Goal: Task Accomplishment & Management: Manage account settings

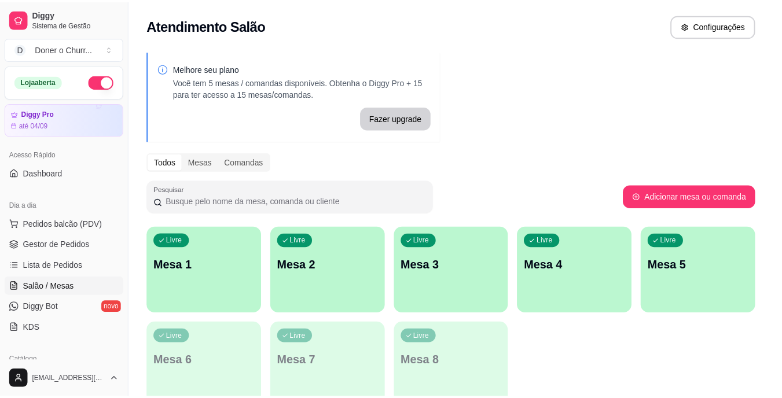
scroll to position [116, 0]
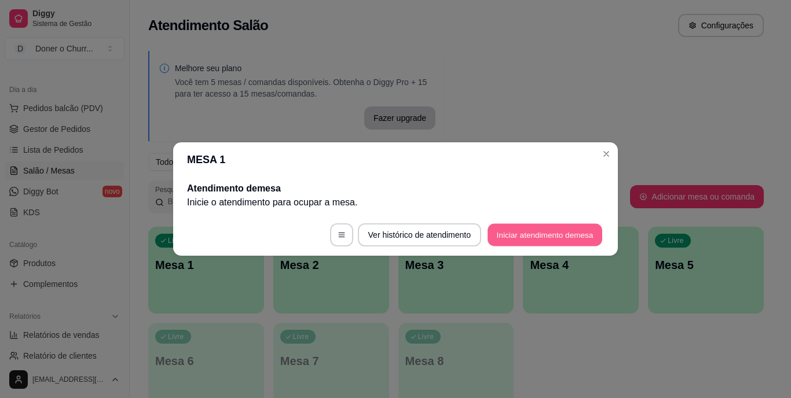
click at [511, 228] on button "Iniciar atendimento de mesa" at bounding box center [545, 235] width 115 height 23
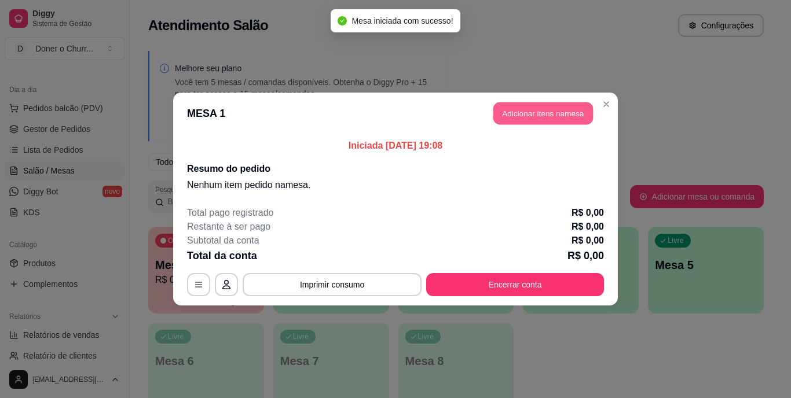
click at [527, 116] on button "Adicionar itens na mesa" at bounding box center [543, 113] width 100 height 23
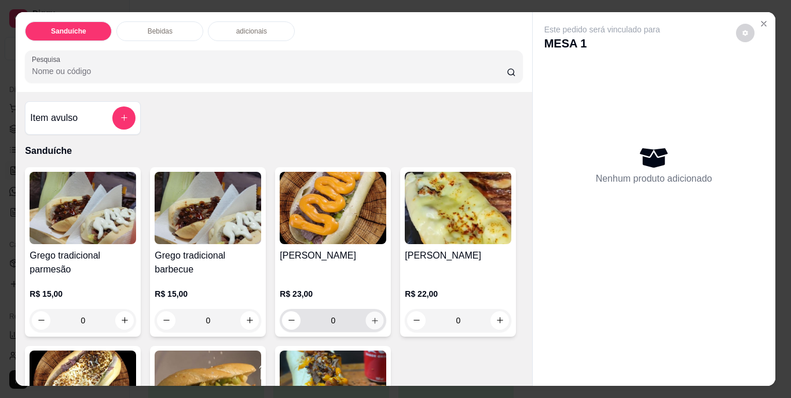
click at [371, 318] on icon "increase-product-quantity" at bounding box center [375, 320] width 9 height 9
type input "1"
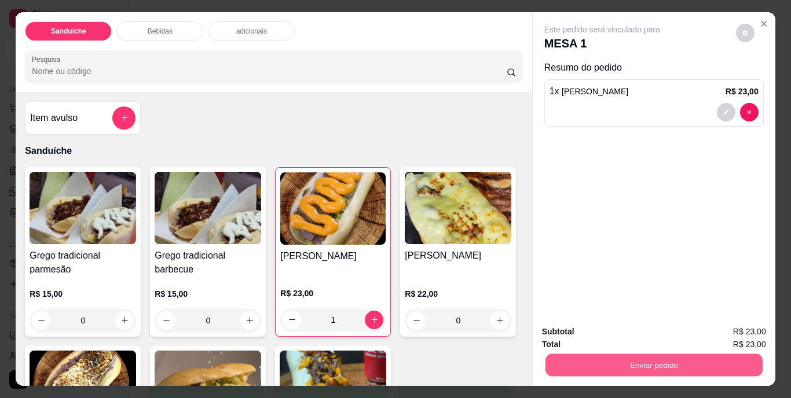
click at [638, 361] on button "Enviar pedido" at bounding box center [653, 365] width 217 height 23
click at [582, 334] on button "Não registrar e enviar pedido" at bounding box center [615, 332] width 117 height 21
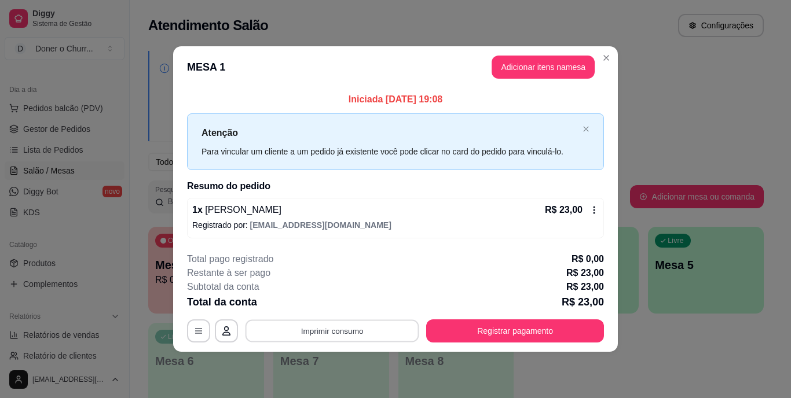
click at [328, 337] on button "Imprimir consumo" at bounding box center [333, 331] width 174 height 23
click at [338, 302] on button "IMPRESSORA" at bounding box center [335, 304] width 81 height 18
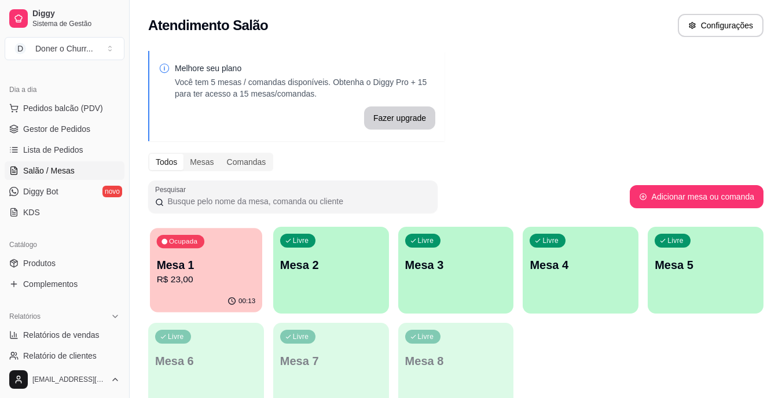
click at [216, 259] on p "Mesa 1" at bounding box center [206, 266] width 99 height 16
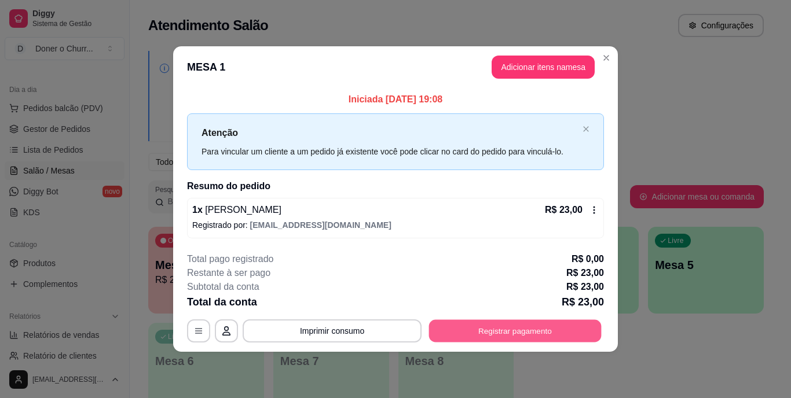
click at [489, 328] on button "Registrar pagamento" at bounding box center [515, 331] width 173 height 23
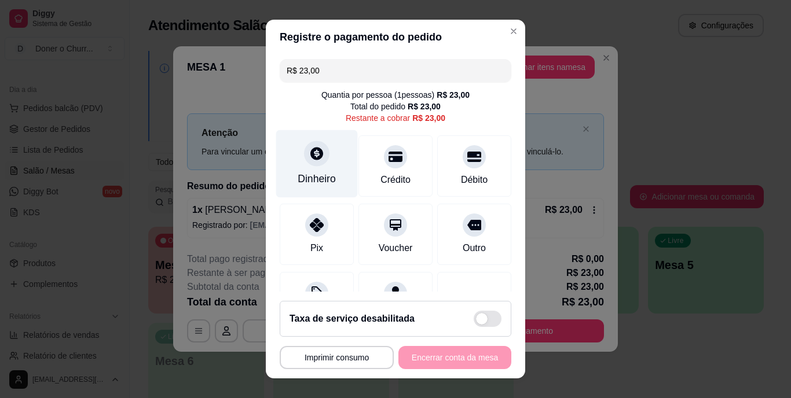
click at [299, 175] on div "Dinheiro" at bounding box center [317, 179] width 38 height 15
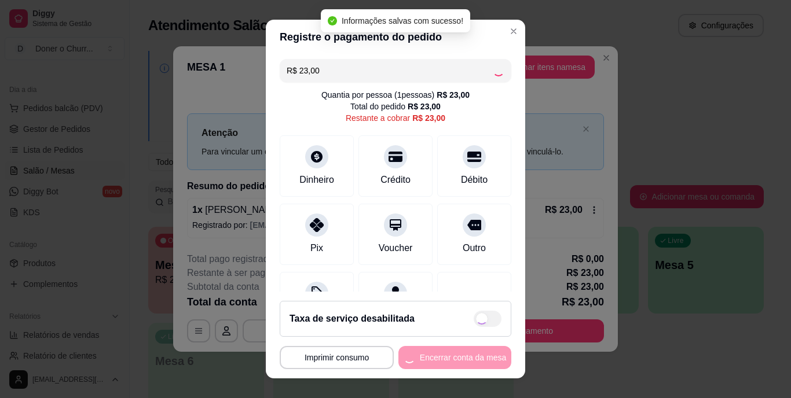
type input "R$ 0,00"
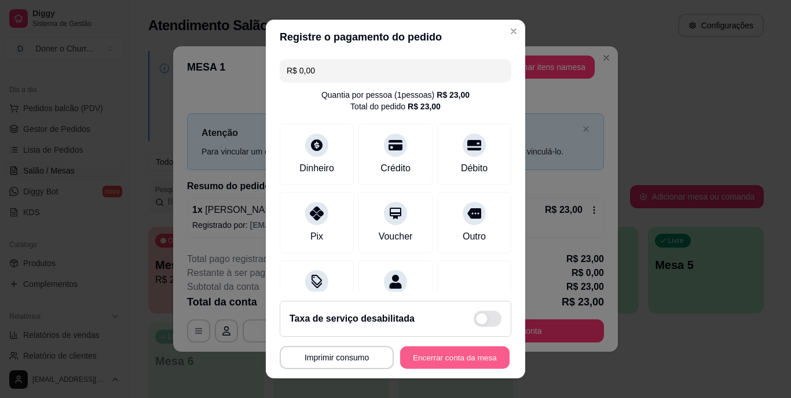
click at [456, 357] on button "Encerrar conta da mesa" at bounding box center [454, 357] width 109 height 23
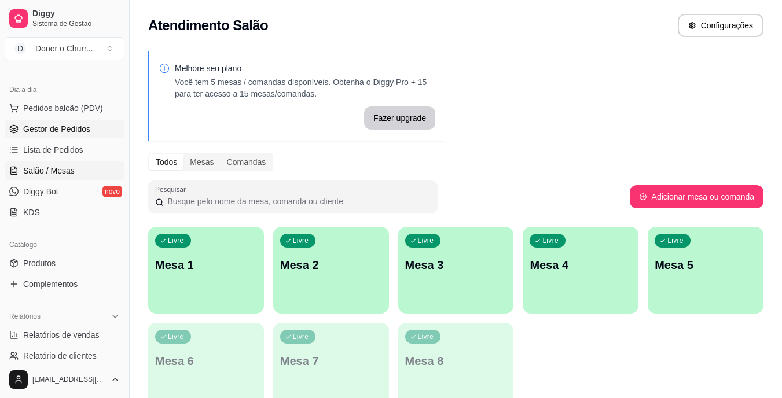
click at [66, 129] on span "Gestor de Pedidos" at bounding box center [56, 129] width 67 height 12
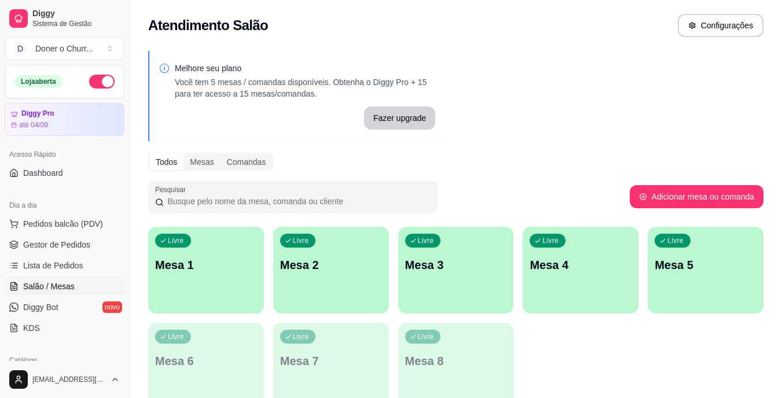
click at [198, 276] on div "Livre Mesa 1" at bounding box center [206, 263] width 116 height 73
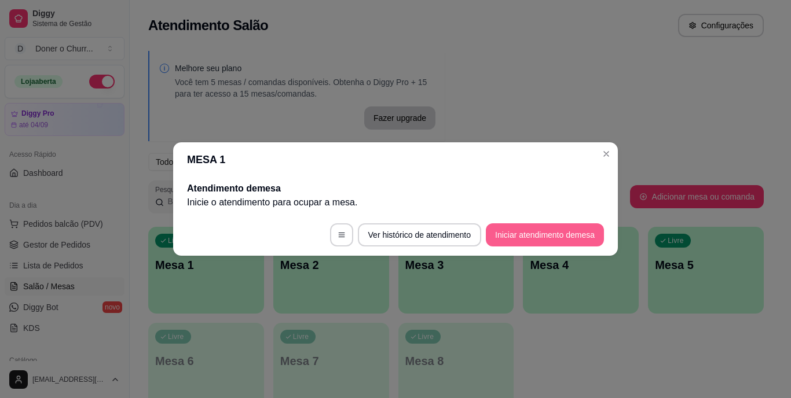
click at [548, 230] on button "Iniciar atendimento de mesa" at bounding box center [545, 234] width 118 height 23
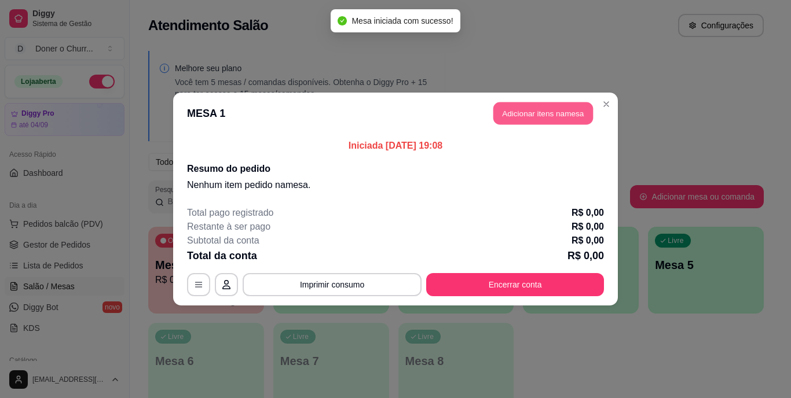
click at [548, 115] on button "Adicionar itens na mesa" at bounding box center [543, 113] width 100 height 23
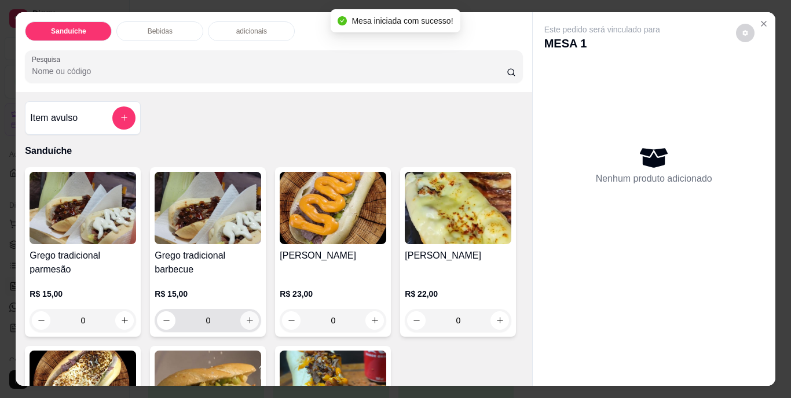
click at [246, 318] on icon "increase-product-quantity" at bounding box center [250, 320] width 9 height 9
type input "1"
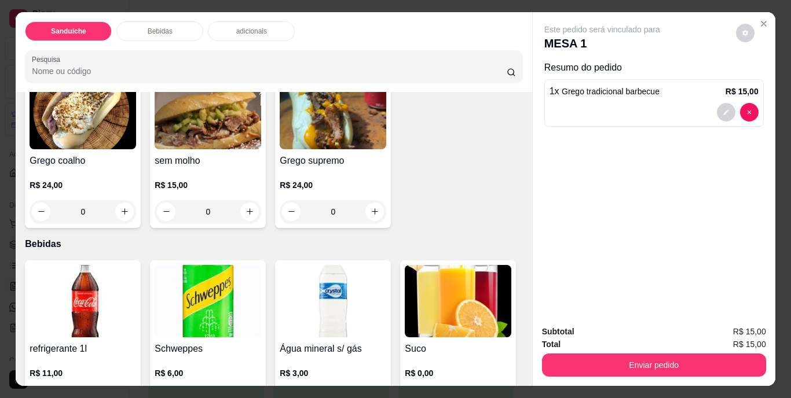
scroll to position [290, 0]
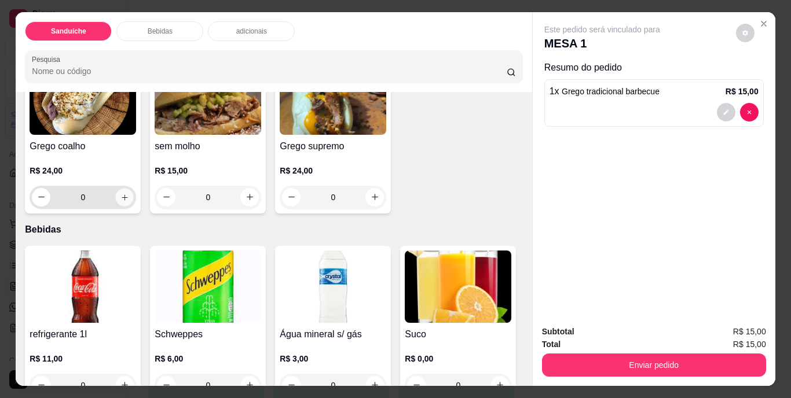
click at [127, 195] on icon "increase-product-quantity" at bounding box center [125, 198] width 6 height 6
type input "1"
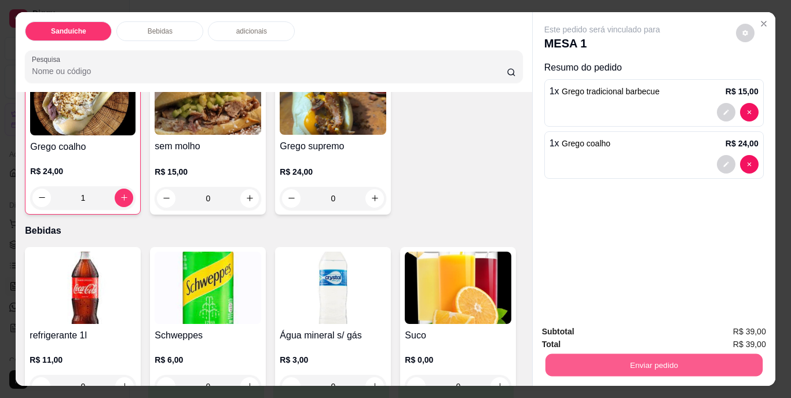
click at [589, 357] on button "Enviar pedido" at bounding box center [653, 365] width 217 height 23
click at [602, 329] on button "Não registrar e enviar pedido" at bounding box center [615, 333] width 120 height 22
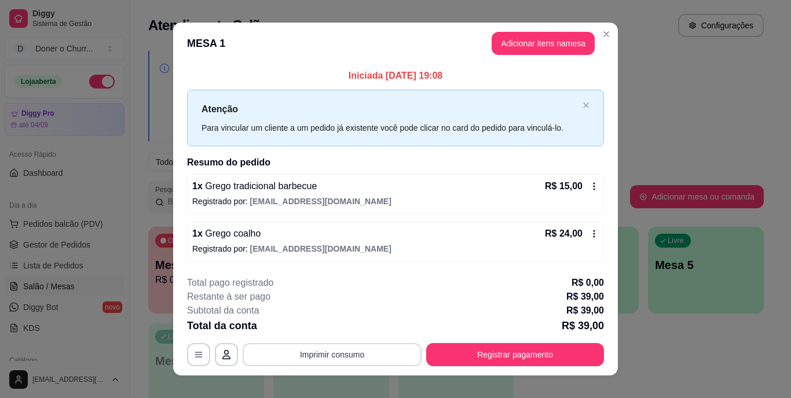
click at [327, 350] on button "Imprimir consumo" at bounding box center [332, 354] width 179 height 23
click at [346, 330] on button "IMPRESSORA" at bounding box center [332, 328] width 84 height 19
click at [589, 188] on icon at bounding box center [593, 186] width 9 height 9
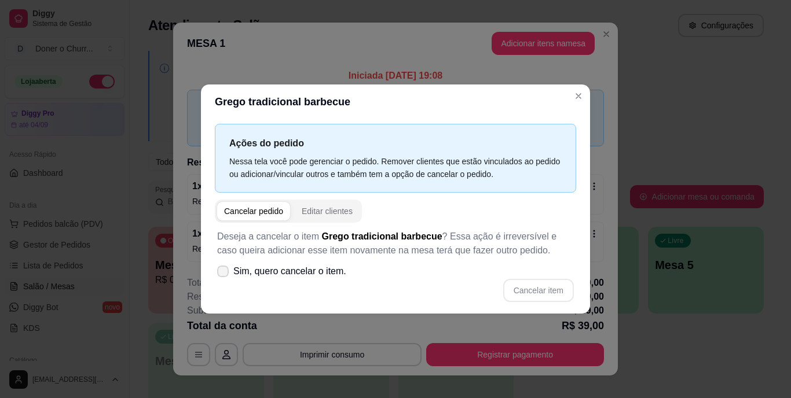
click at [223, 270] on icon at bounding box center [222, 271] width 9 height 7
click at [223, 274] on input "Sim, quero cancelar o item." at bounding box center [221, 278] width 8 height 8
checkbox input "true"
click at [540, 284] on button "Cancelar item" at bounding box center [538, 291] width 69 height 23
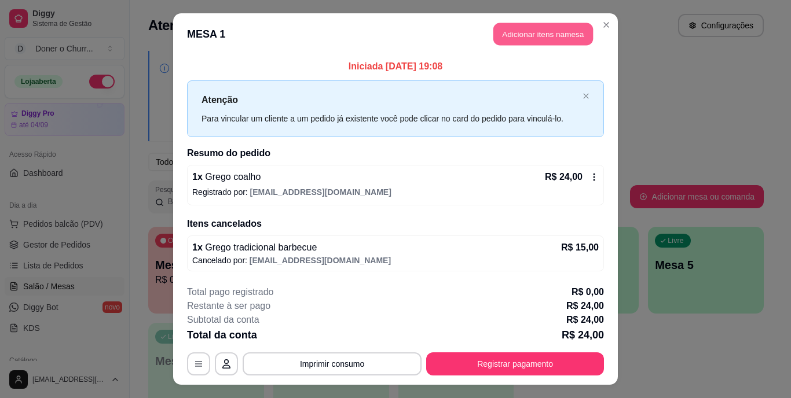
click at [547, 33] on button "Adicionar itens na mesa" at bounding box center [543, 34] width 100 height 23
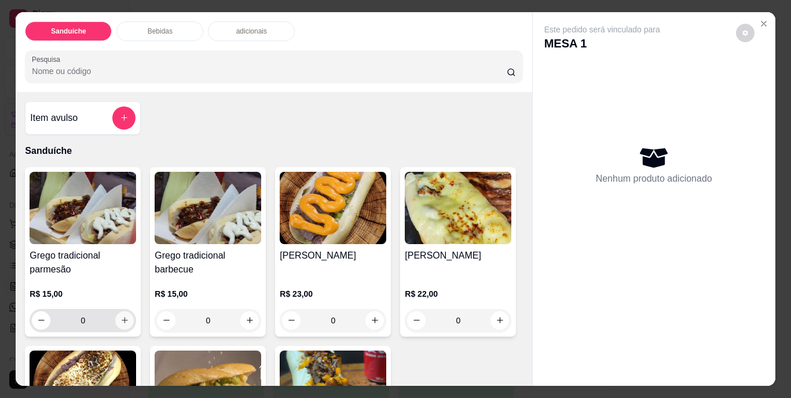
click at [120, 316] on icon "increase-product-quantity" at bounding box center [124, 320] width 9 height 9
type input "1"
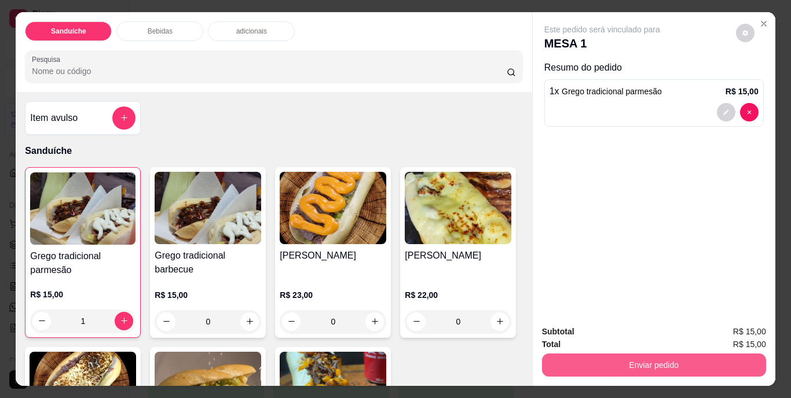
click at [680, 355] on button "Enviar pedido" at bounding box center [654, 365] width 224 height 23
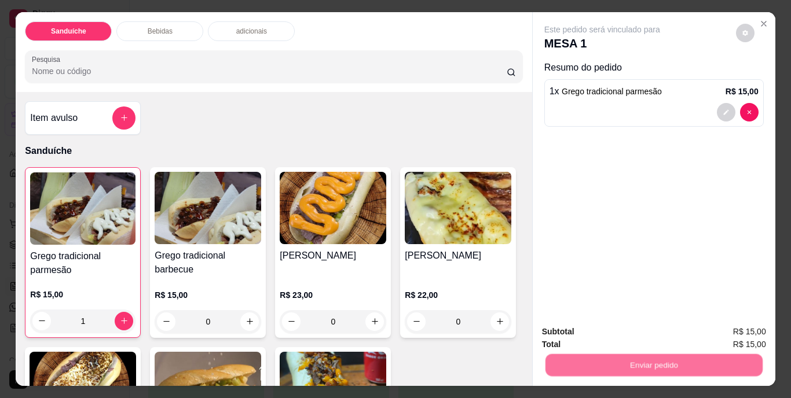
click at [637, 328] on button "Não registrar e enviar pedido" at bounding box center [615, 332] width 117 height 21
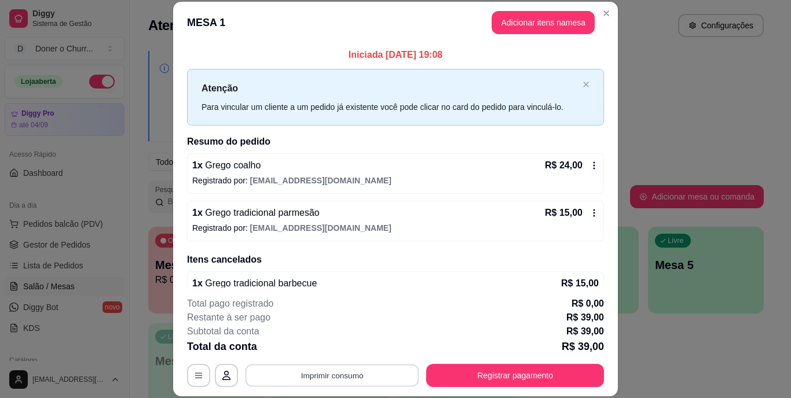
click at [358, 376] on button "Imprimir consumo" at bounding box center [333, 375] width 174 height 23
click at [346, 349] on button "IMPRESSORA" at bounding box center [331, 349] width 81 height 18
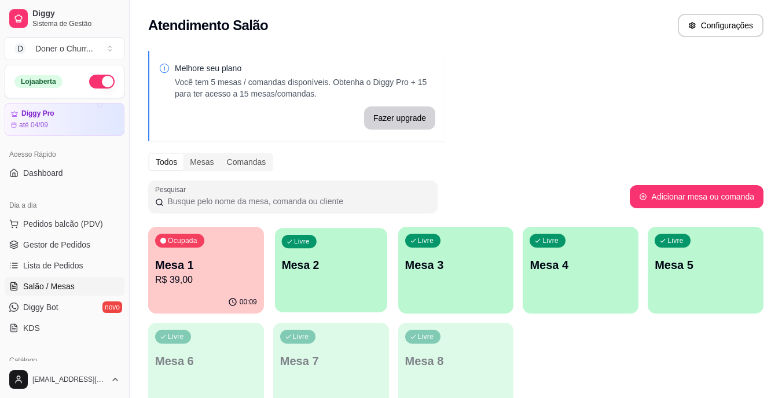
click at [347, 279] on div "Livre Mesa 2" at bounding box center [331, 263] width 112 height 71
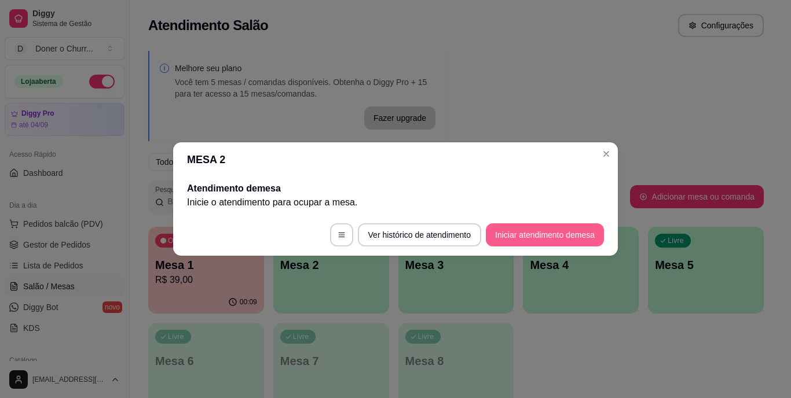
click at [545, 234] on button "Iniciar atendimento de mesa" at bounding box center [545, 234] width 118 height 23
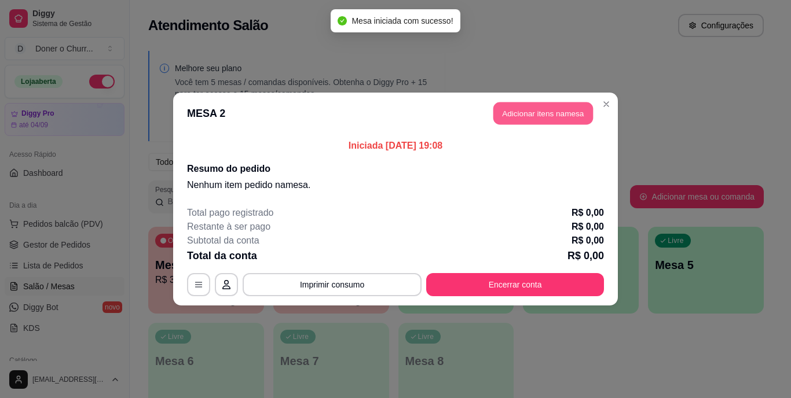
click at [539, 118] on button "Adicionar itens na mesa" at bounding box center [543, 113] width 100 height 23
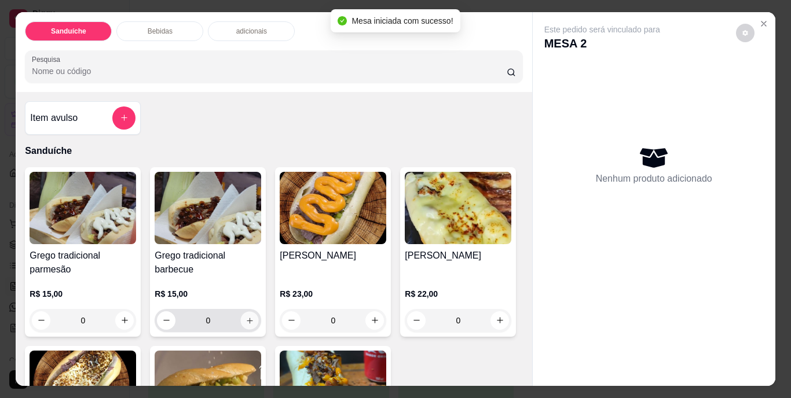
click at [248, 316] on icon "increase-product-quantity" at bounding box center [250, 320] width 9 height 9
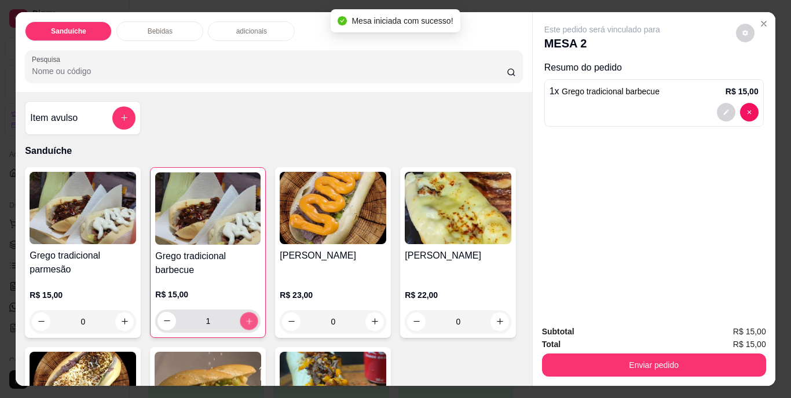
click at [248, 317] on icon "increase-product-quantity" at bounding box center [249, 321] width 9 height 9
type input "2"
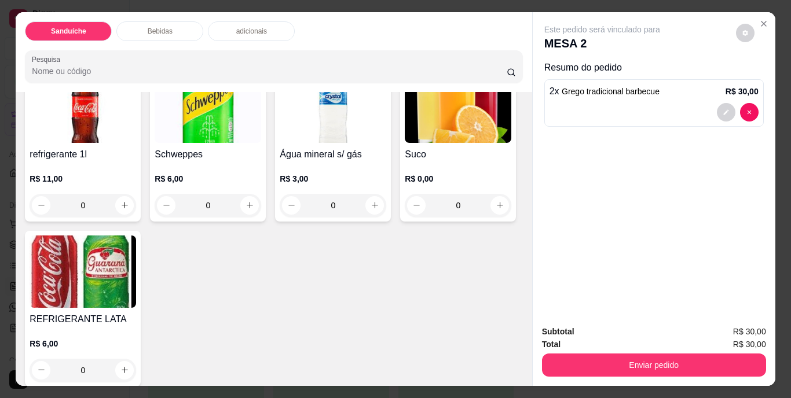
scroll to position [463, 0]
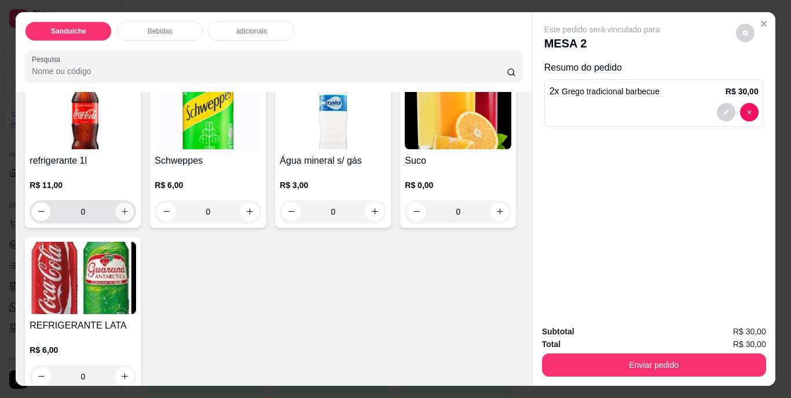
click at [120, 216] on icon "increase-product-quantity" at bounding box center [124, 211] width 9 height 9
type input "1"
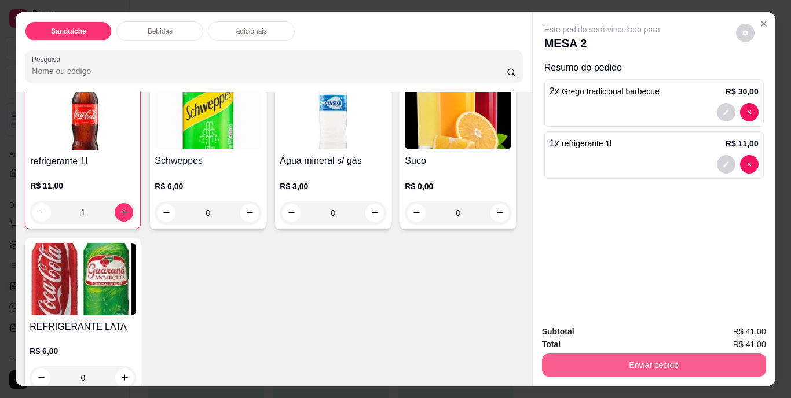
click at [688, 361] on button "Enviar pedido" at bounding box center [654, 365] width 224 height 23
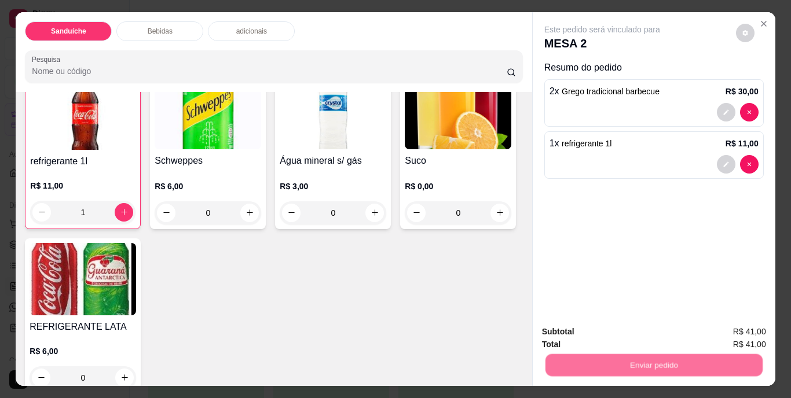
click at [638, 327] on button "Não registrar e enviar pedido" at bounding box center [615, 332] width 117 height 21
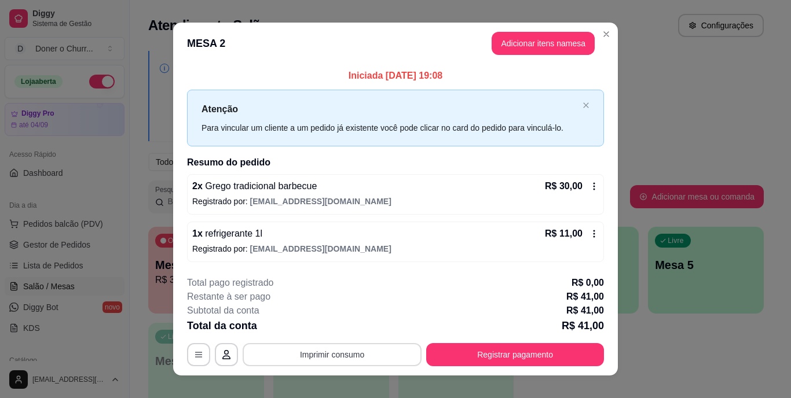
click at [317, 348] on button "Imprimir consumo" at bounding box center [332, 354] width 179 height 23
click at [340, 327] on button "IMPRESSORA" at bounding box center [332, 328] width 84 height 19
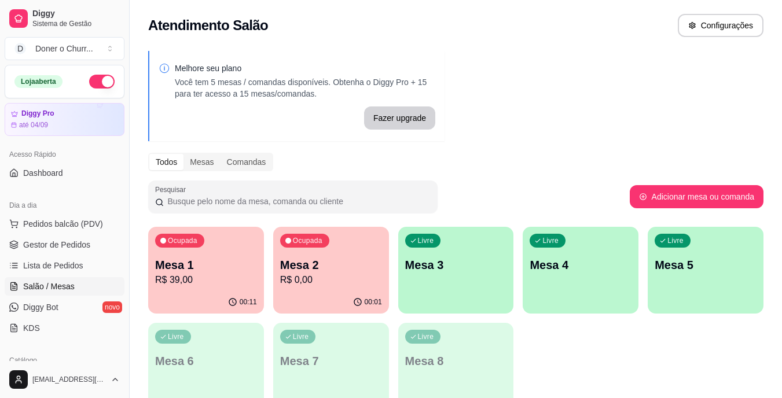
click at [168, 259] on p "Mesa 1" at bounding box center [206, 265] width 102 height 16
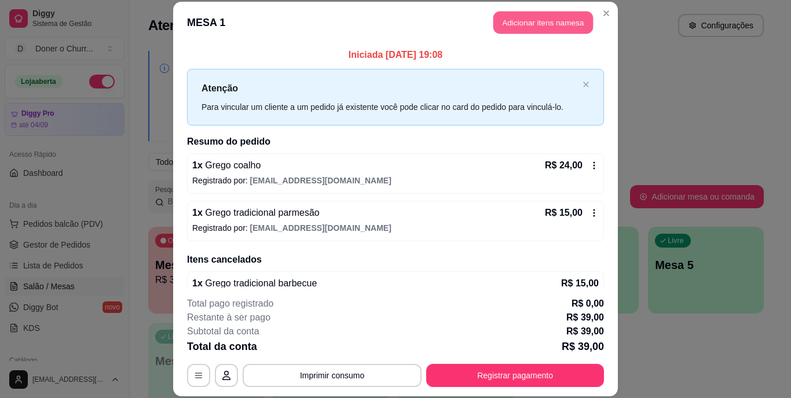
click at [540, 28] on button "Adicionar itens na mesa" at bounding box center [543, 23] width 100 height 23
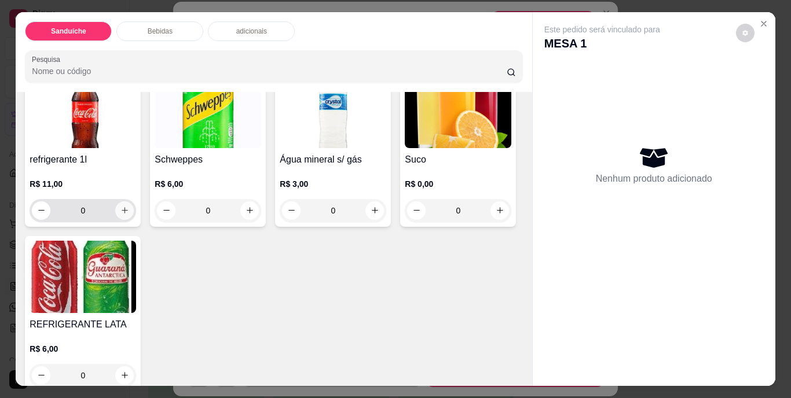
click at [122, 215] on icon "increase-product-quantity" at bounding box center [124, 210] width 9 height 9
type input "1"
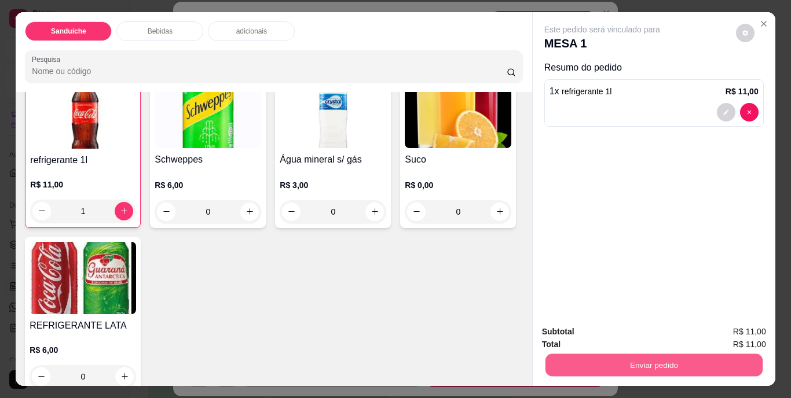
click at [657, 367] on button "Enviar pedido" at bounding box center [653, 365] width 217 height 23
click at [610, 327] on button "Não registrar e enviar pedido" at bounding box center [615, 332] width 117 height 21
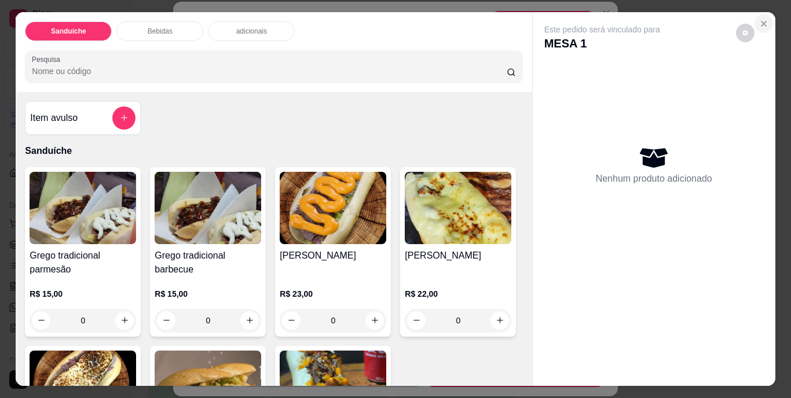
click at [764, 19] on icon "Close" at bounding box center [763, 23] width 9 height 9
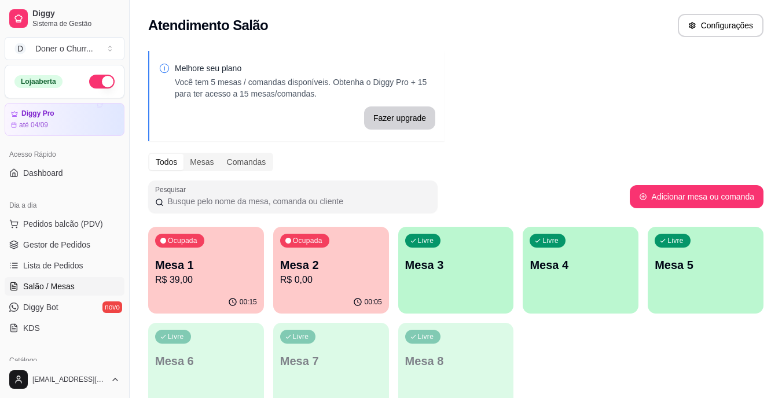
click at [478, 266] on p "Mesa 3" at bounding box center [456, 265] width 102 height 16
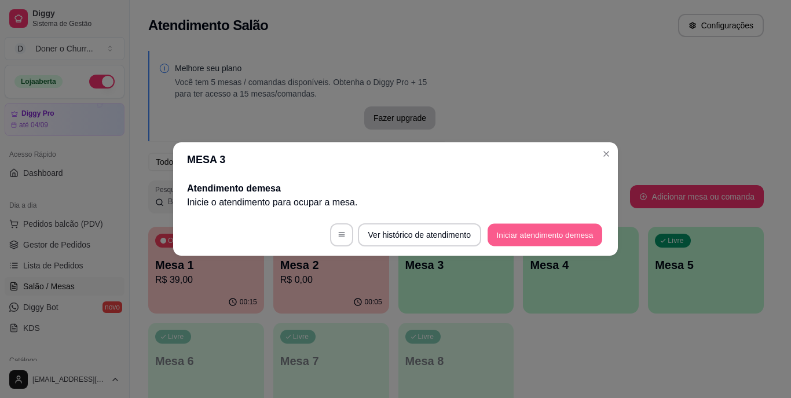
click at [565, 235] on button "Iniciar atendimento de mesa" at bounding box center [545, 235] width 115 height 23
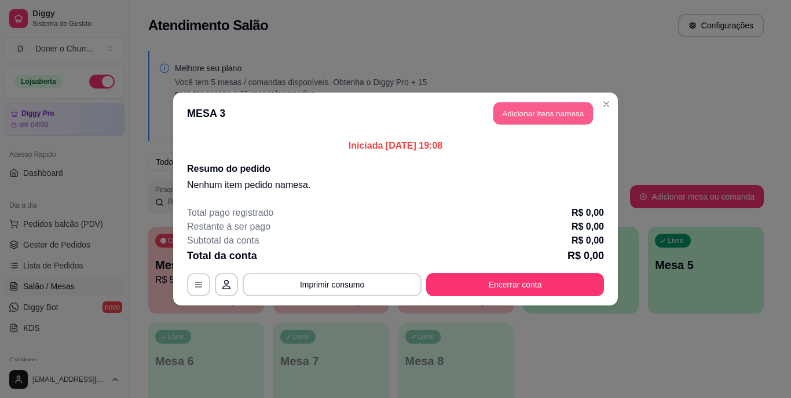
click at [534, 111] on button "Adicionar itens na mesa" at bounding box center [543, 113] width 100 height 23
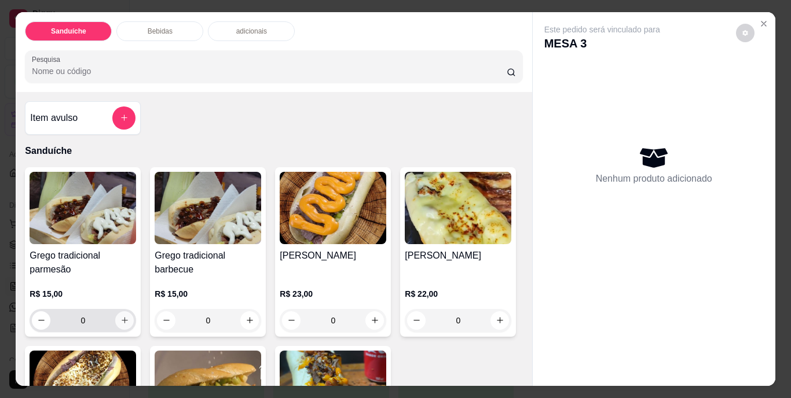
click at [122, 317] on icon "increase-product-quantity" at bounding box center [125, 320] width 6 height 6
type input "1"
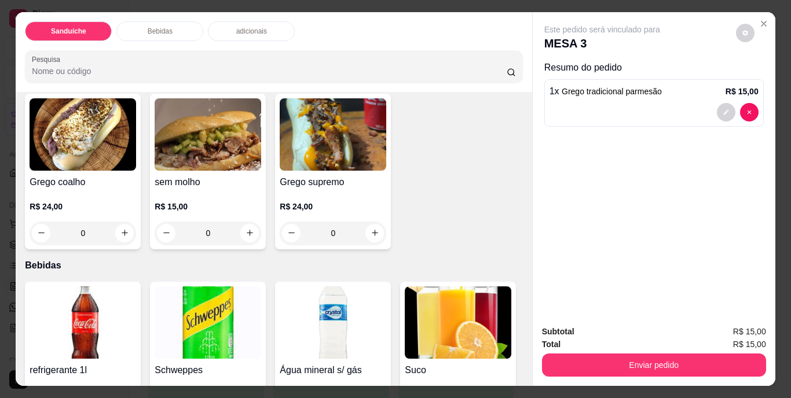
scroll to position [232, 0]
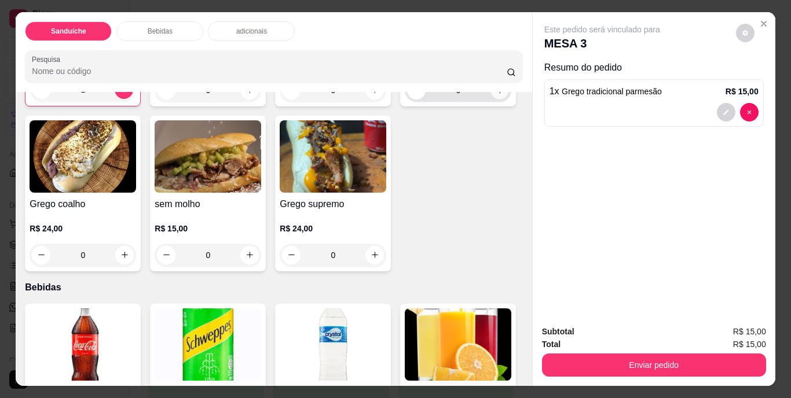
click at [496, 94] on icon "increase-product-quantity" at bounding box center [500, 90] width 9 height 9
type input "1"
click at [717, 160] on button "decrease-product-quantity" at bounding box center [726, 164] width 19 height 19
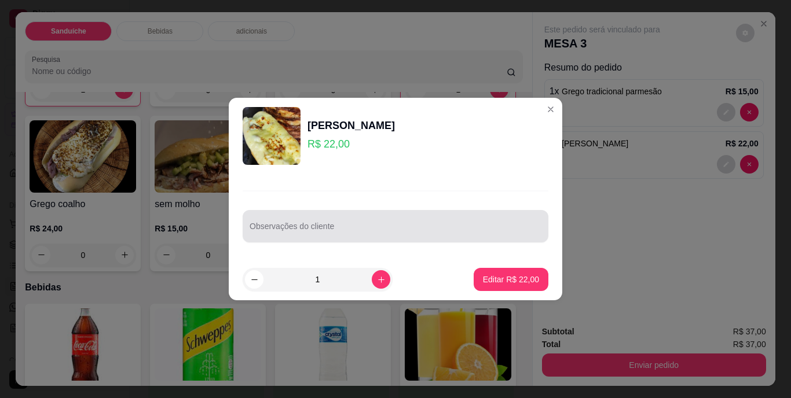
click at [366, 240] on div "Observações do cliente" at bounding box center [396, 226] width 306 height 32
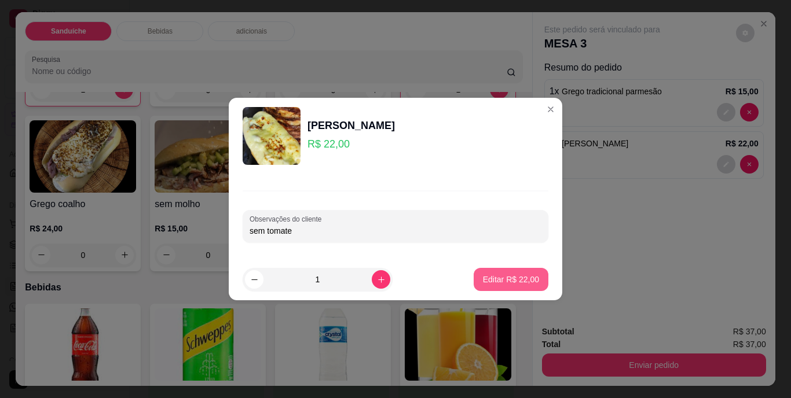
type input "sem tomate"
click at [494, 279] on p "Editar R$ 22,00" at bounding box center [511, 280] width 56 height 12
type input "0"
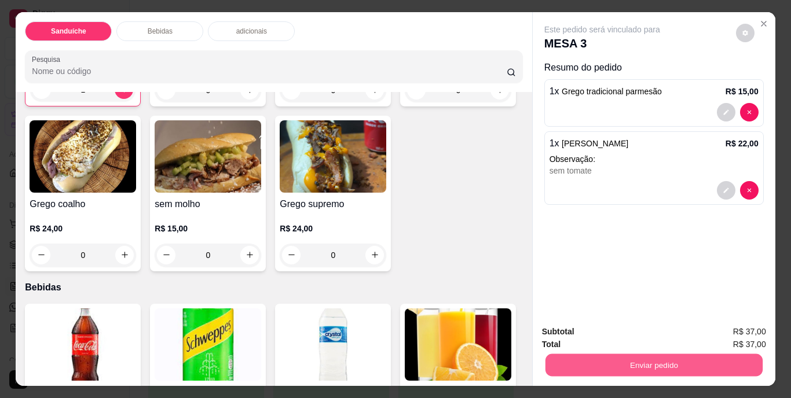
click at [642, 360] on button "Enviar pedido" at bounding box center [653, 365] width 217 height 23
click at [632, 331] on button "Não registrar e enviar pedido" at bounding box center [615, 333] width 120 height 22
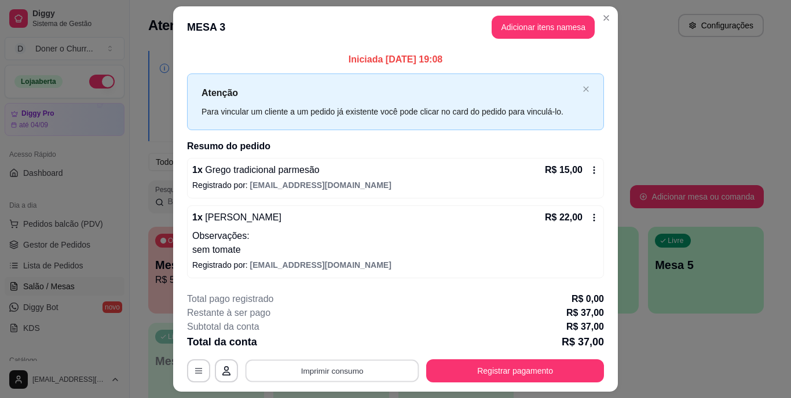
click at [314, 374] on button "Imprimir consumo" at bounding box center [333, 371] width 174 height 23
click at [327, 343] on button "IMPRESSORA" at bounding box center [332, 344] width 84 height 19
click at [552, 32] on button "Adicionar itens na mesa" at bounding box center [543, 27] width 100 height 23
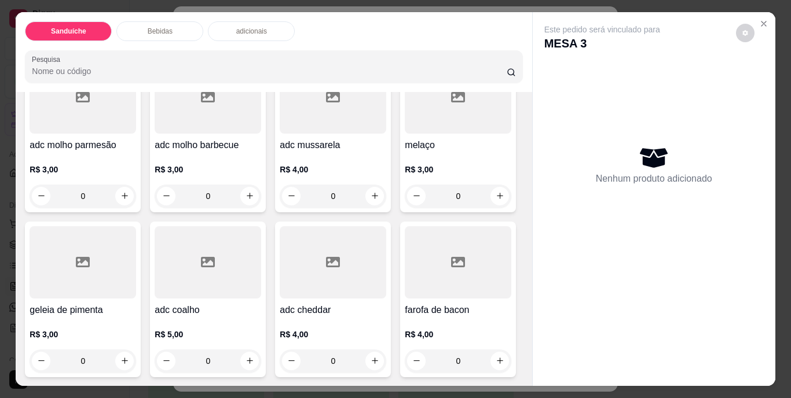
scroll to position [1042, 0]
click at [122, 192] on icon "increase-product-quantity" at bounding box center [124, 196] width 9 height 9
type input "1"
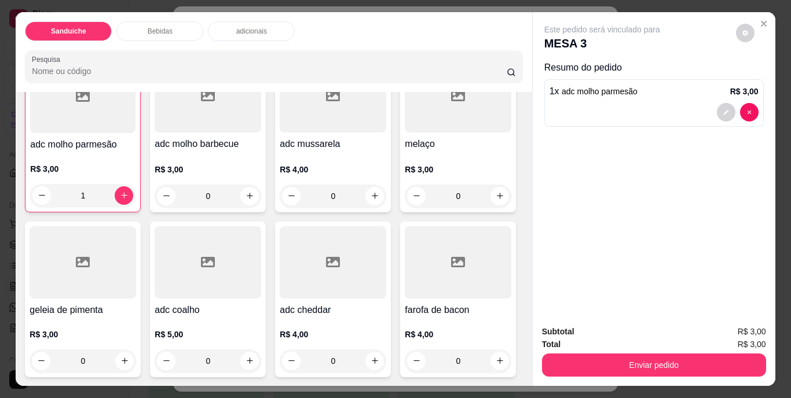
click at [633, 358] on button "Enviar pedido" at bounding box center [654, 365] width 224 height 23
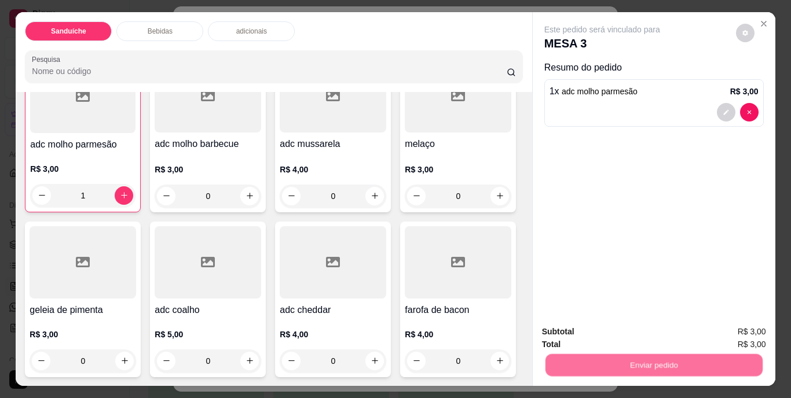
click at [641, 334] on button "Não registrar e enviar pedido" at bounding box center [615, 332] width 117 height 21
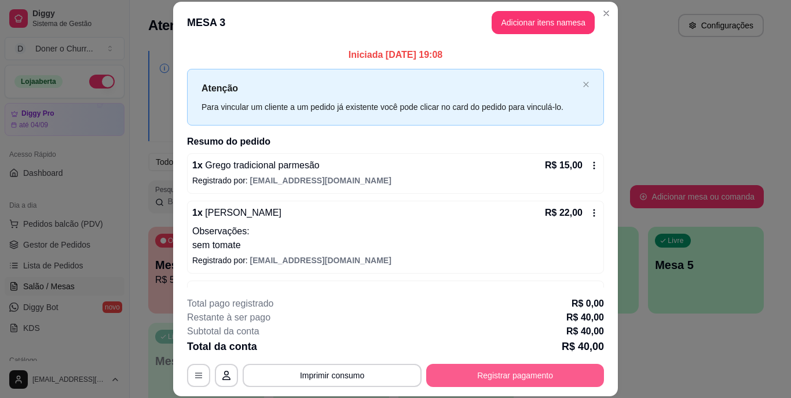
click at [477, 375] on button "Registrar pagamento" at bounding box center [515, 375] width 178 height 23
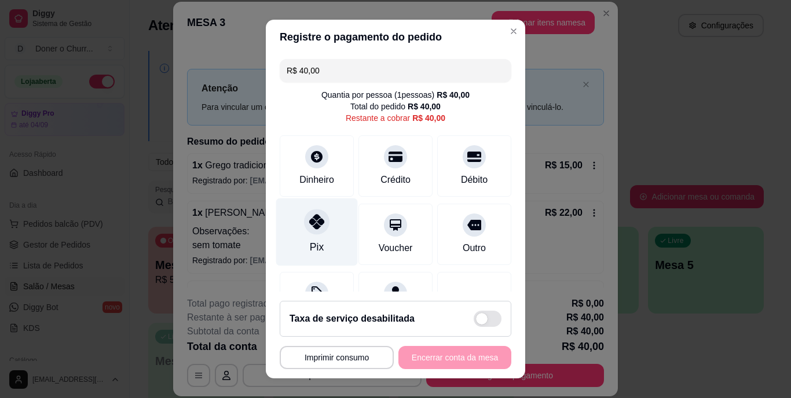
click at [309, 229] on icon at bounding box center [316, 222] width 15 height 15
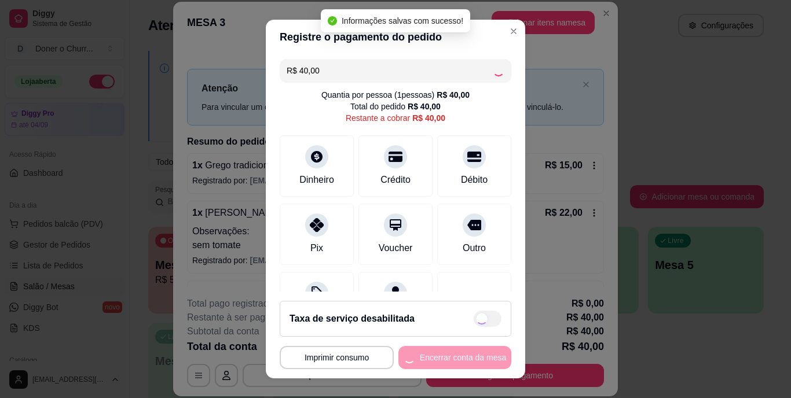
type input "R$ 0,00"
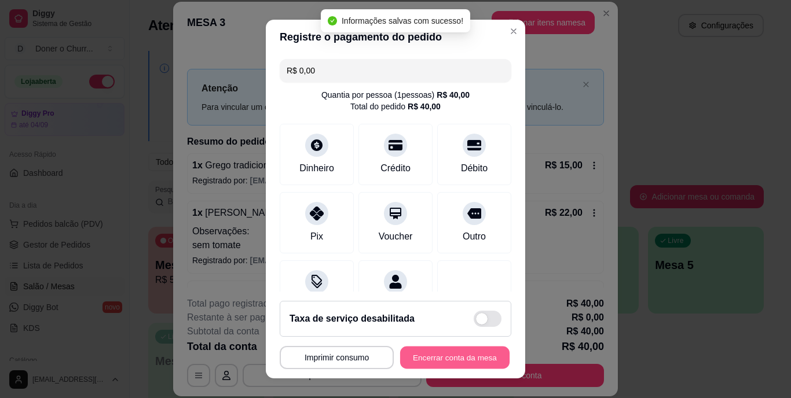
click at [450, 358] on button "Encerrar conta da mesa" at bounding box center [454, 357] width 109 height 23
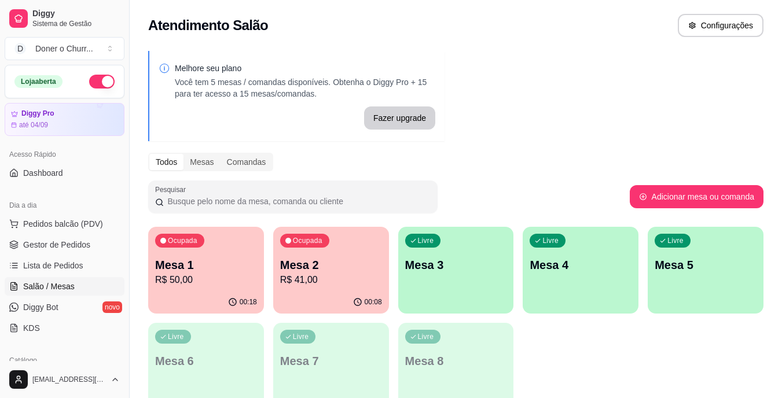
click at [229, 264] on p "Mesa 1" at bounding box center [206, 265] width 102 height 16
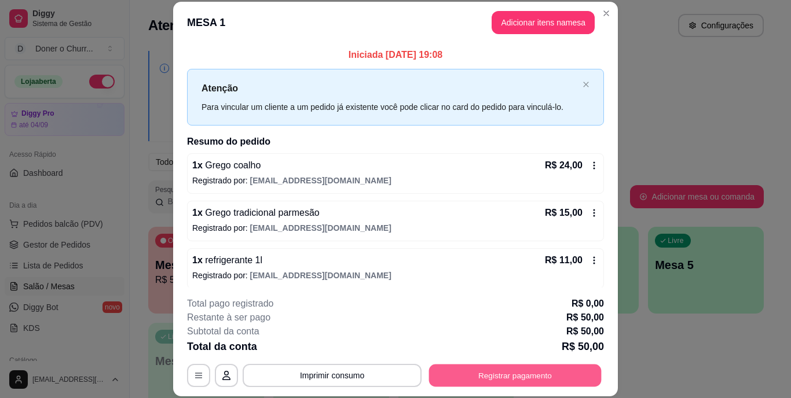
click at [470, 378] on button "Registrar pagamento" at bounding box center [515, 375] width 173 height 23
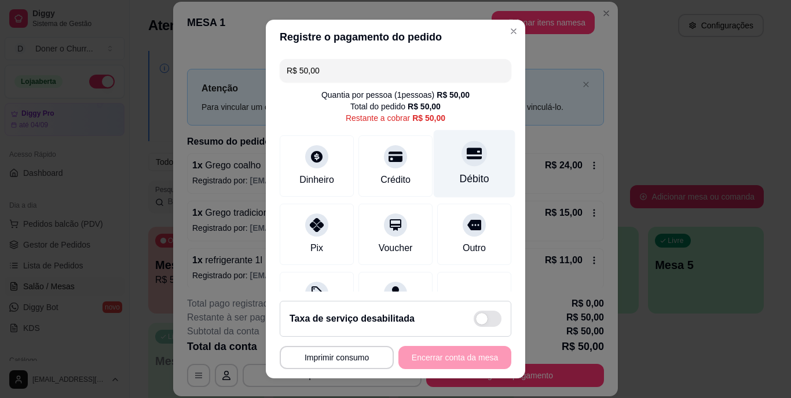
click at [461, 171] on div "Débito" at bounding box center [475, 164] width 82 height 68
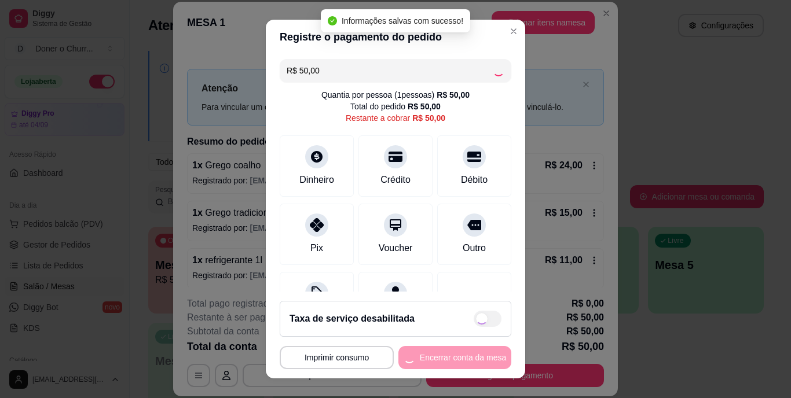
type input "R$ 0,00"
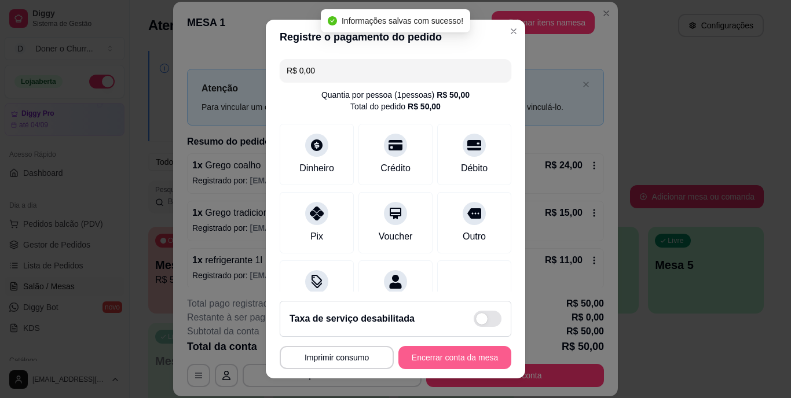
click at [443, 358] on button "Encerrar conta da mesa" at bounding box center [454, 357] width 113 height 23
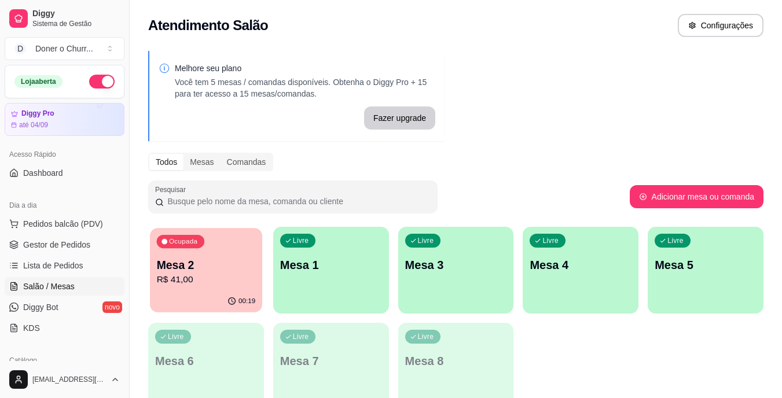
click at [228, 262] on p "Mesa 2" at bounding box center [206, 266] width 99 height 16
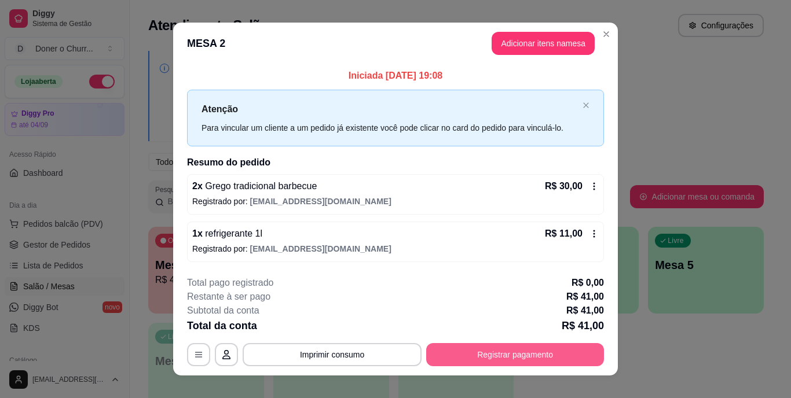
click at [503, 353] on button "Registrar pagamento" at bounding box center [515, 354] width 178 height 23
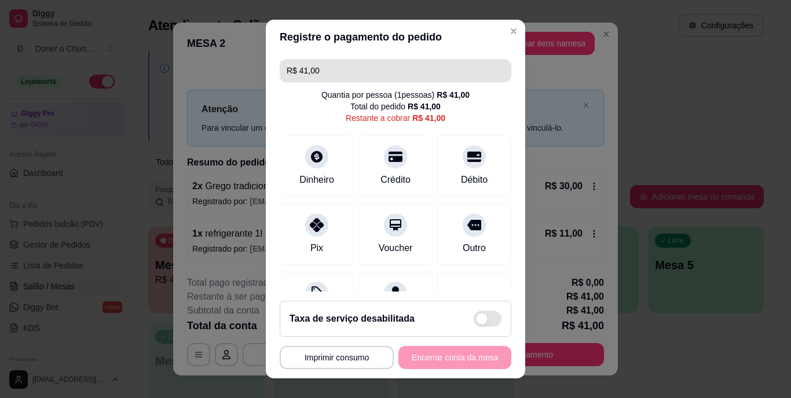
click at [362, 72] on input "R$ 41,00" at bounding box center [396, 70] width 218 height 23
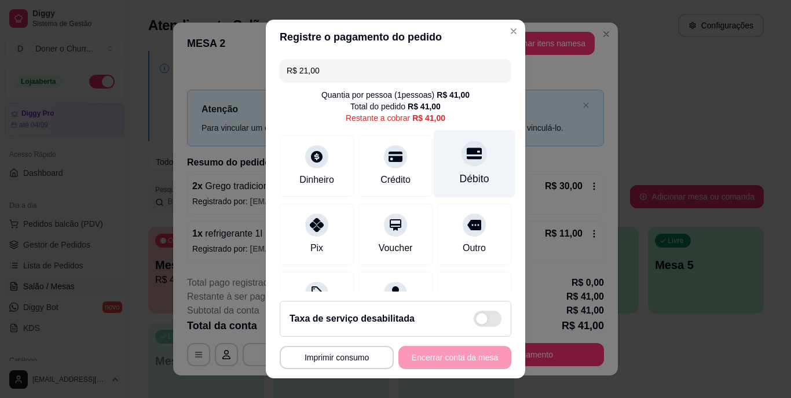
click at [461, 164] on div at bounding box center [473, 153] width 25 height 25
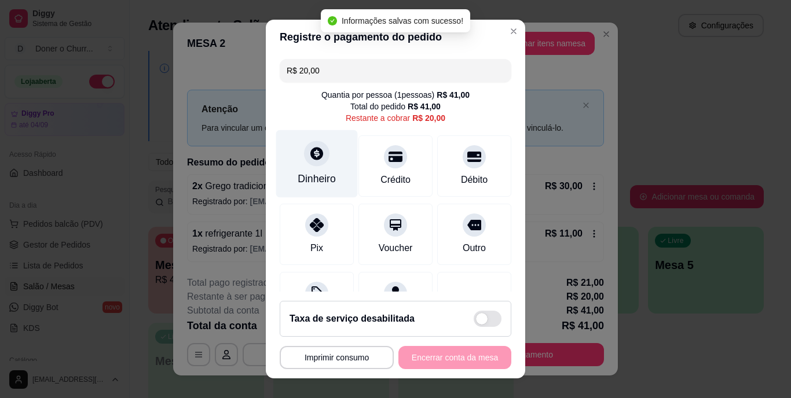
click at [309, 165] on div at bounding box center [316, 153] width 25 height 25
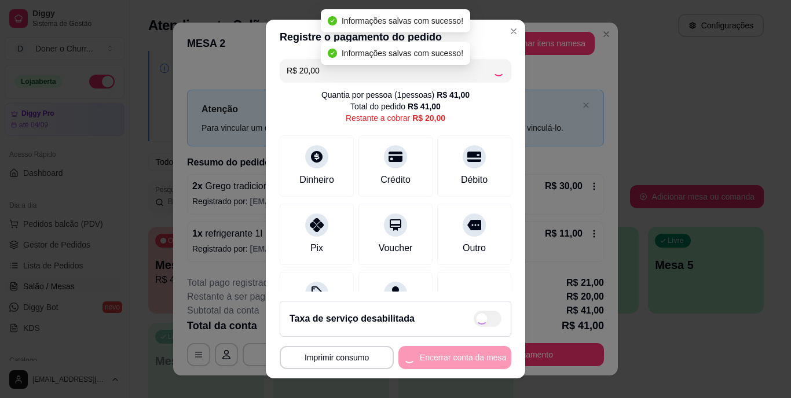
type input "R$ 0,00"
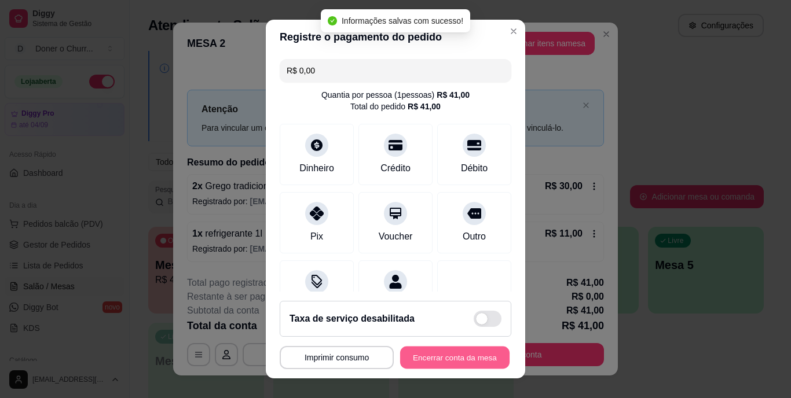
click at [437, 362] on button "Encerrar conta da mesa" at bounding box center [454, 357] width 109 height 23
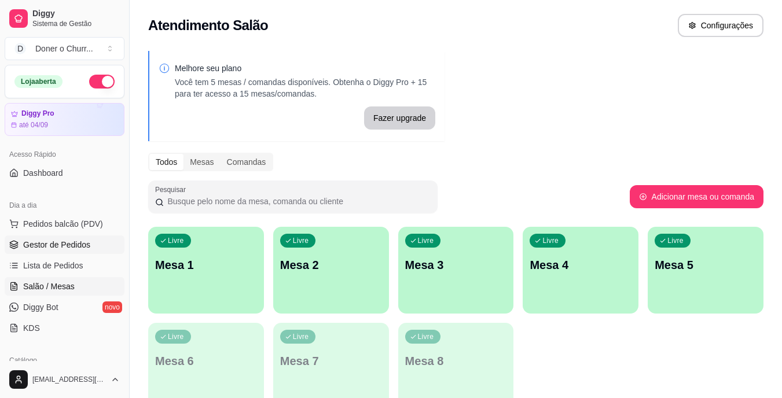
click at [75, 246] on span "Gestor de Pedidos" at bounding box center [56, 245] width 67 height 12
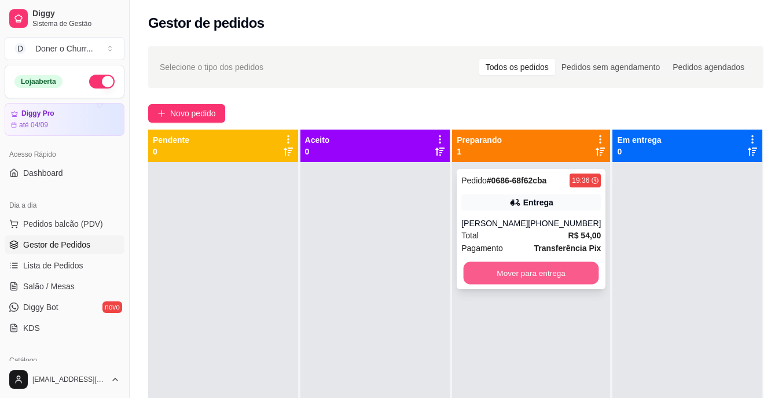
click at [564, 268] on button "Mover para entrega" at bounding box center [531, 273] width 135 height 23
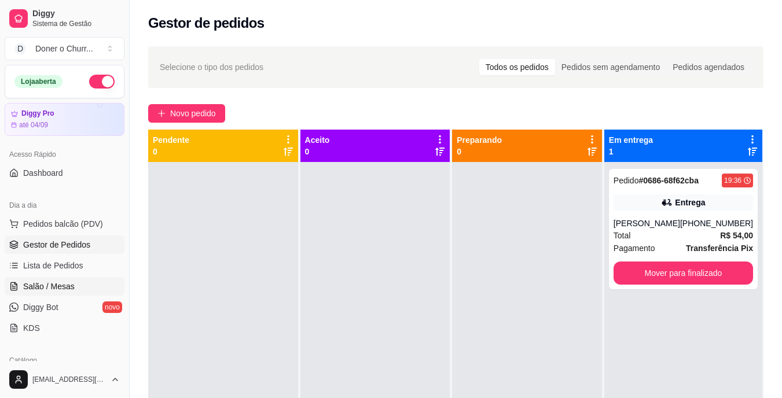
click at [39, 287] on span "Salão / Mesas" at bounding box center [49, 287] width 52 height 12
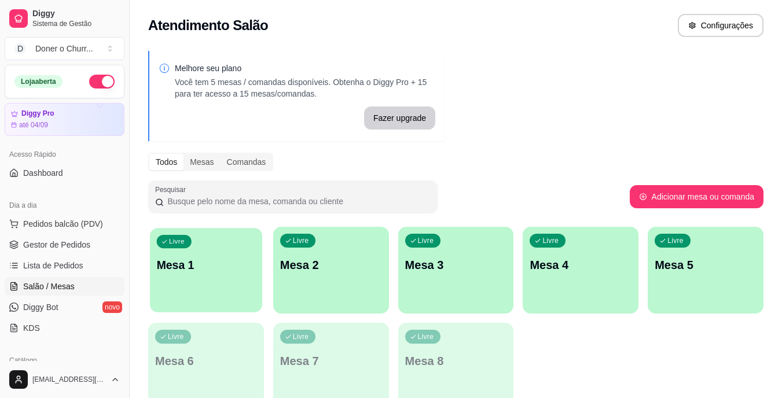
click at [201, 285] on div "Livre Mesa 1" at bounding box center [206, 263] width 112 height 71
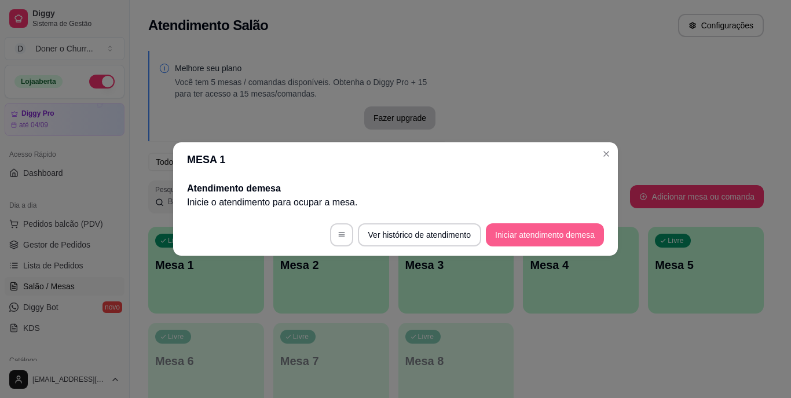
click at [573, 240] on button "Iniciar atendimento de mesa" at bounding box center [545, 234] width 118 height 23
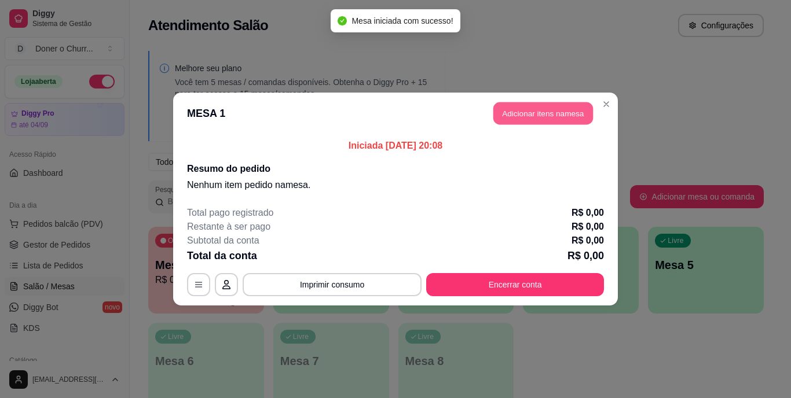
click at [561, 113] on button "Adicionar itens na mesa" at bounding box center [543, 113] width 100 height 23
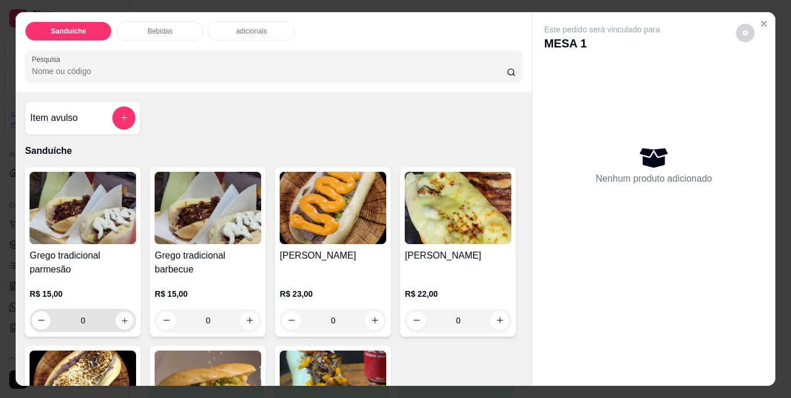
click at [124, 319] on icon "increase-product-quantity" at bounding box center [124, 320] width 9 height 9
type input "1"
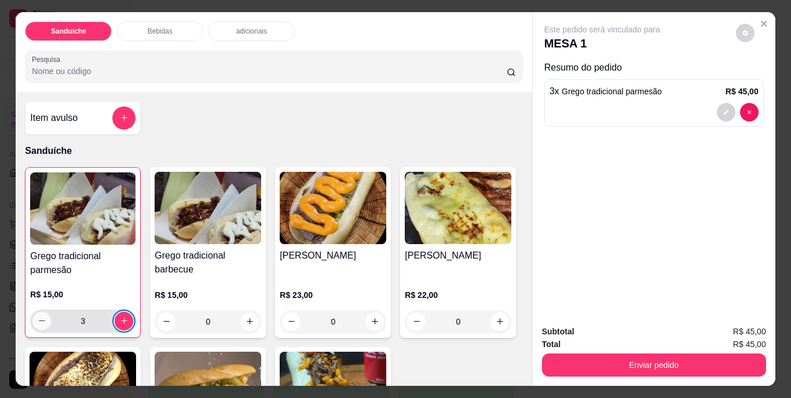
click at [38, 319] on icon "decrease-product-quantity" at bounding box center [42, 321] width 9 height 9
type input "1"
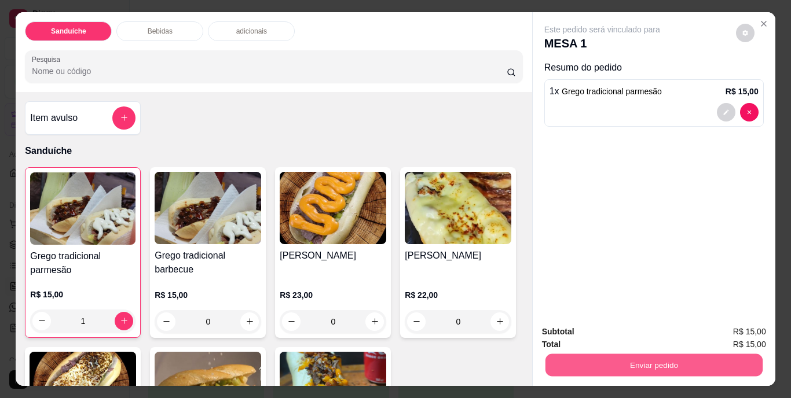
click at [662, 363] on button "Enviar pedido" at bounding box center [653, 365] width 217 height 23
click at [635, 332] on button "Não registrar e enviar pedido" at bounding box center [615, 333] width 120 height 22
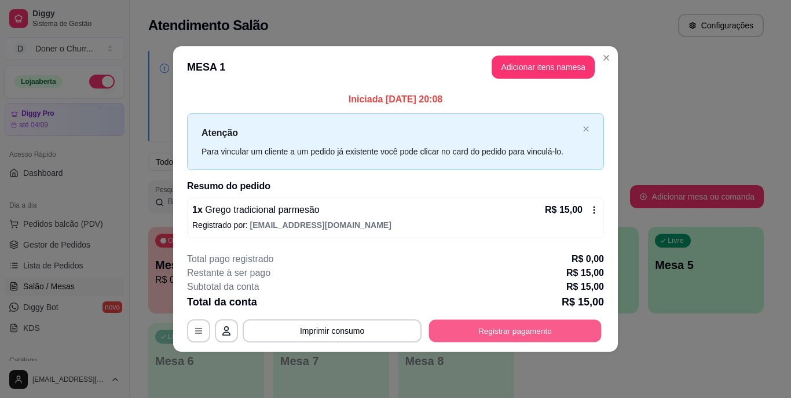
click at [474, 329] on button "Registrar pagamento" at bounding box center [515, 331] width 173 height 23
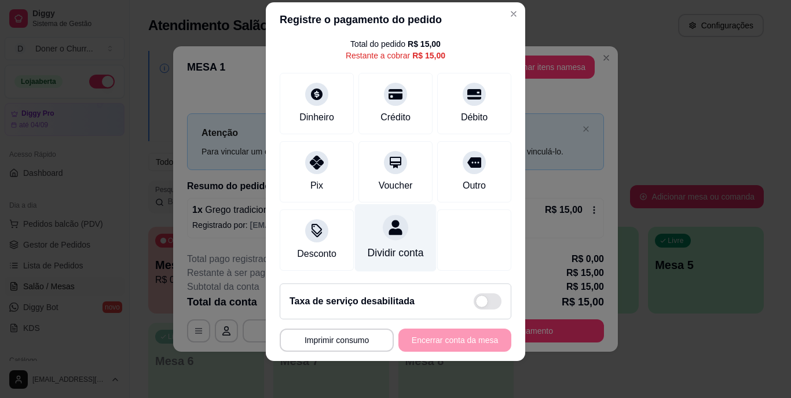
scroll to position [60, 0]
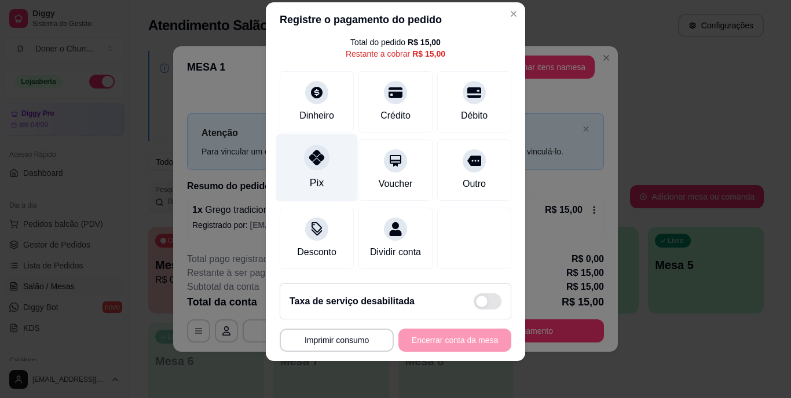
click at [314, 152] on icon at bounding box center [316, 158] width 15 height 15
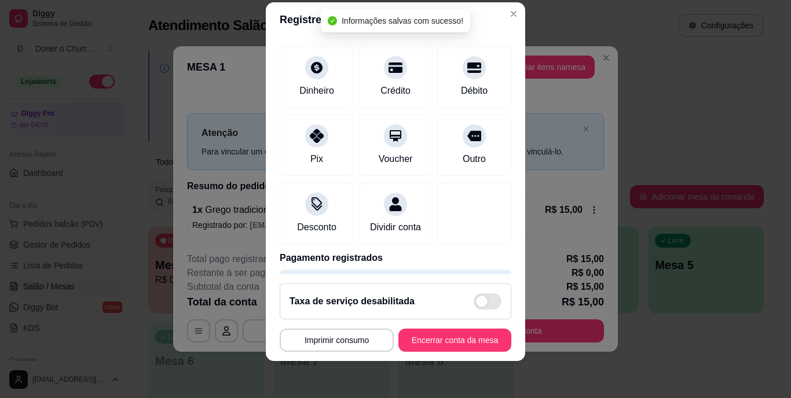
type input "R$ 0,00"
click at [463, 337] on button "Encerrar conta da mesa" at bounding box center [454, 340] width 109 height 23
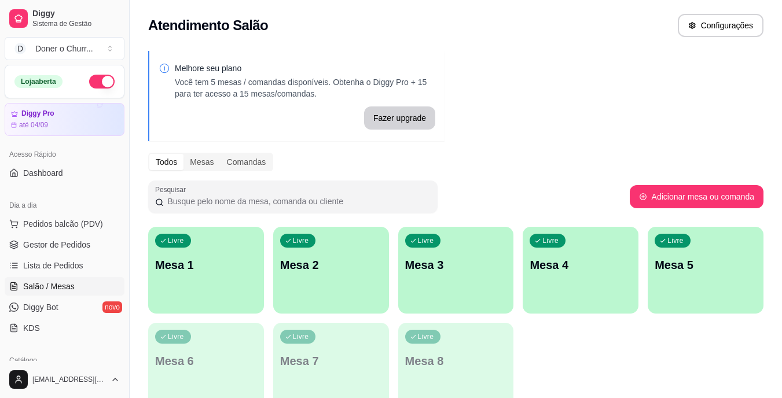
click at [618, 343] on div "Livre Mesa 1 Livre Mesa 2 Livre Mesa 3 Livre Mesa 4 Livre Mesa 5 Livre Mesa 6 L…" at bounding box center [455, 318] width 615 height 183
click at [204, 267] on p "Mesa 1" at bounding box center [206, 265] width 102 height 16
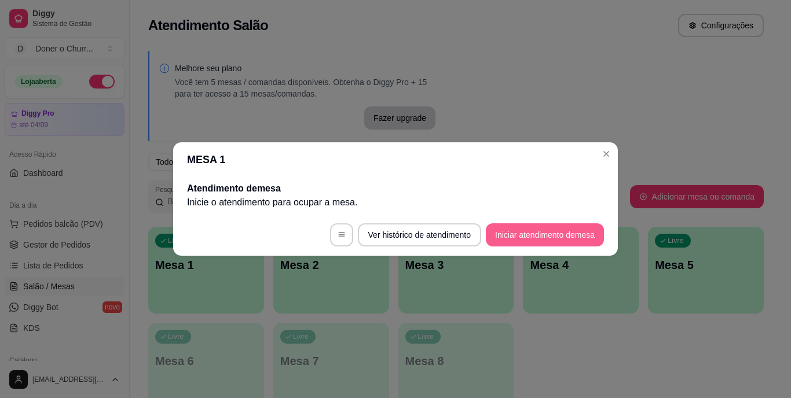
click at [561, 232] on button "Iniciar atendimento de mesa" at bounding box center [545, 234] width 118 height 23
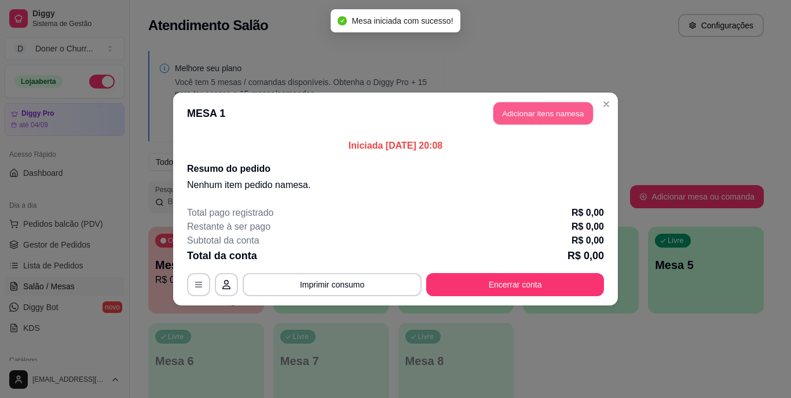
click at [547, 110] on button "Adicionar itens na mesa" at bounding box center [543, 113] width 100 height 23
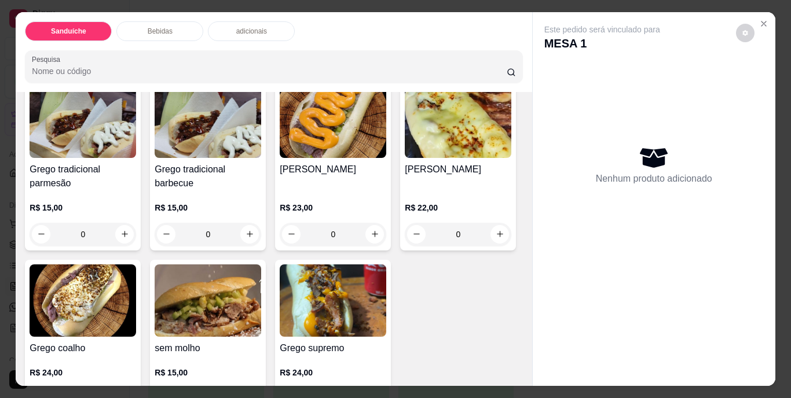
scroll to position [116, 0]
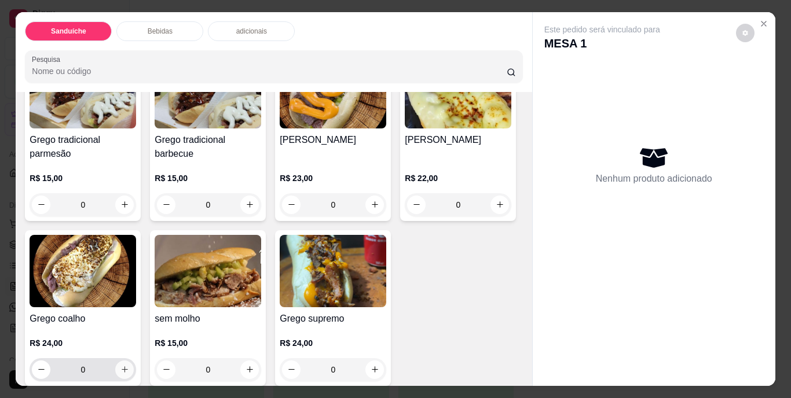
click at [129, 365] on icon "increase-product-quantity" at bounding box center [124, 369] width 9 height 9
type input "1"
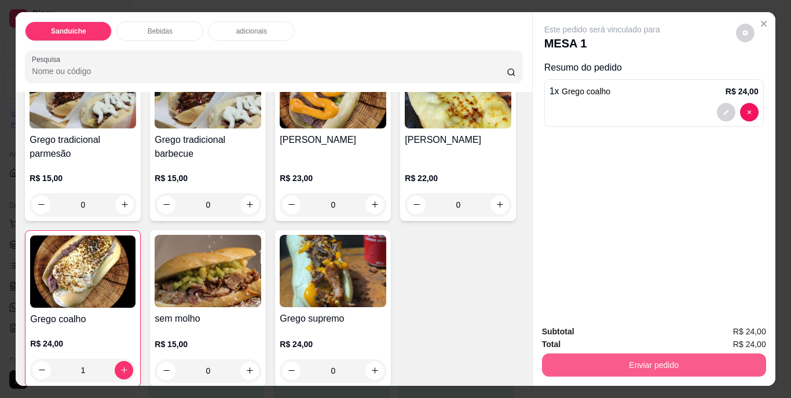
click at [699, 360] on button "Enviar pedido" at bounding box center [654, 365] width 224 height 23
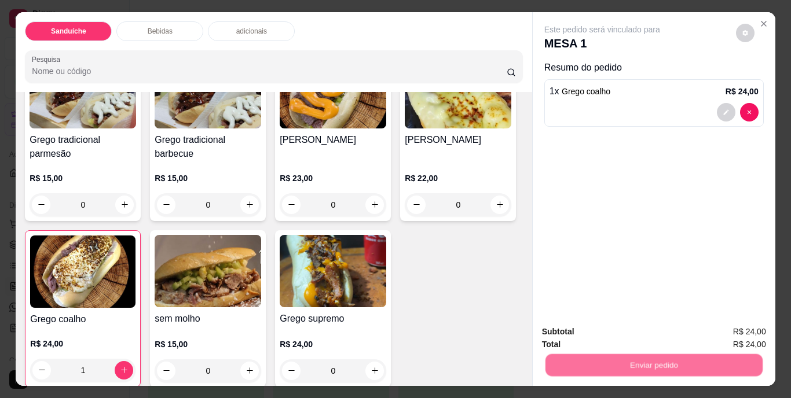
click at [636, 328] on button "Não registrar e enviar pedido" at bounding box center [615, 332] width 117 height 21
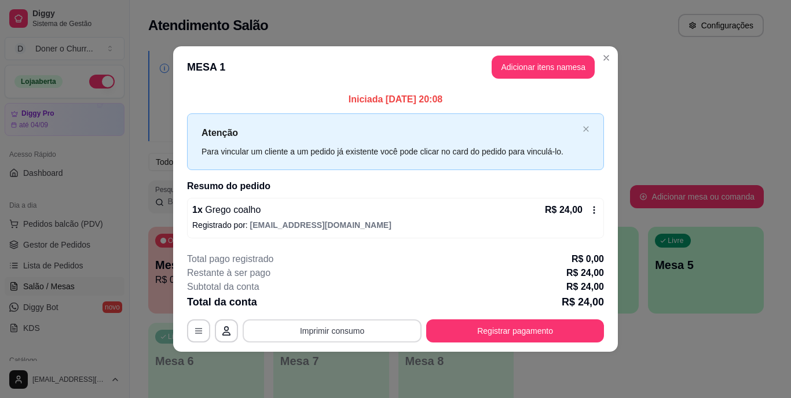
click at [328, 332] on button "Imprimir consumo" at bounding box center [332, 331] width 179 height 23
click at [351, 304] on button "IMPRESSORA" at bounding box center [335, 304] width 81 height 18
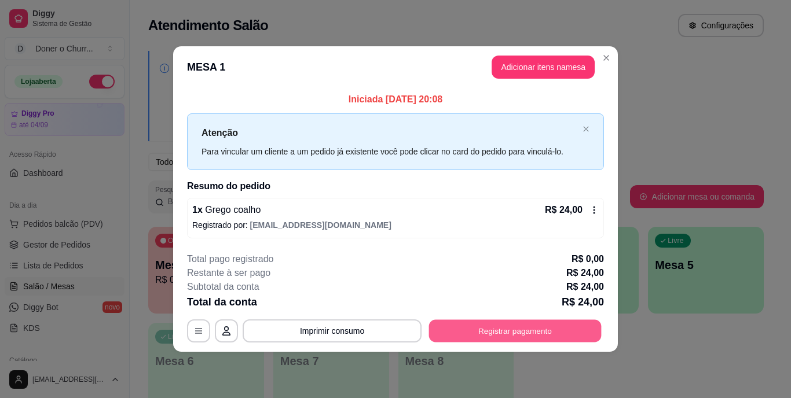
click at [489, 334] on button "Registrar pagamento" at bounding box center [515, 331] width 173 height 23
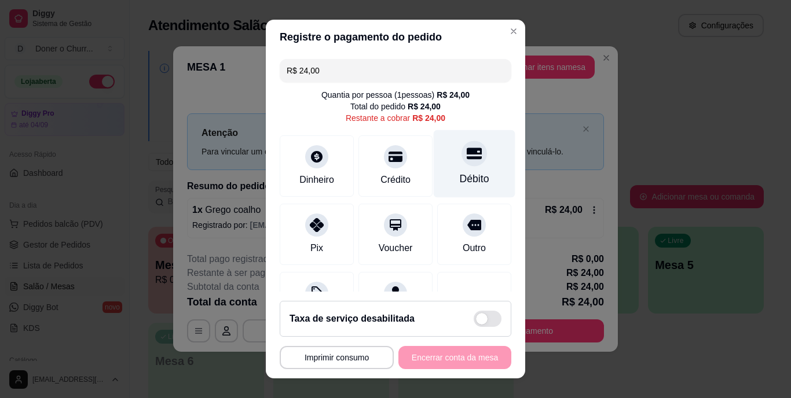
click at [469, 181] on div "Débito" at bounding box center [475, 179] width 30 height 15
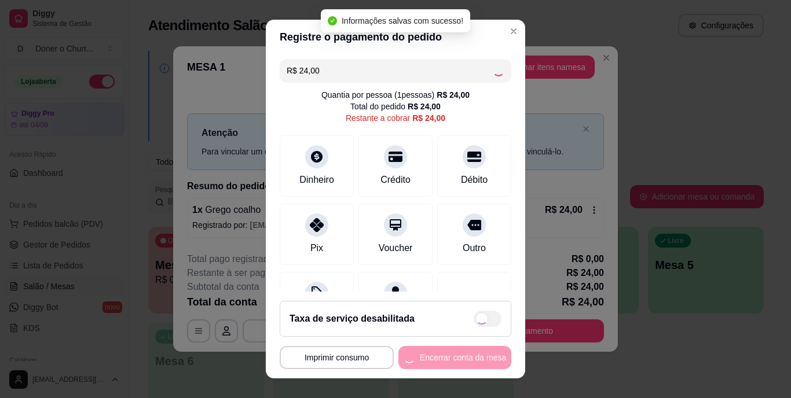
type input "R$ 0,00"
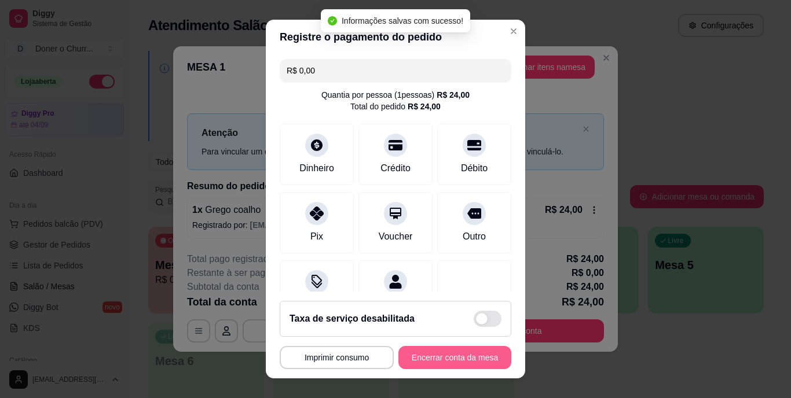
click at [449, 355] on button "Encerrar conta da mesa" at bounding box center [454, 357] width 113 height 23
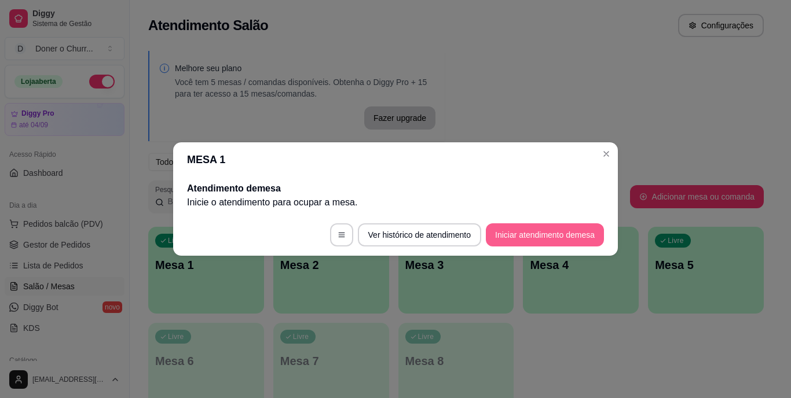
click at [547, 229] on button "Iniciar atendimento de mesa" at bounding box center [545, 234] width 118 height 23
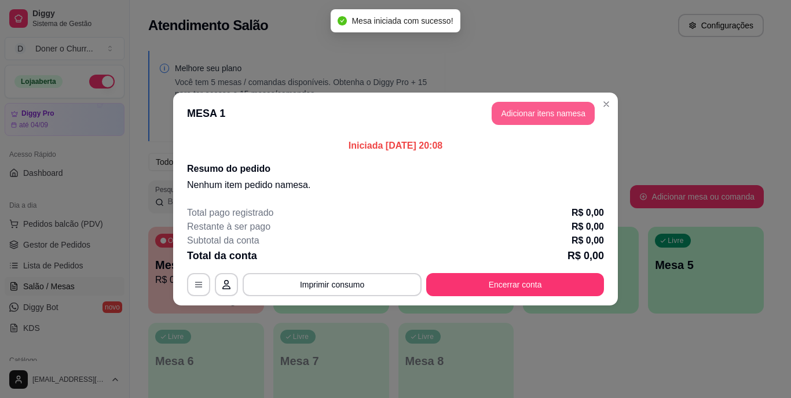
click at [554, 116] on button "Adicionar itens na mesa" at bounding box center [543, 113] width 103 height 23
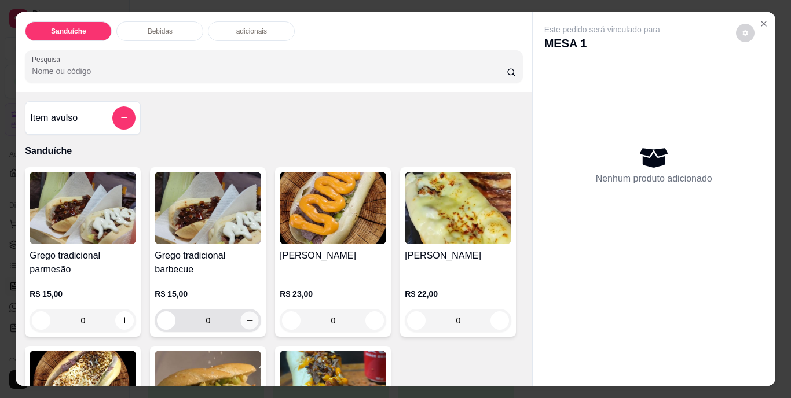
click at [246, 320] on icon "increase-product-quantity" at bounding box center [250, 320] width 9 height 9
type input "1"
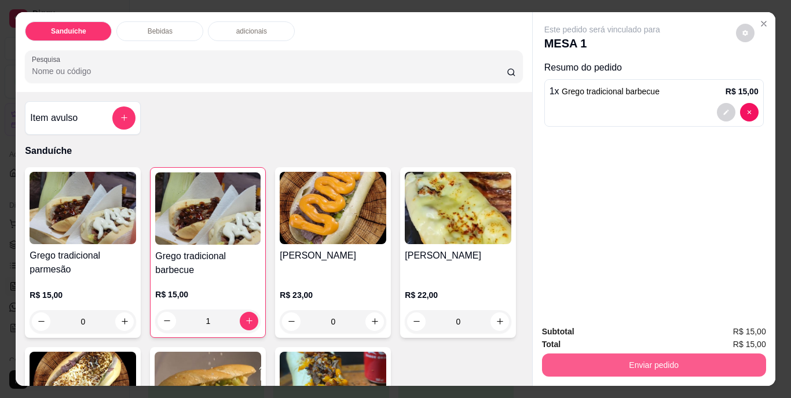
click at [661, 358] on button "Enviar pedido" at bounding box center [654, 365] width 224 height 23
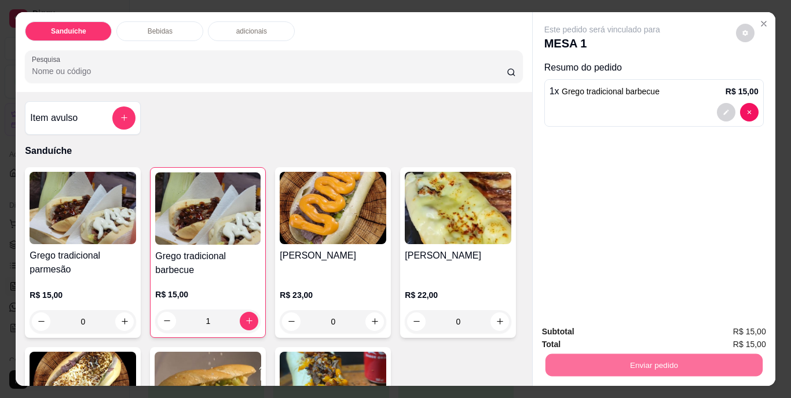
click at [411, 248] on div "Grego tradicional parmesão R$ 15,00 0 Grego tradicional barbecue R$ 15,00 1 [PE…" at bounding box center [273, 335] width 497 height 336
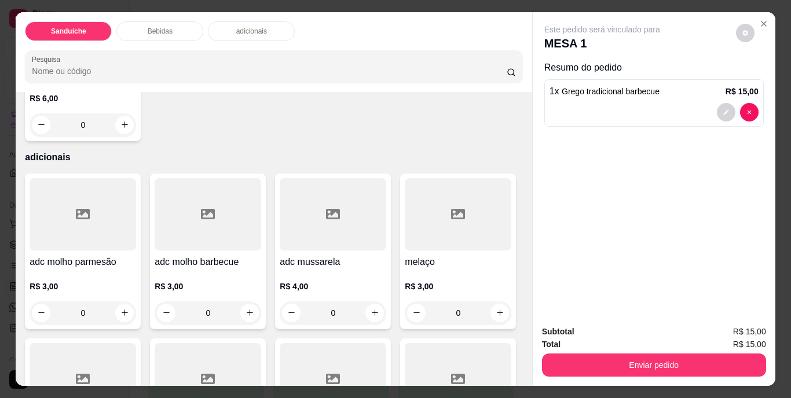
scroll to position [695, 0]
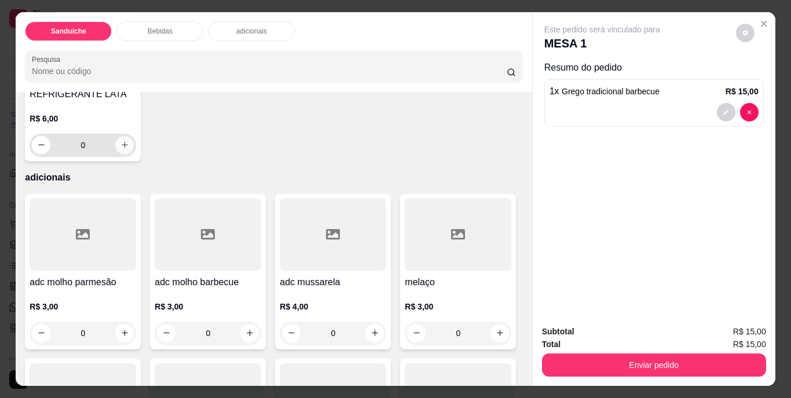
click at [128, 148] on icon "increase-product-quantity" at bounding box center [125, 145] width 6 height 6
type input "1"
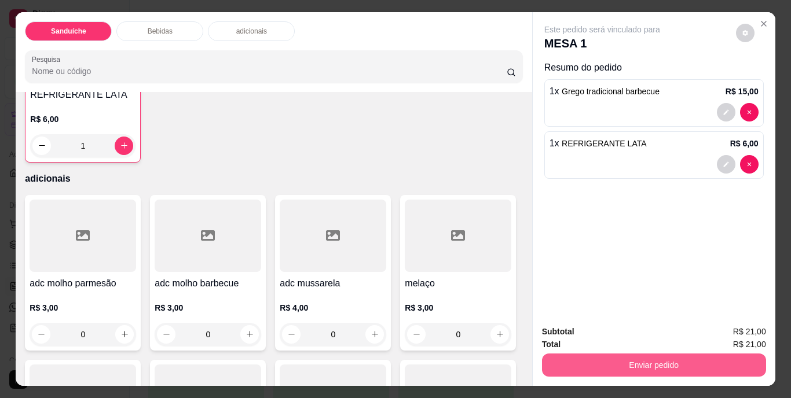
click at [658, 364] on button "Enviar pedido" at bounding box center [654, 365] width 224 height 23
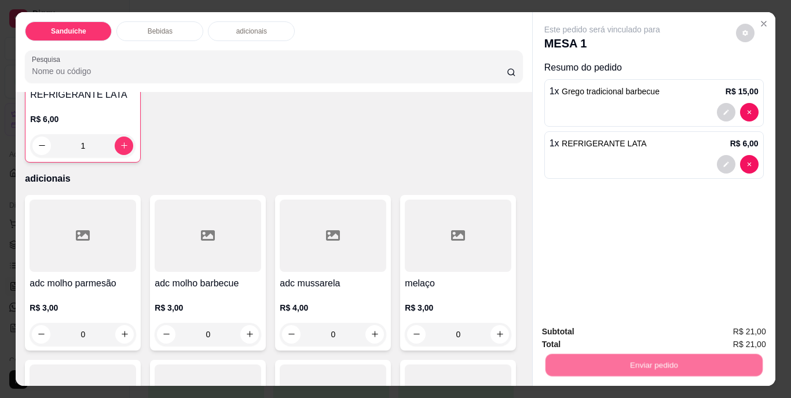
click at [600, 328] on button "Não registrar e enviar pedido" at bounding box center [615, 332] width 117 height 21
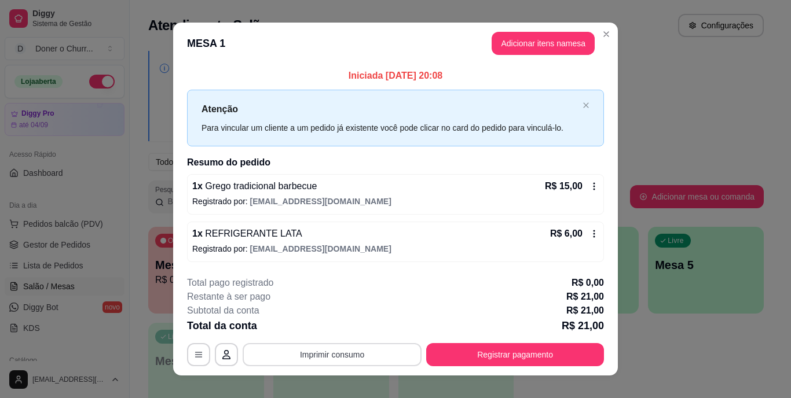
click at [341, 357] on button "Imprimir consumo" at bounding box center [332, 354] width 179 height 23
click at [335, 329] on button "IMPRESSORA" at bounding box center [332, 328] width 84 height 19
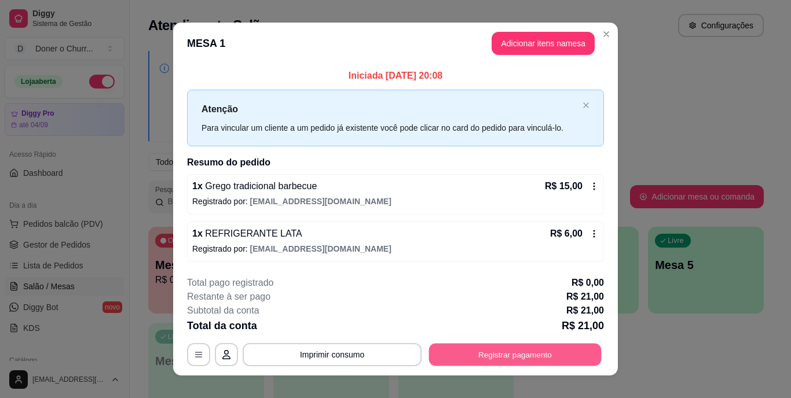
click at [467, 355] on button "Registrar pagamento" at bounding box center [515, 354] width 173 height 23
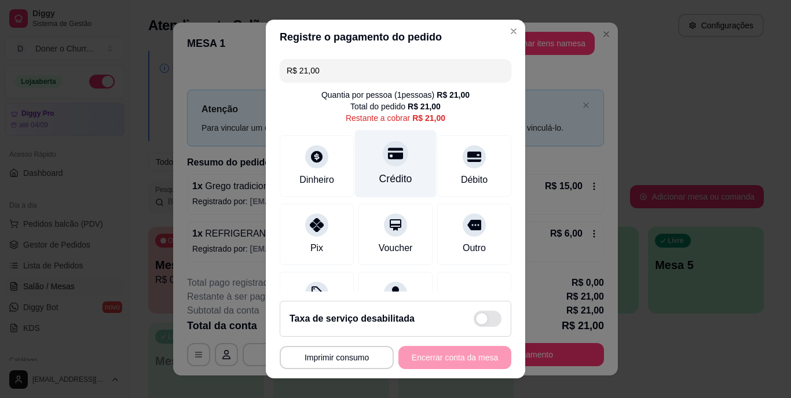
click at [388, 166] on div "Crédito" at bounding box center [396, 164] width 82 height 68
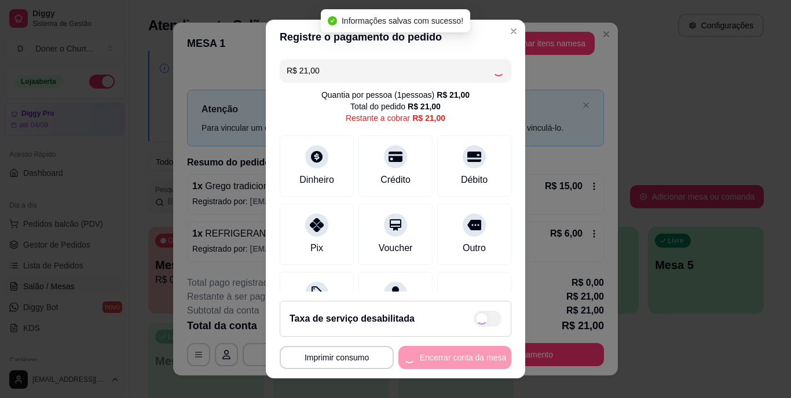
type input "R$ 0,00"
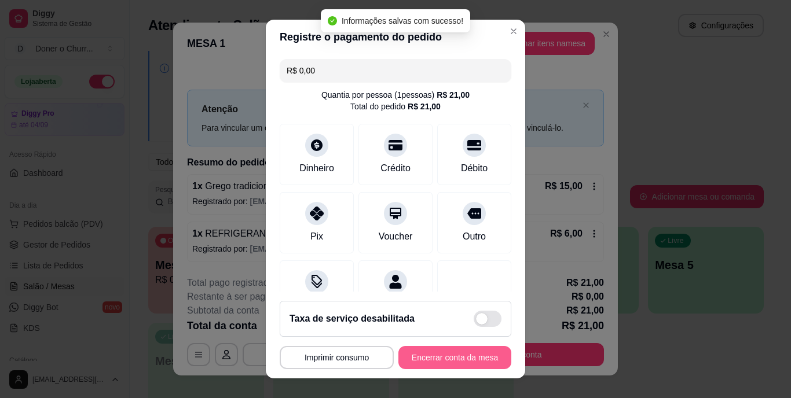
click at [458, 362] on div "**********" at bounding box center [396, 357] width 232 height 23
click at [458, 362] on button "Encerrar conta da mesa" at bounding box center [454, 357] width 109 height 23
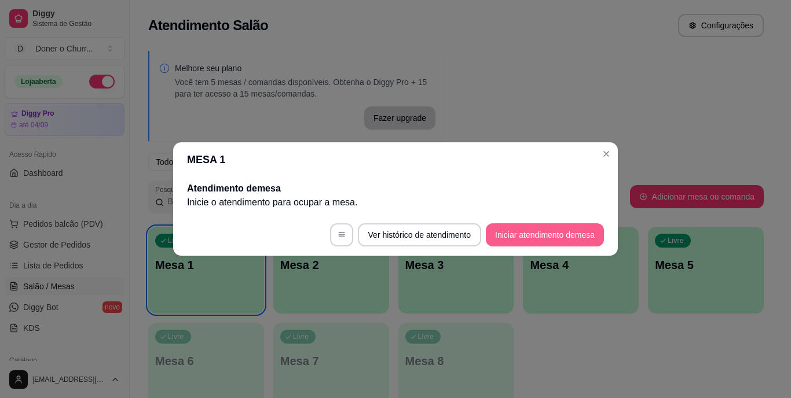
click at [545, 236] on button "Iniciar atendimento de mesa" at bounding box center [545, 234] width 118 height 23
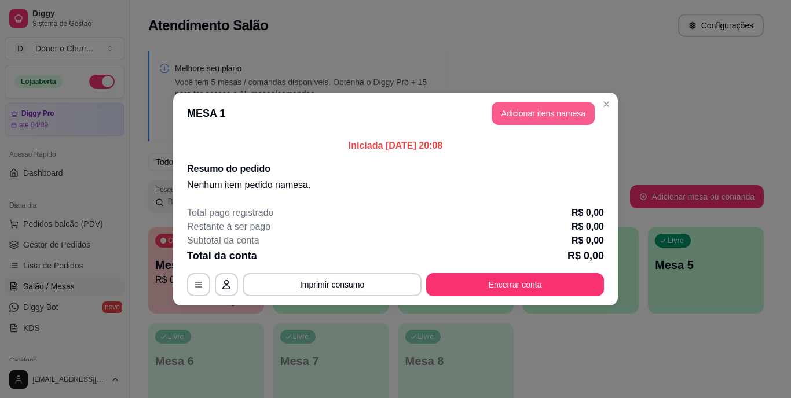
click at [543, 116] on button "Adicionar itens na mesa" at bounding box center [543, 113] width 103 height 23
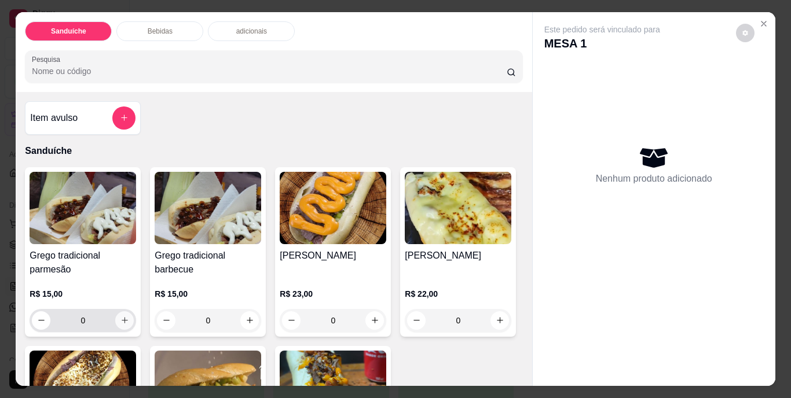
click at [122, 317] on icon "increase-product-quantity" at bounding box center [125, 320] width 6 height 6
type input "1"
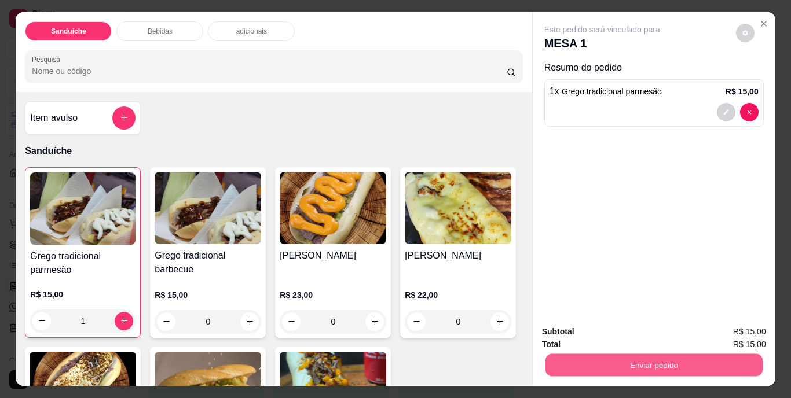
click at [657, 354] on button "Enviar pedido" at bounding box center [653, 365] width 217 height 23
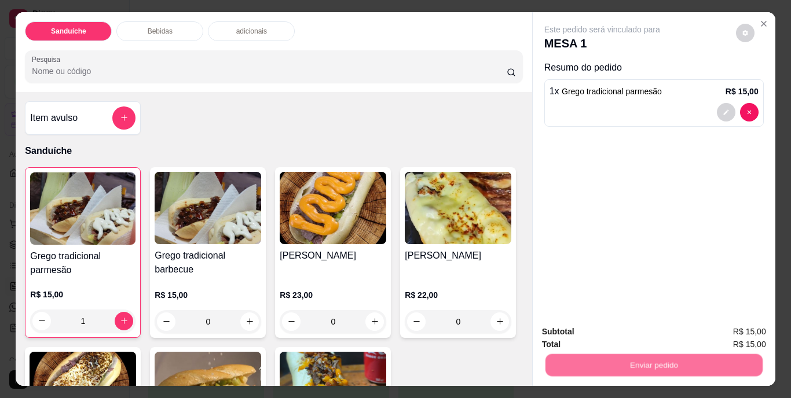
click at [612, 334] on button "Não registrar e enviar pedido" at bounding box center [615, 332] width 117 height 21
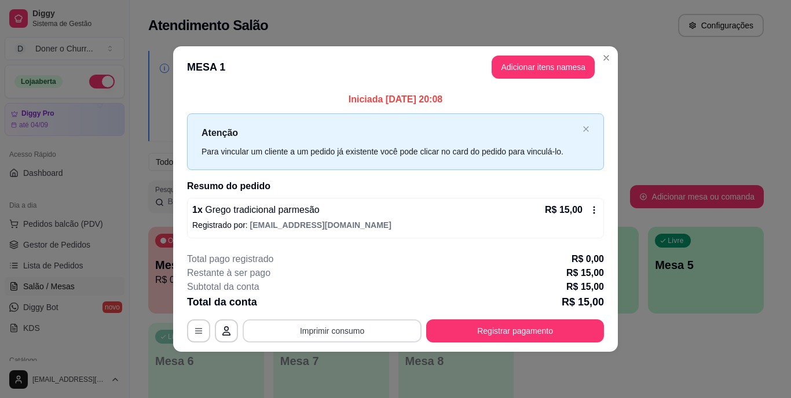
click at [343, 323] on button "Imprimir consumo" at bounding box center [332, 331] width 179 height 23
click at [347, 307] on button "IMPRESSORA" at bounding box center [336, 304] width 84 height 19
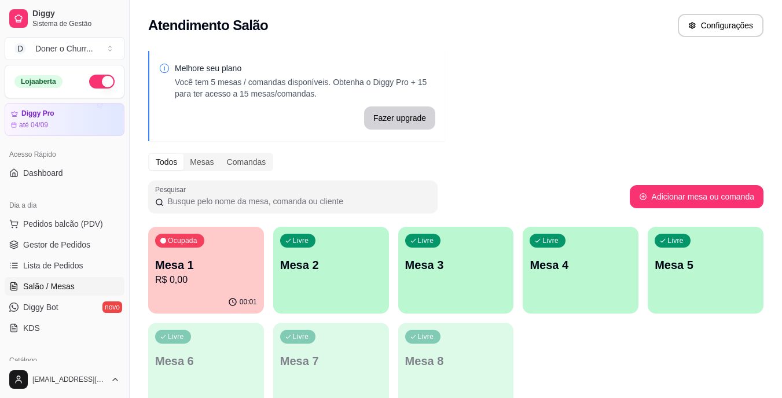
click at [329, 268] on p "Mesa 2" at bounding box center [331, 265] width 102 height 16
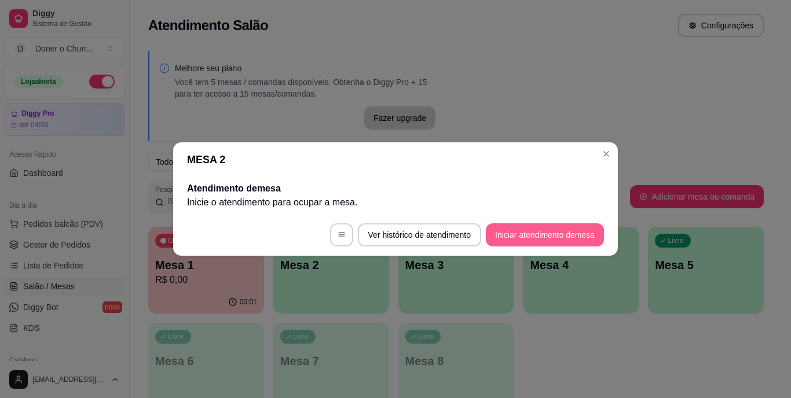
click at [529, 232] on button "Iniciar atendimento de mesa" at bounding box center [545, 234] width 118 height 23
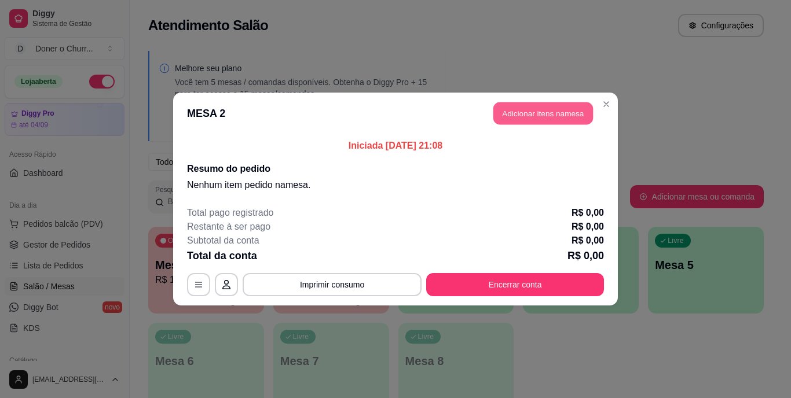
click at [535, 118] on button "Adicionar itens na mesa" at bounding box center [543, 113] width 100 height 23
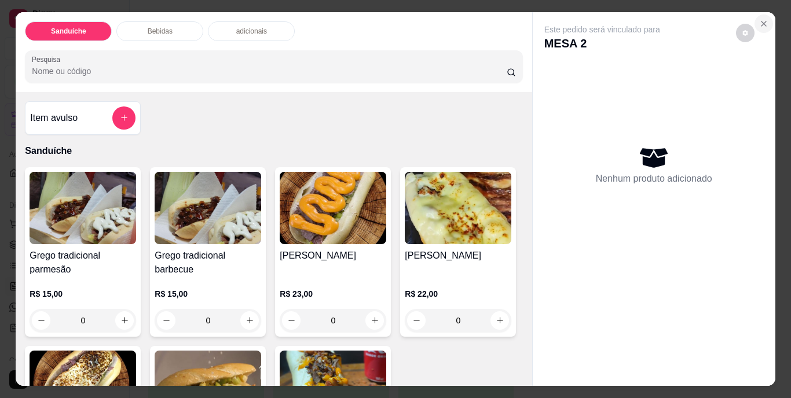
click at [762, 20] on icon "Close" at bounding box center [763, 23] width 9 height 9
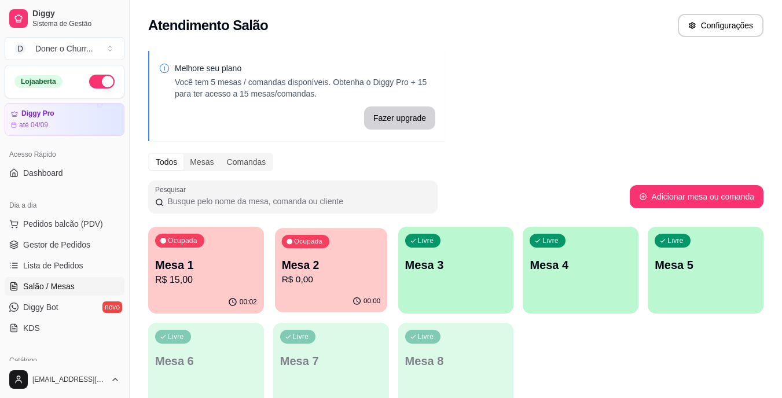
click at [316, 283] on p "R$ 0,00" at bounding box center [330, 279] width 99 height 13
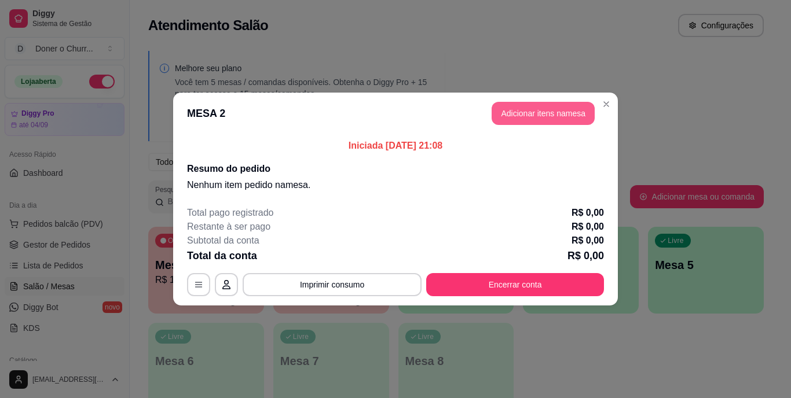
click at [563, 111] on button "Adicionar itens na mesa" at bounding box center [543, 113] width 103 height 23
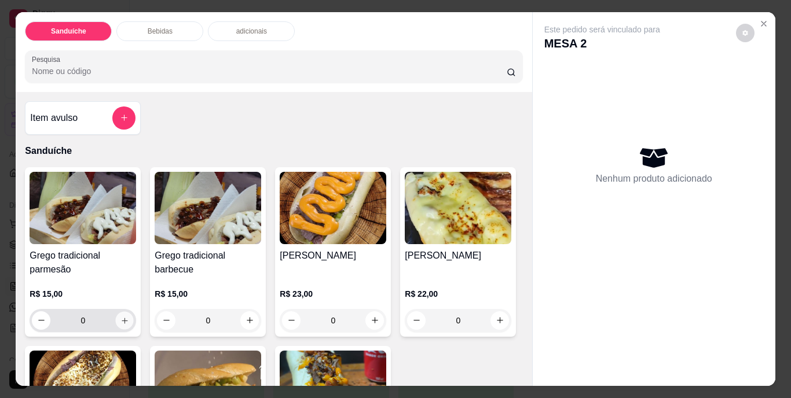
click at [119, 322] on button "increase-product-quantity" at bounding box center [125, 321] width 18 height 18
type input "1"
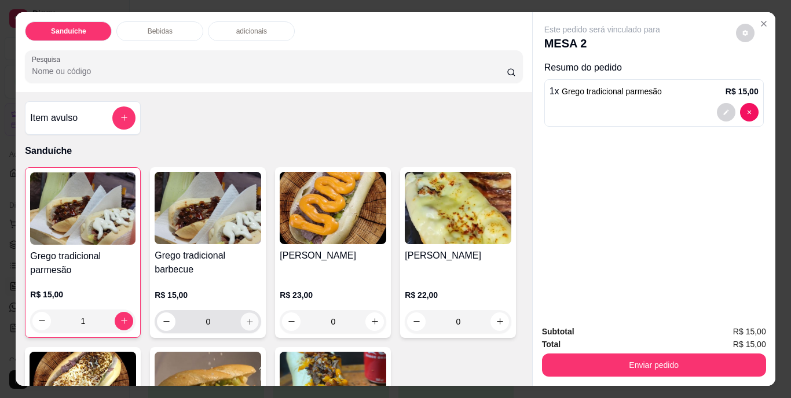
click at [246, 318] on icon "increase-product-quantity" at bounding box center [250, 321] width 9 height 9
type input "1"
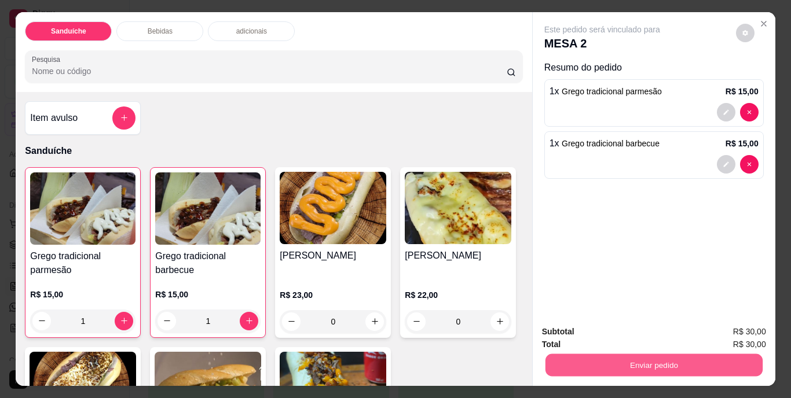
click at [664, 364] on button "Enviar pedido" at bounding box center [653, 365] width 217 height 23
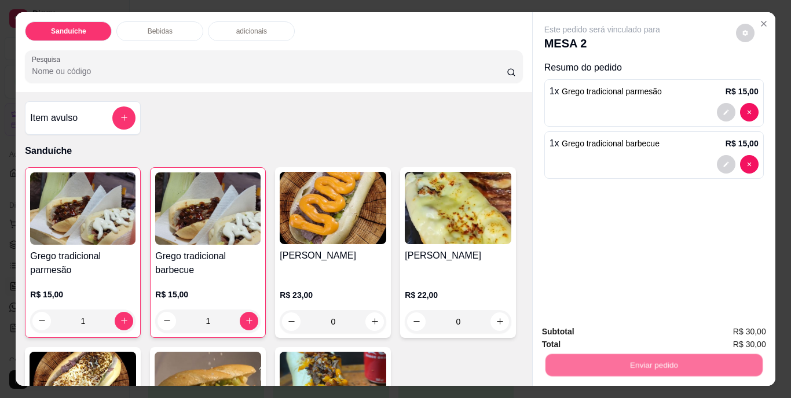
click at [614, 336] on button "Não registrar e enviar pedido" at bounding box center [615, 333] width 120 height 22
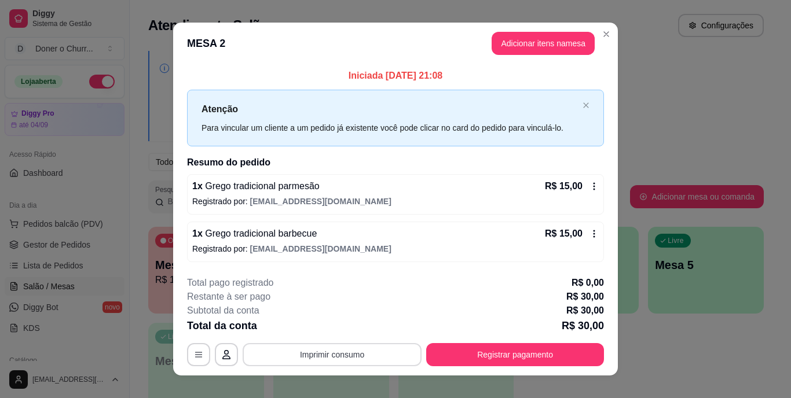
click at [328, 349] on button "Imprimir consumo" at bounding box center [332, 354] width 179 height 23
click at [327, 334] on button "IMPRESSORA" at bounding box center [331, 330] width 67 height 15
drag, startPoint x: 364, startPoint y: 350, endPoint x: 402, endPoint y: 426, distance: 84.4
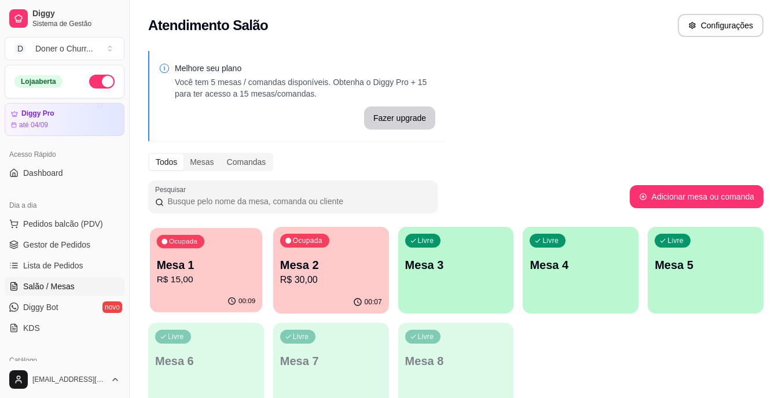
click at [205, 281] on p "R$ 15,00" at bounding box center [206, 279] width 99 height 13
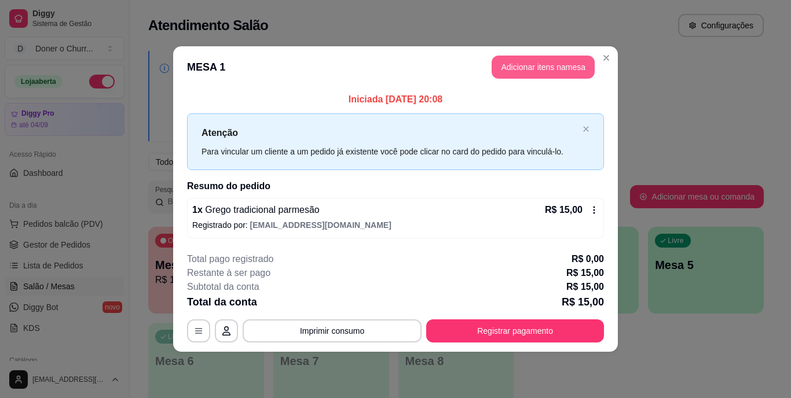
click at [517, 68] on button "Adicionar itens na mesa" at bounding box center [543, 67] width 103 height 23
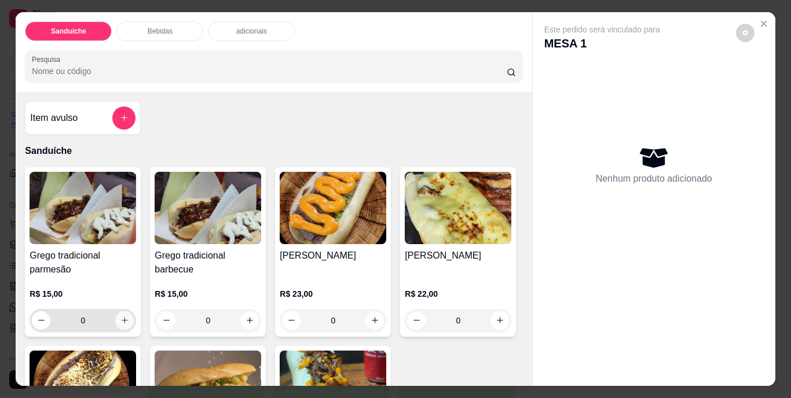
click at [120, 316] on icon "increase-product-quantity" at bounding box center [124, 320] width 9 height 9
type input "1"
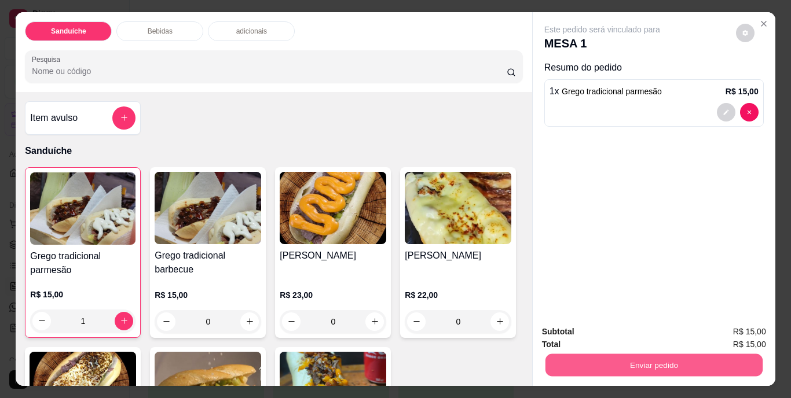
click at [604, 354] on button "Enviar pedido" at bounding box center [653, 365] width 217 height 23
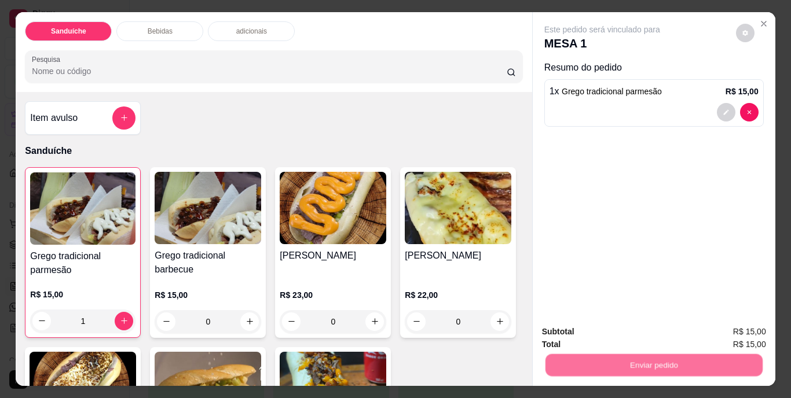
click at [611, 330] on button "Não registrar e enviar pedido" at bounding box center [615, 333] width 120 height 22
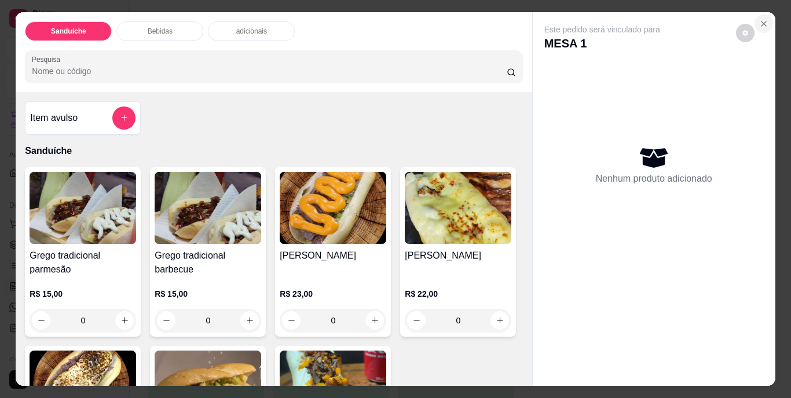
click at [764, 14] on button "Close" at bounding box center [763, 23] width 19 height 19
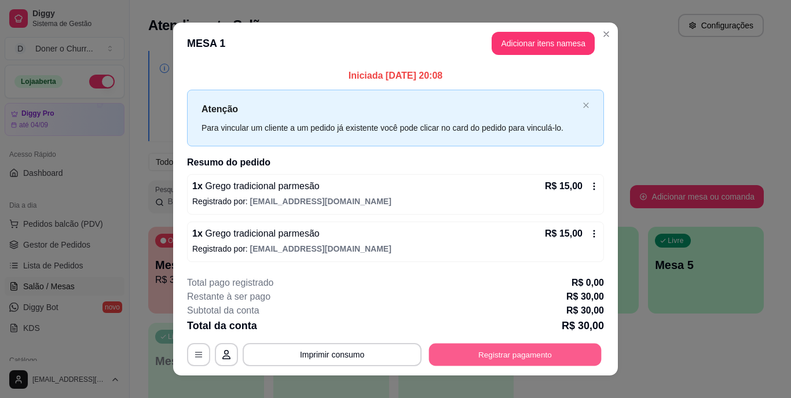
click at [481, 357] on button "Registrar pagamento" at bounding box center [515, 354] width 173 height 23
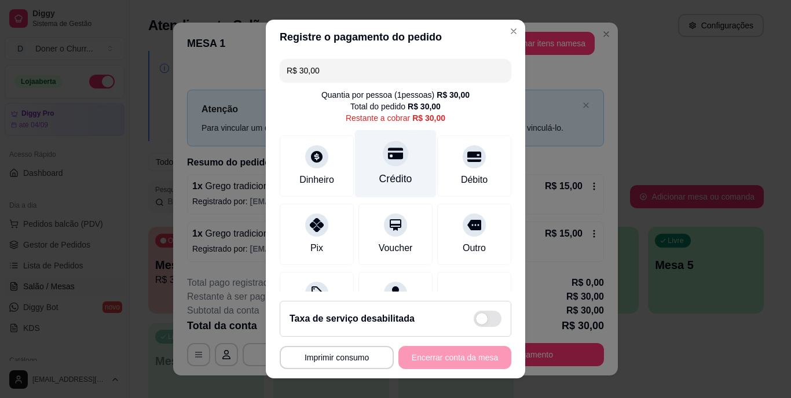
click at [387, 168] on div "Crédito" at bounding box center [396, 164] width 82 height 68
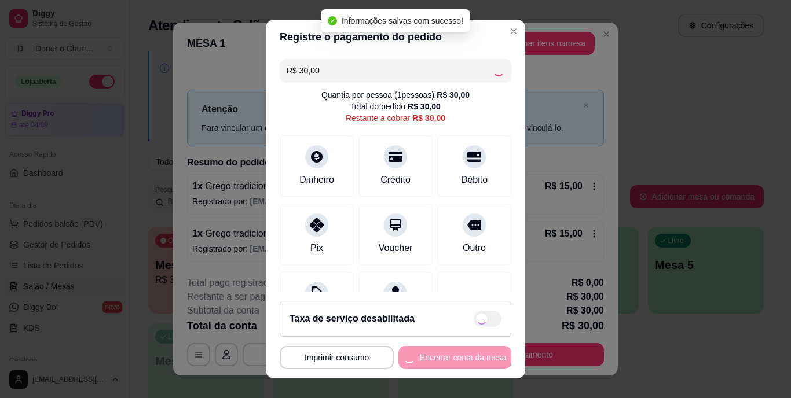
type input "R$ 0,00"
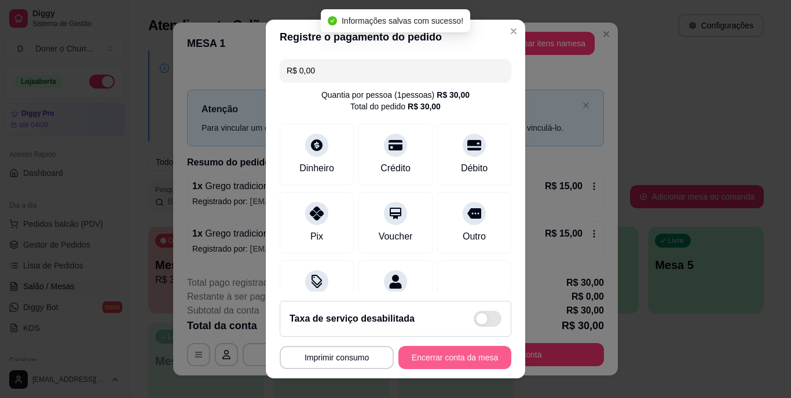
click at [420, 354] on button "Encerrar conta da mesa" at bounding box center [454, 357] width 113 height 23
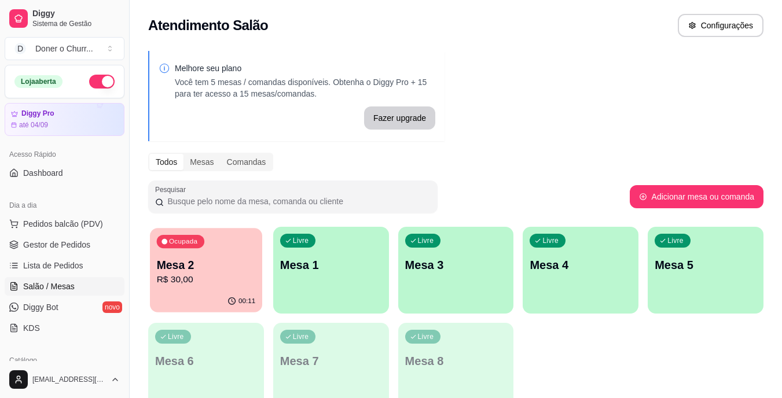
click at [195, 266] on p "Mesa 2" at bounding box center [206, 266] width 99 height 16
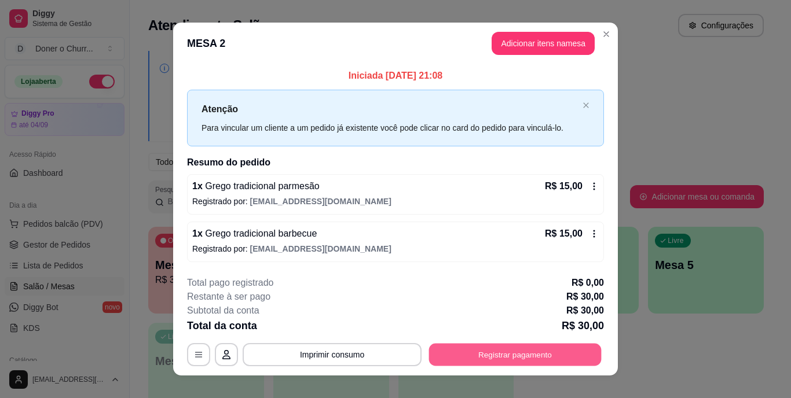
click at [514, 357] on button "Registrar pagamento" at bounding box center [515, 354] width 173 height 23
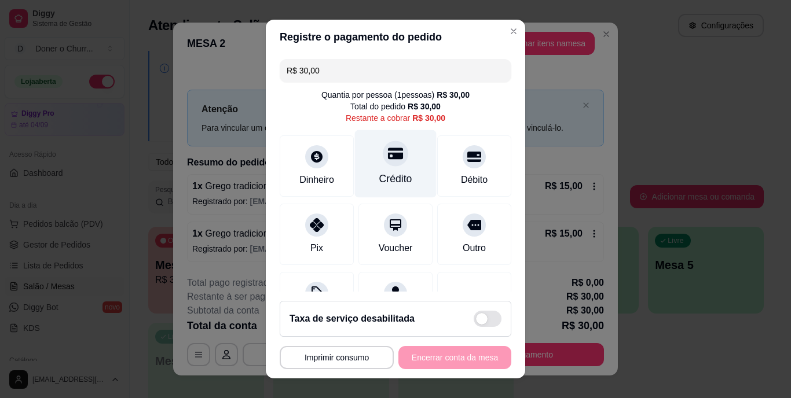
click at [396, 170] on div "Crédito" at bounding box center [396, 164] width 82 height 68
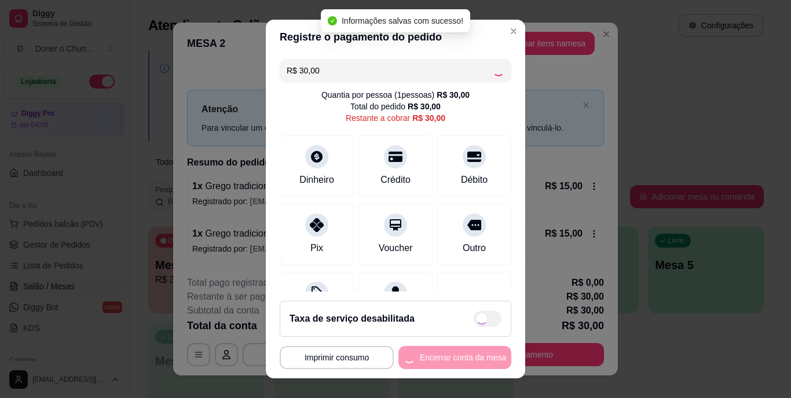
type input "R$ 0,00"
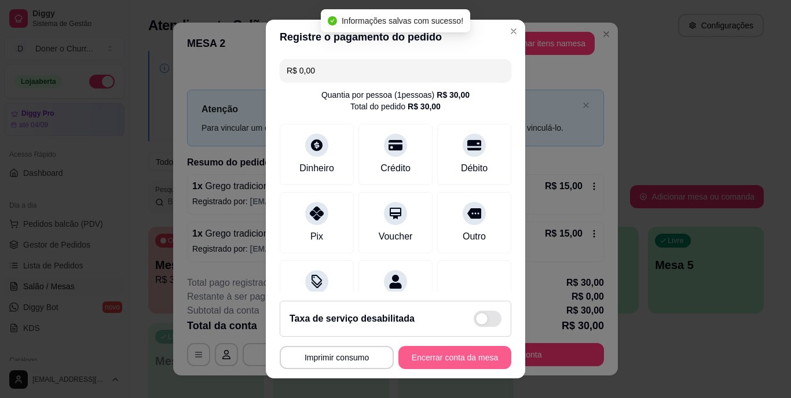
click at [446, 358] on button "Encerrar conta da mesa" at bounding box center [454, 357] width 113 height 23
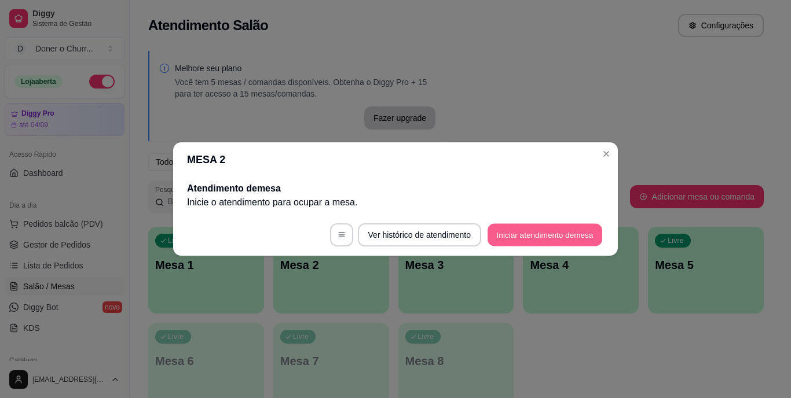
click at [566, 235] on button "Iniciar atendimento de mesa" at bounding box center [545, 235] width 115 height 23
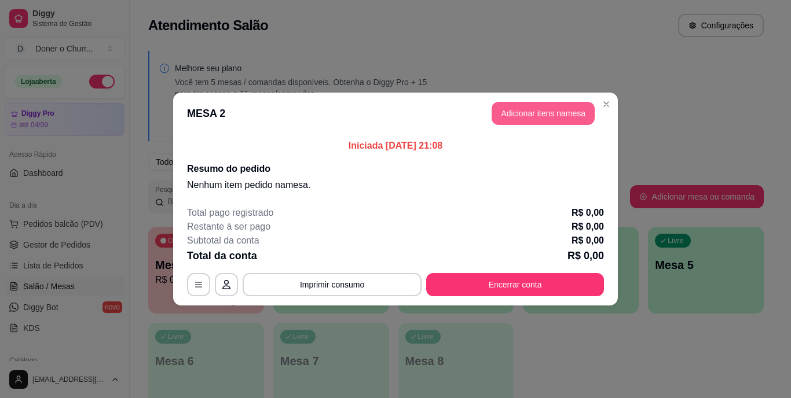
click at [560, 111] on button "Adicionar itens na mesa" at bounding box center [543, 113] width 103 height 23
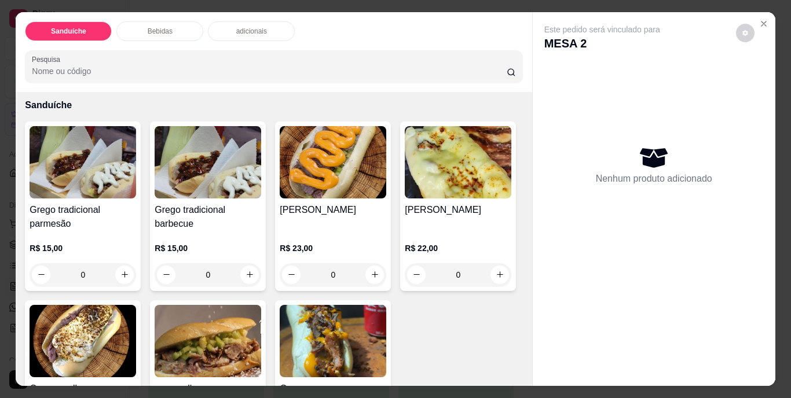
scroll to position [58, 0]
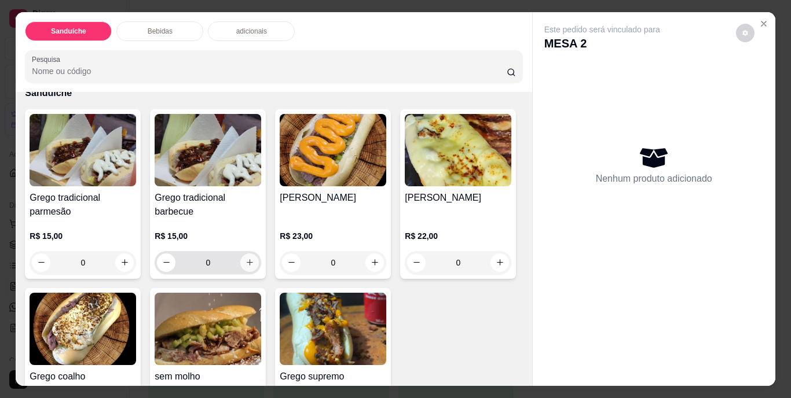
click at [247, 261] on icon "increase-product-quantity" at bounding box center [250, 262] width 6 height 6
type input "1"
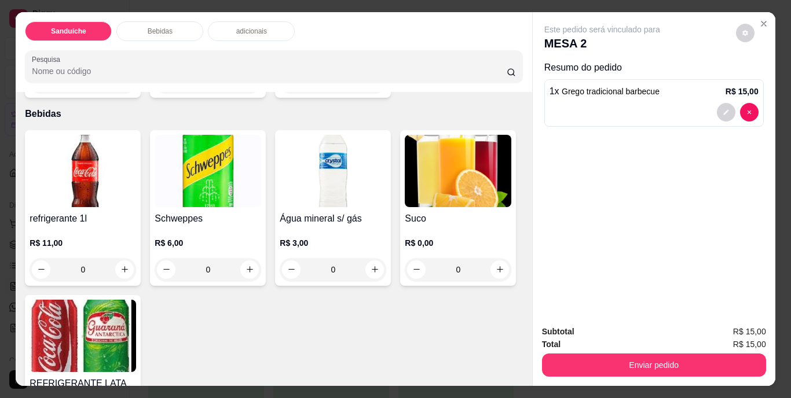
scroll to position [463, 0]
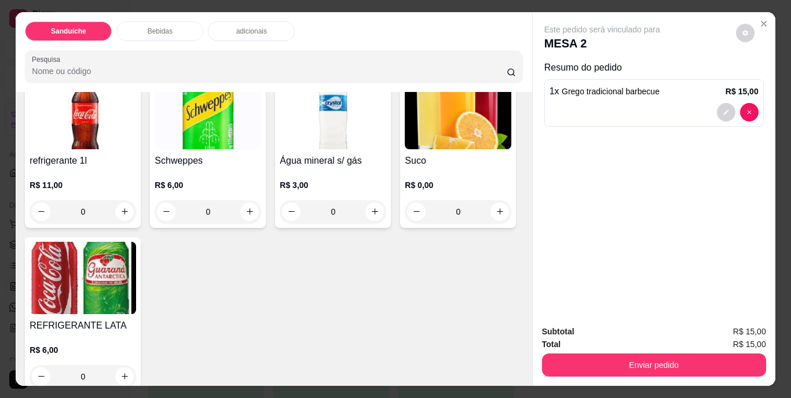
click at [371, 28] on icon "increase-product-quantity" at bounding box center [375, 23] width 9 height 9
type input "1"
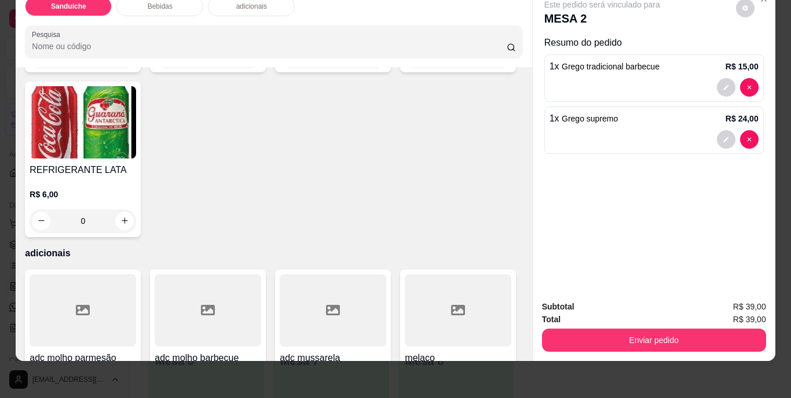
scroll to position [584, 0]
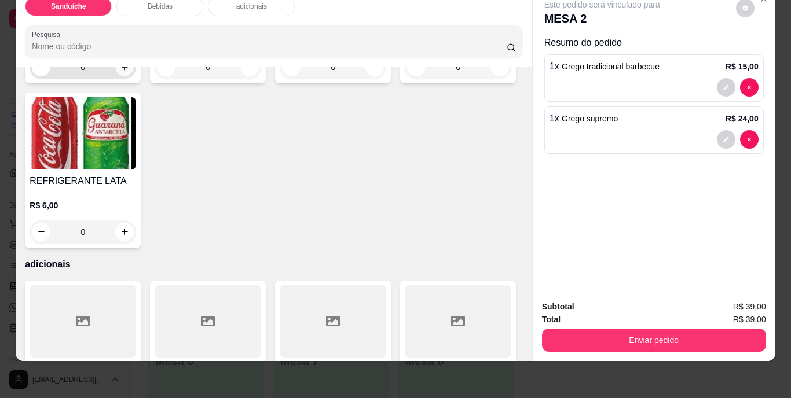
click at [120, 71] on icon "increase-product-quantity" at bounding box center [124, 67] width 9 height 9
type input "1"
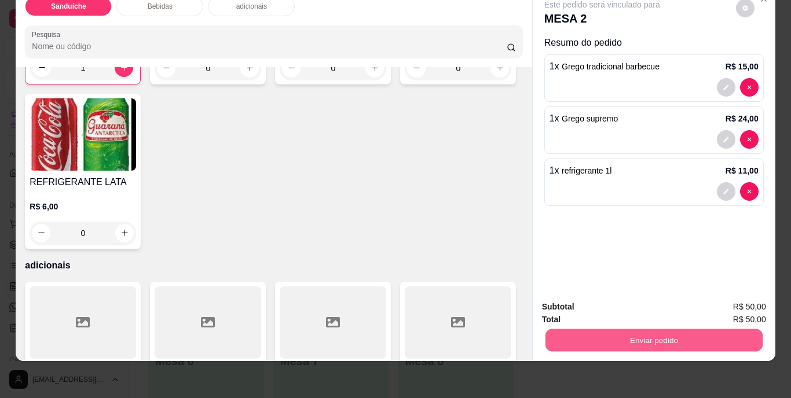
click at [643, 332] on button "Enviar pedido" at bounding box center [653, 340] width 217 height 23
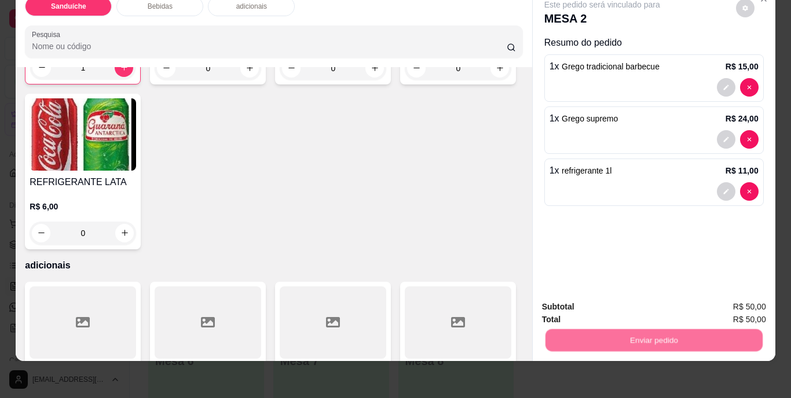
click at [639, 304] on button "Não registrar e enviar pedido" at bounding box center [615, 302] width 117 height 21
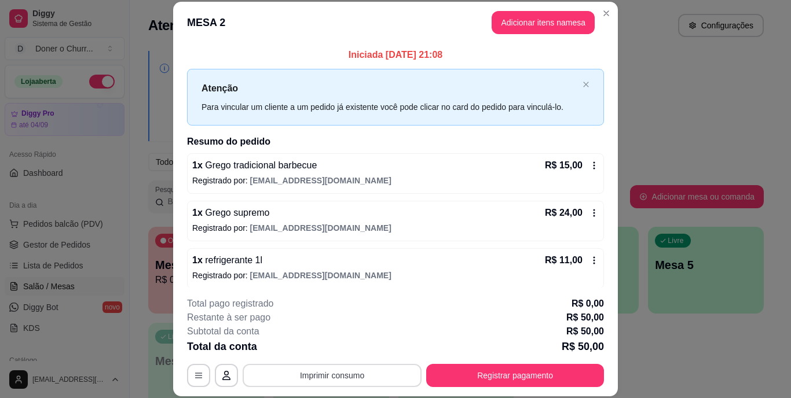
click at [320, 378] on button "Imprimir consumo" at bounding box center [332, 375] width 179 height 23
click at [328, 353] on button "IMPRESSORA" at bounding box center [332, 348] width 84 height 19
click at [466, 379] on button "Registrar pagamento" at bounding box center [515, 375] width 178 height 23
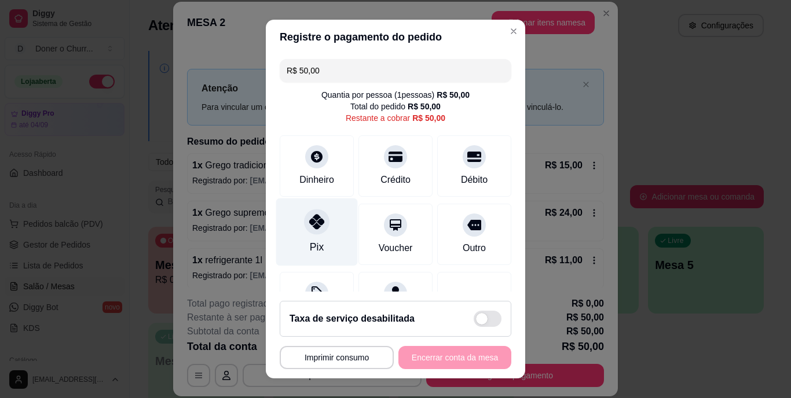
click at [314, 219] on icon at bounding box center [316, 222] width 15 height 15
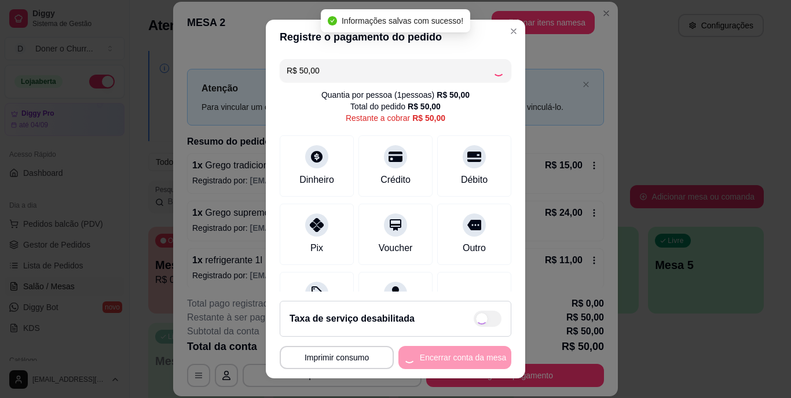
type input "R$ 0,00"
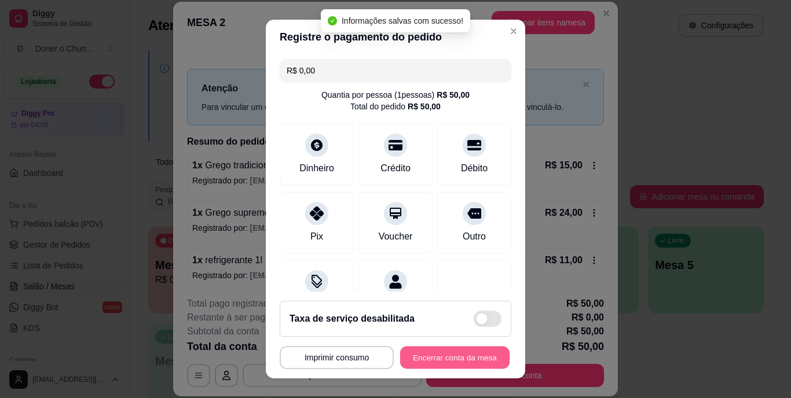
click at [448, 351] on button "Encerrar conta da mesa" at bounding box center [454, 357] width 109 height 23
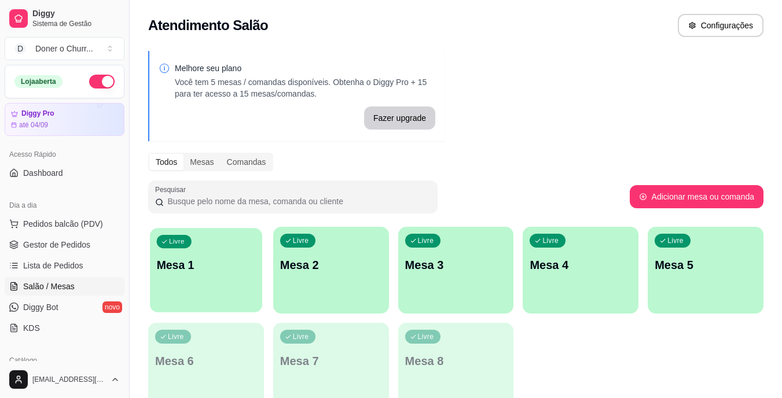
click at [209, 285] on div "Livre Mesa 1" at bounding box center [206, 263] width 112 height 71
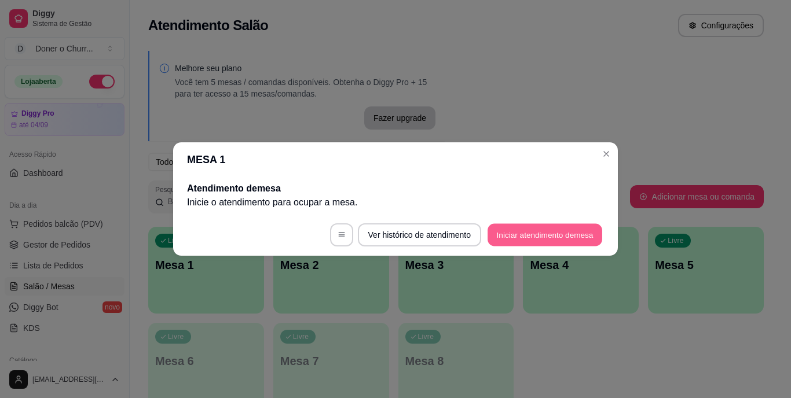
click at [534, 232] on button "Iniciar atendimento de mesa" at bounding box center [545, 235] width 115 height 23
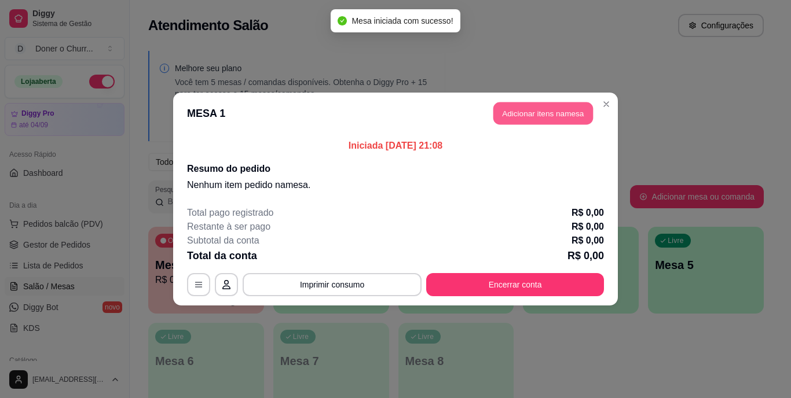
click at [540, 112] on button "Adicionar itens na mesa" at bounding box center [543, 113] width 100 height 23
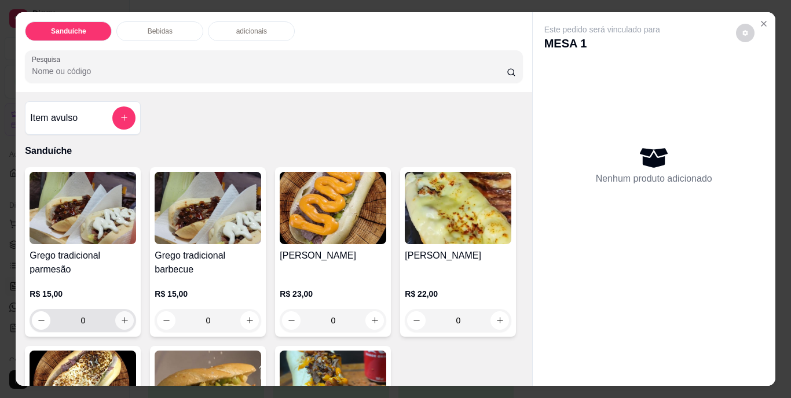
click at [120, 316] on icon "increase-product-quantity" at bounding box center [124, 320] width 9 height 9
type input "1"
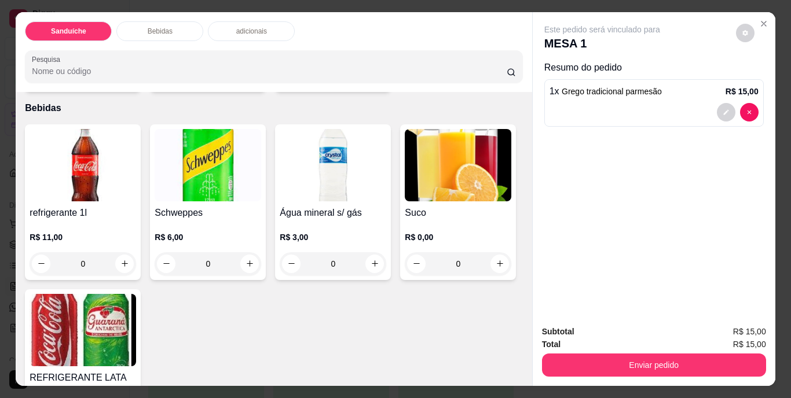
scroll to position [463, 0]
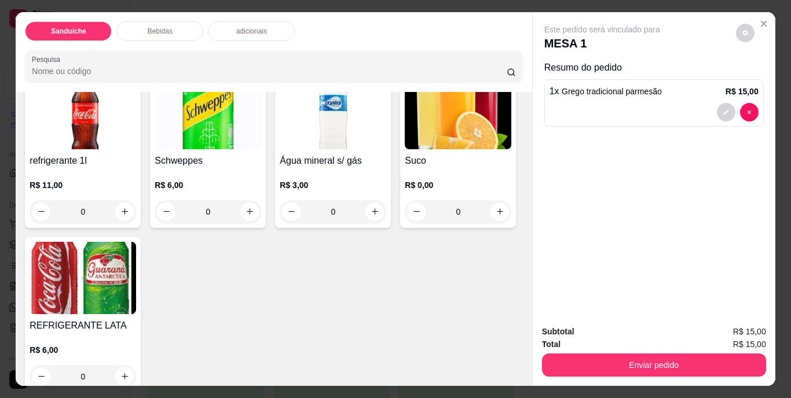
click at [371, 28] on icon "increase-product-quantity" at bounding box center [375, 23] width 9 height 9
type input "1"
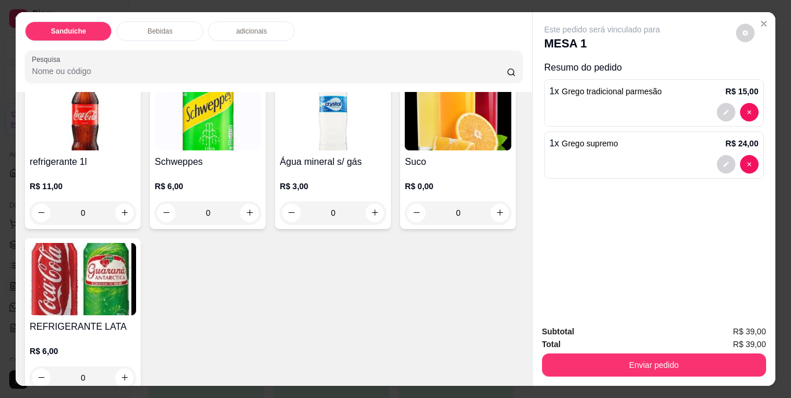
scroll to position [464, 0]
click at [121, 221] on button "increase-product-quantity" at bounding box center [125, 212] width 18 height 18
type input "1"
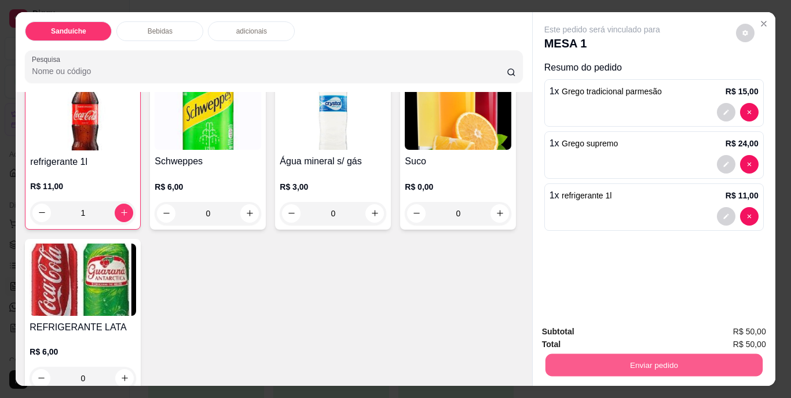
click at [627, 362] on button "Enviar pedido" at bounding box center [653, 365] width 217 height 23
click at [621, 329] on button "Não registrar e enviar pedido" at bounding box center [615, 332] width 117 height 21
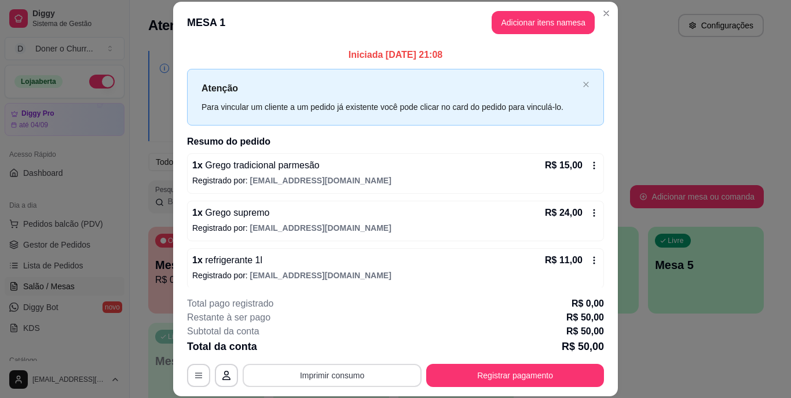
click at [340, 376] on button "Imprimir consumo" at bounding box center [332, 375] width 179 height 23
click at [337, 346] on button "IMPRESSORA" at bounding box center [331, 348] width 81 height 18
click at [463, 369] on button "Registrar pagamento" at bounding box center [515, 375] width 178 height 23
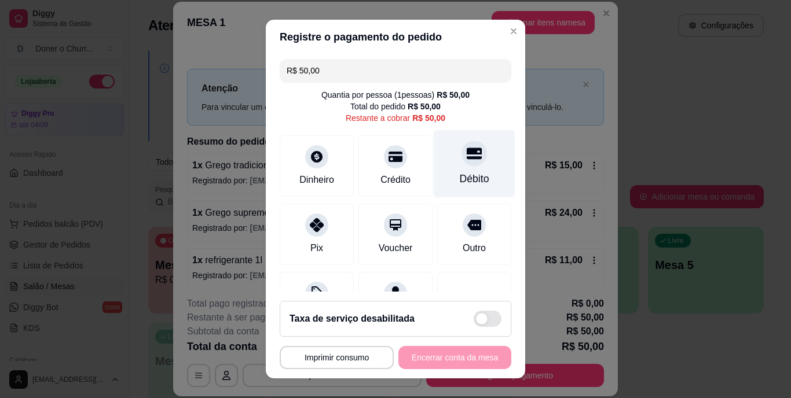
click at [461, 163] on div at bounding box center [473, 153] width 25 height 25
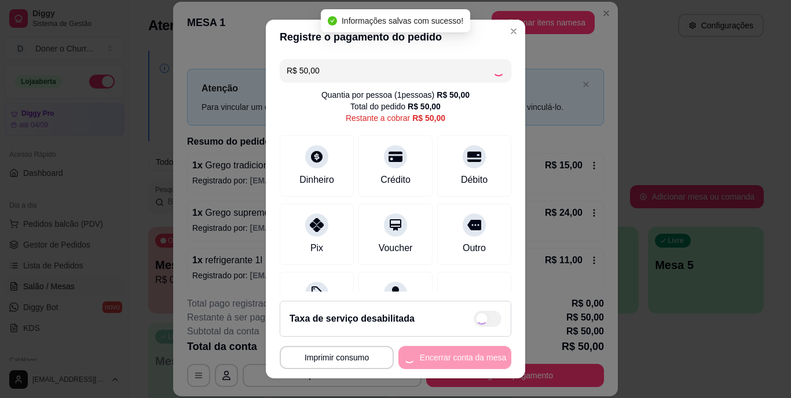
type input "R$ 0,00"
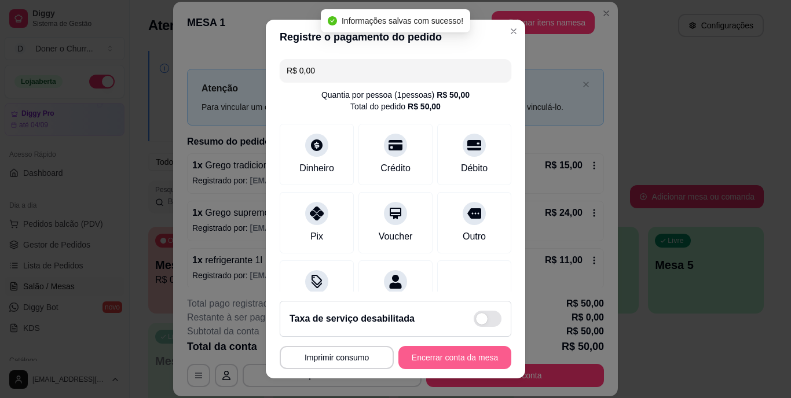
click at [448, 358] on button "Encerrar conta da mesa" at bounding box center [454, 357] width 113 height 23
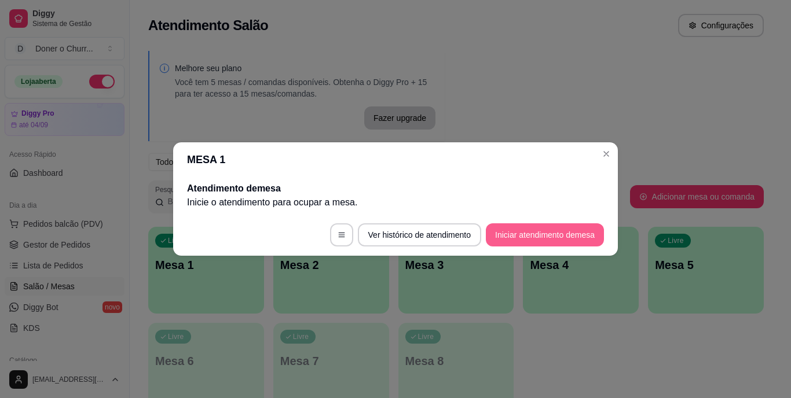
click at [521, 230] on button "Iniciar atendimento de mesa" at bounding box center [545, 234] width 118 height 23
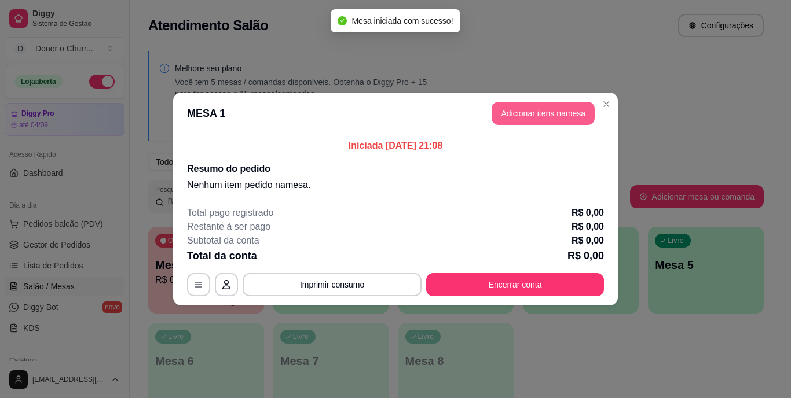
click at [556, 110] on button "Adicionar itens na mesa" at bounding box center [543, 113] width 103 height 23
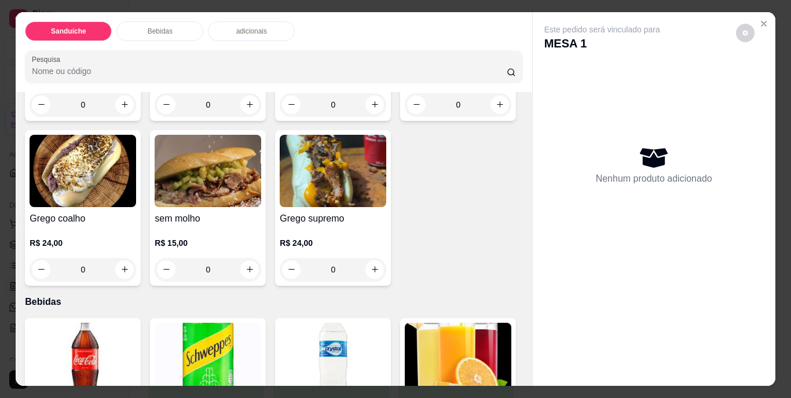
scroll to position [290, 0]
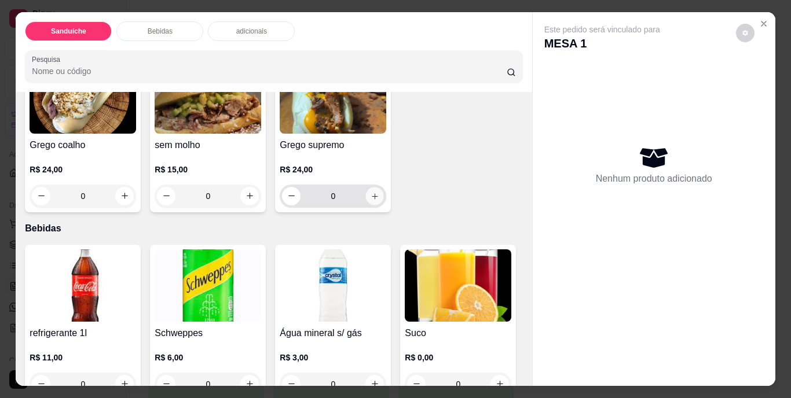
click at [371, 200] on icon "increase-product-quantity" at bounding box center [375, 196] width 9 height 9
type input "1"
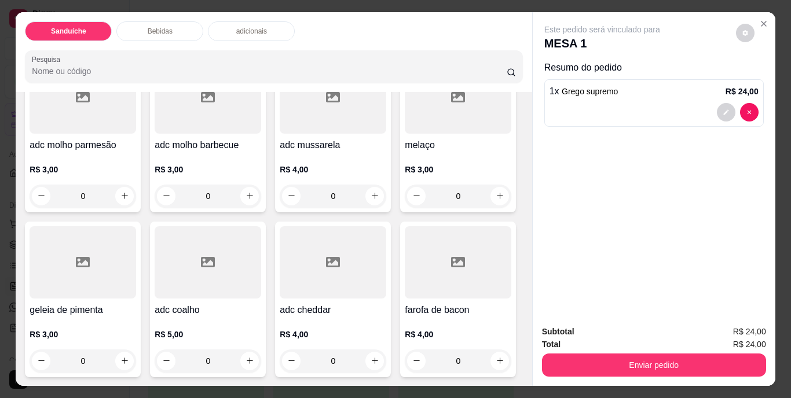
scroll to position [984, 0]
click at [122, 200] on icon "increase-product-quantity" at bounding box center [124, 196] width 9 height 9
type input "1"
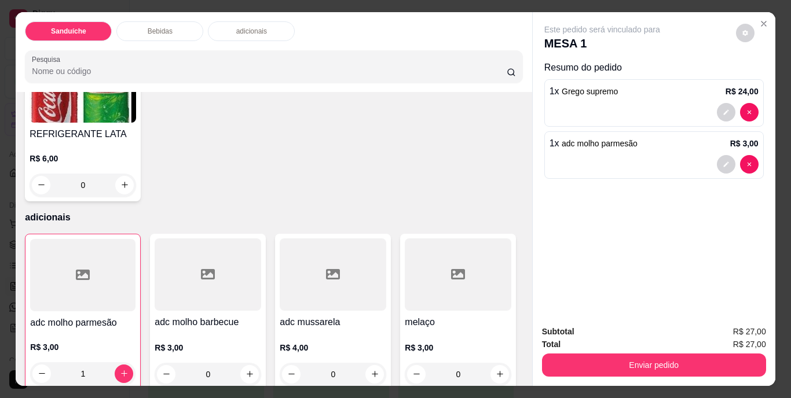
scroll to position [642, 0]
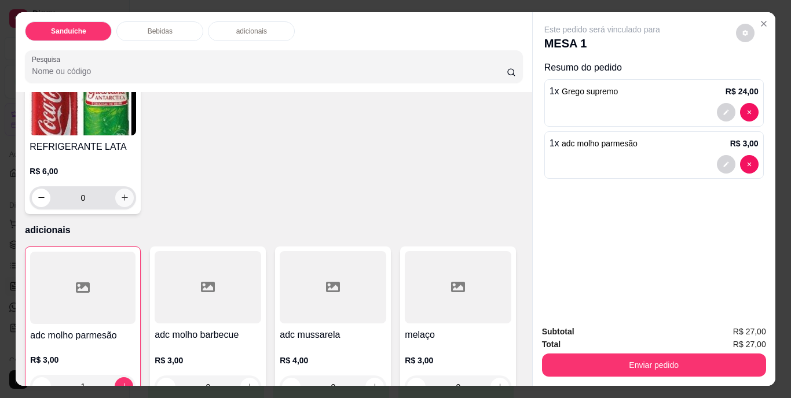
click at [129, 202] on icon "increase-product-quantity" at bounding box center [124, 197] width 9 height 9
type input "1"
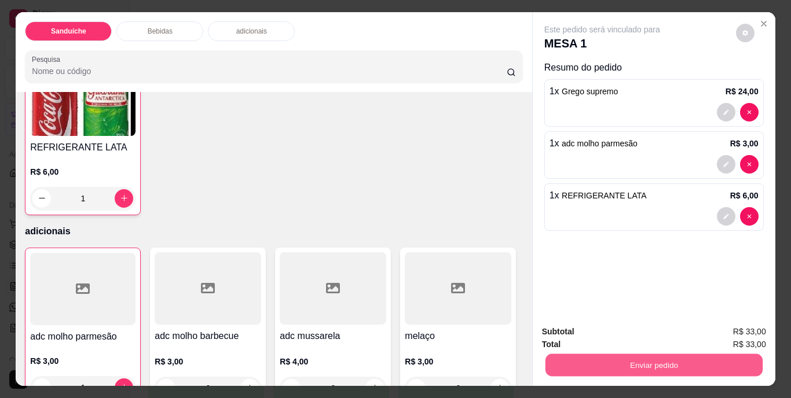
click at [639, 359] on button "Enviar pedido" at bounding box center [653, 365] width 217 height 23
click at [618, 334] on button "Não registrar e enviar pedido" at bounding box center [615, 332] width 117 height 21
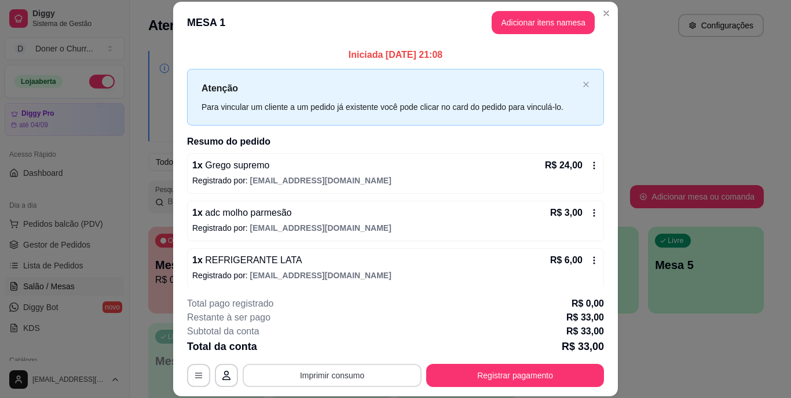
click at [311, 373] on button "Imprimir consumo" at bounding box center [332, 375] width 179 height 23
click at [317, 345] on button "IMPRESSORA" at bounding box center [332, 349] width 84 height 19
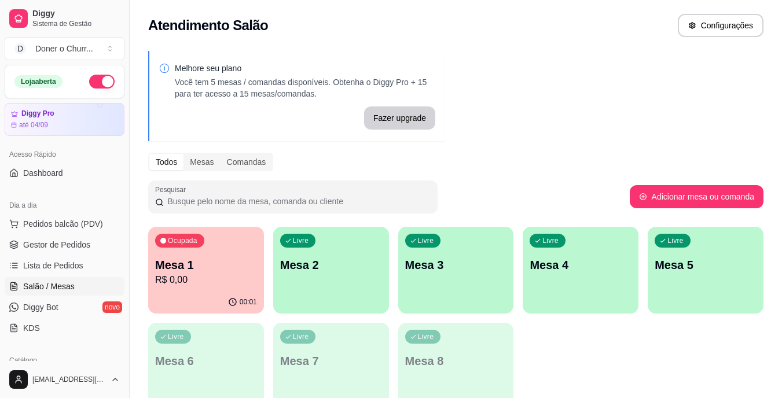
click at [372, 281] on div "Livre Mesa 2" at bounding box center [331, 263] width 116 height 73
click at [208, 274] on p "R$ 0,00" at bounding box center [206, 279] width 99 height 13
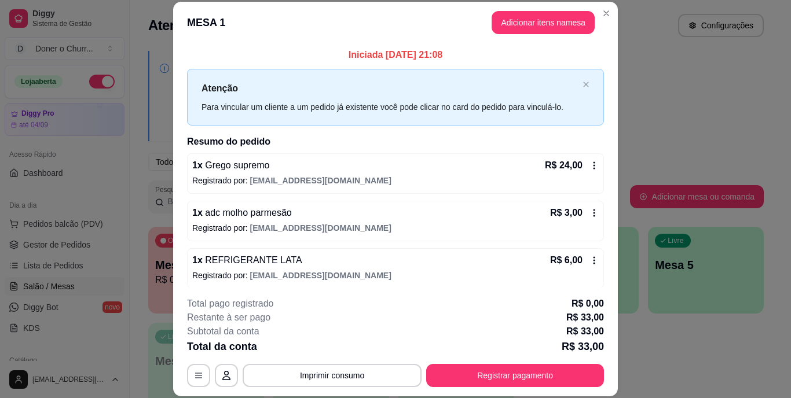
click at [589, 257] on icon at bounding box center [593, 260] width 9 height 9
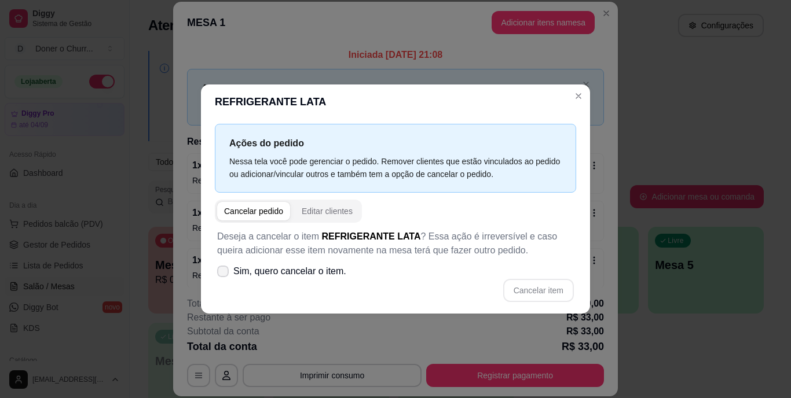
click at [229, 269] on label "Sim, quero cancelar o item." at bounding box center [281, 271] width 138 height 23
click at [224, 274] on input "Sim, quero cancelar o item." at bounding box center [221, 278] width 8 height 8
checkbox input "true"
click at [524, 282] on button "Cancelar item" at bounding box center [538, 290] width 71 height 23
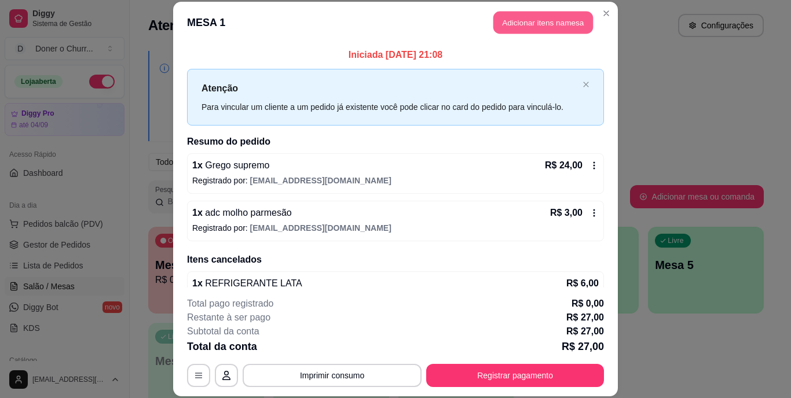
click at [547, 25] on button "Adicionar itens na mesa" at bounding box center [543, 23] width 100 height 23
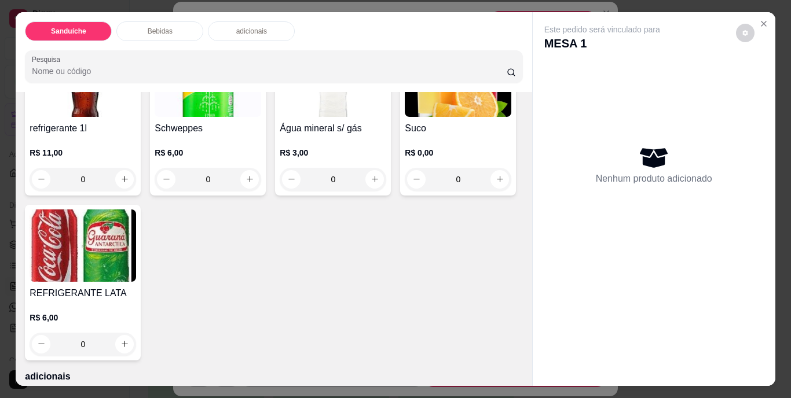
scroll to position [521, 0]
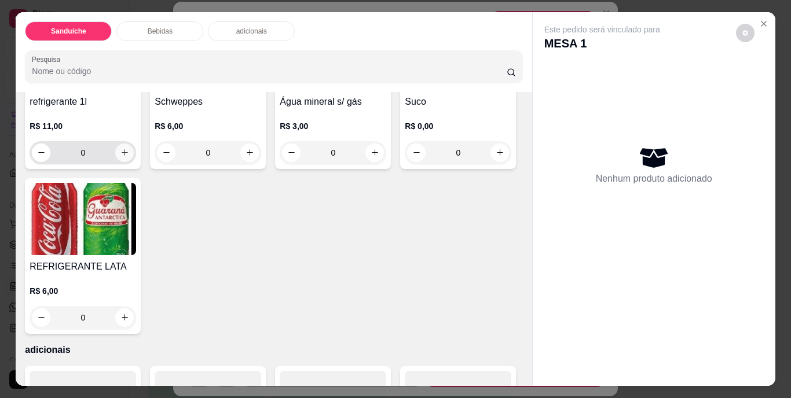
click at [126, 162] on button "increase-product-quantity" at bounding box center [124, 153] width 19 height 19
type input "1"
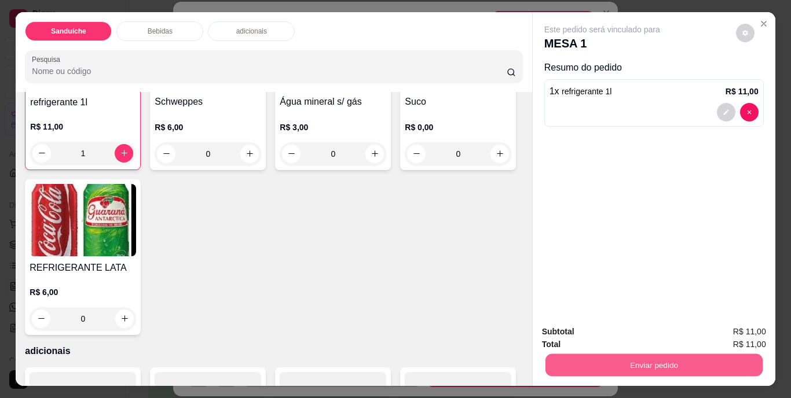
click at [711, 357] on button "Enviar pedido" at bounding box center [653, 365] width 217 height 23
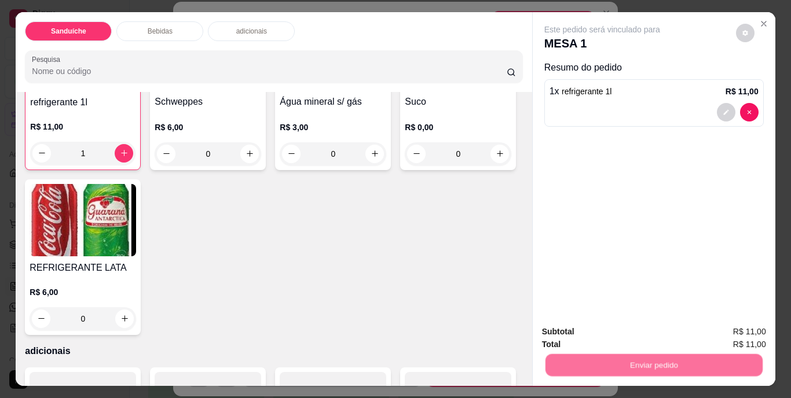
click at [611, 330] on button "Não registrar e enviar pedido" at bounding box center [615, 333] width 120 height 22
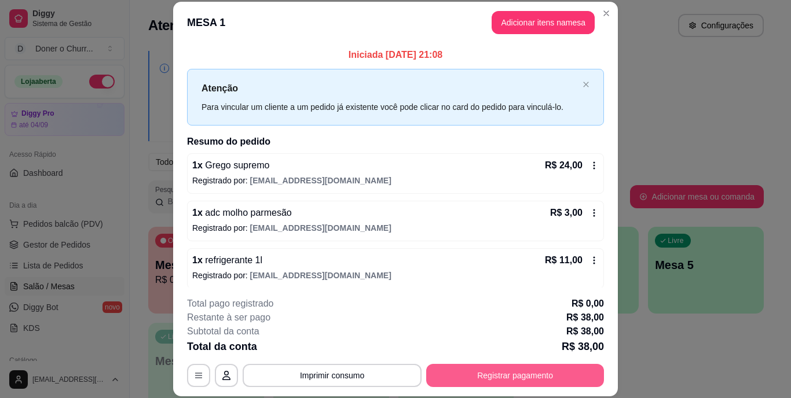
click at [471, 374] on button "Registrar pagamento" at bounding box center [515, 375] width 178 height 23
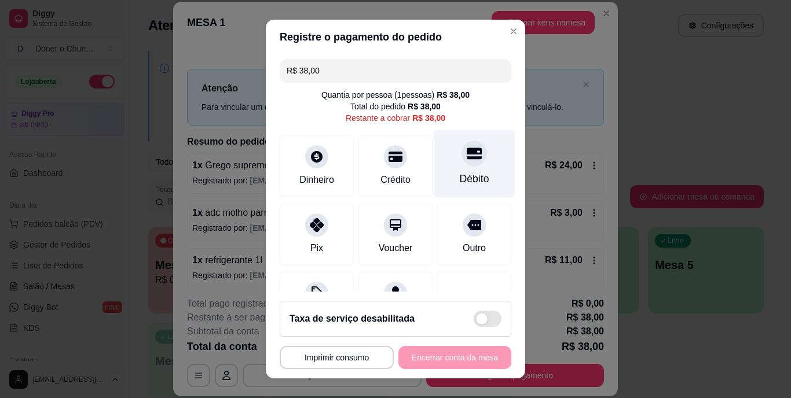
click at [460, 175] on div "Débito" at bounding box center [475, 179] width 30 height 15
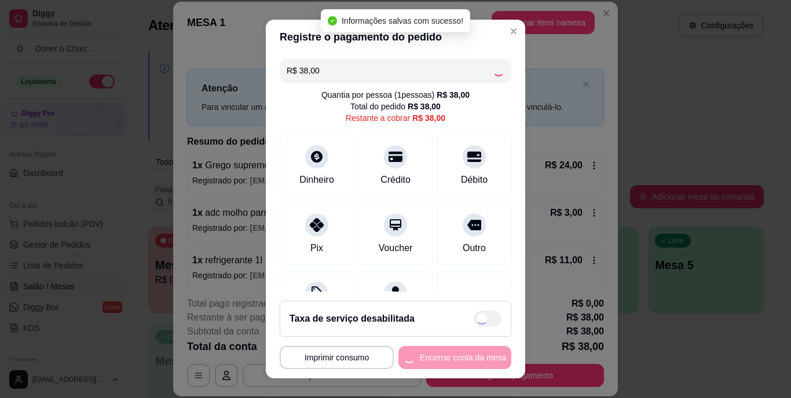
type input "R$ 0,00"
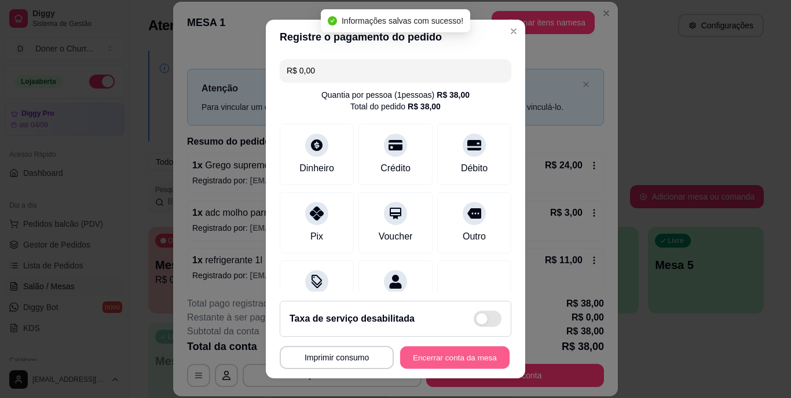
click at [444, 351] on button "Encerrar conta da mesa" at bounding box center [454, 357] width 109 height 23
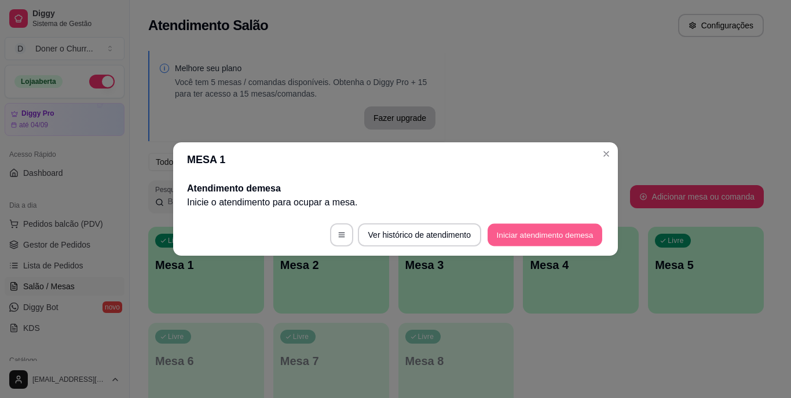
click at [547, 239] on button "Iniciar atendimento de mesa" at bounding box center [545, 235] width 115 height 23
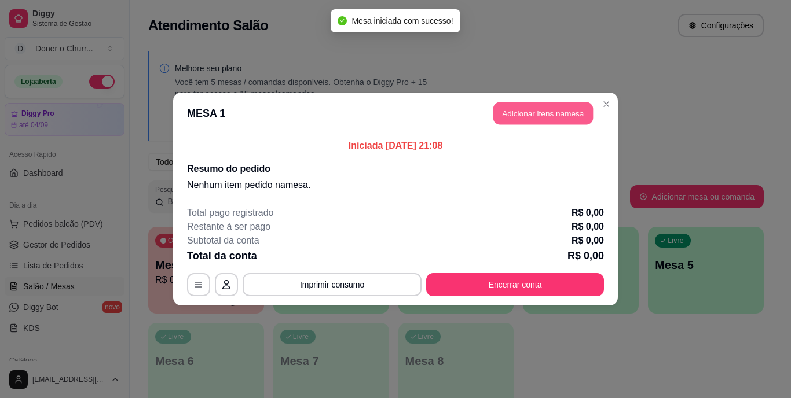
click at [545, 117] on button "Adicionar itens na mesa" at bounding box center [543, 113] width 100 height 23
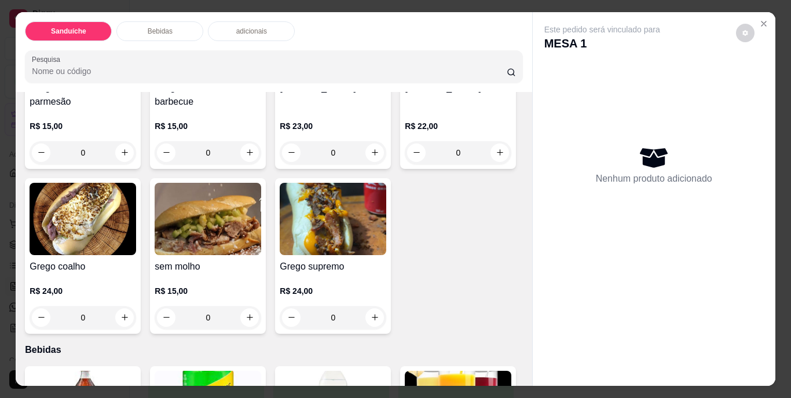
scroll to position [290, 0]
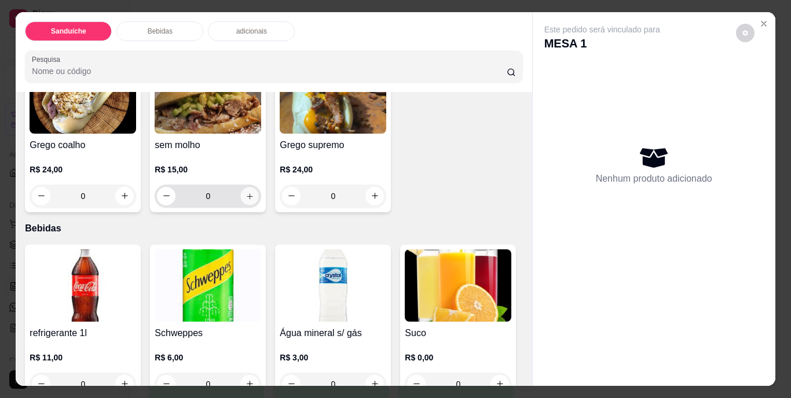
click at [252, 193] on icon "increase-product-quantity" at bounding box center [250, 196] width 6 height 6
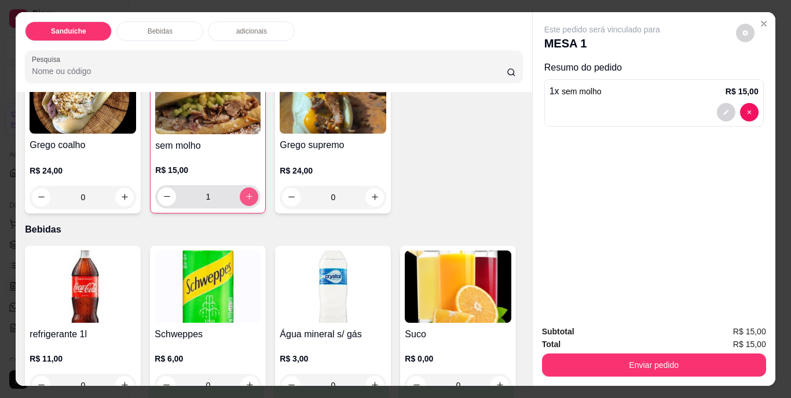
click at [254, 192] on icon "increase-product-quantity" at bounding box center [249, 196] width 9 height 9
type input "2"
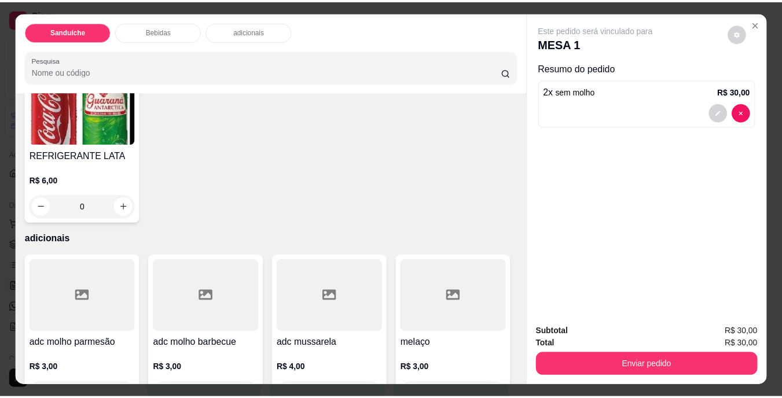
scroll to position [637, 0]
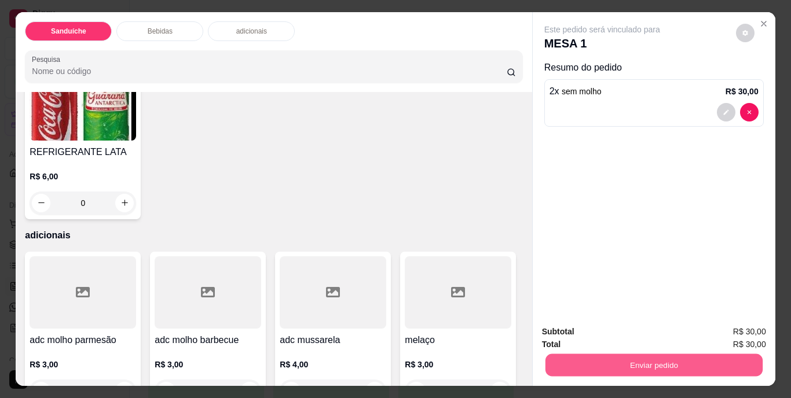
click at [652, 362] on button "Enviar pedido" at bounding box center [653, 365] width 217 height 23
click at [629, 334] on button "Não registrar e enviar pedido" at bounding box center [615, 332] width 117 height 21
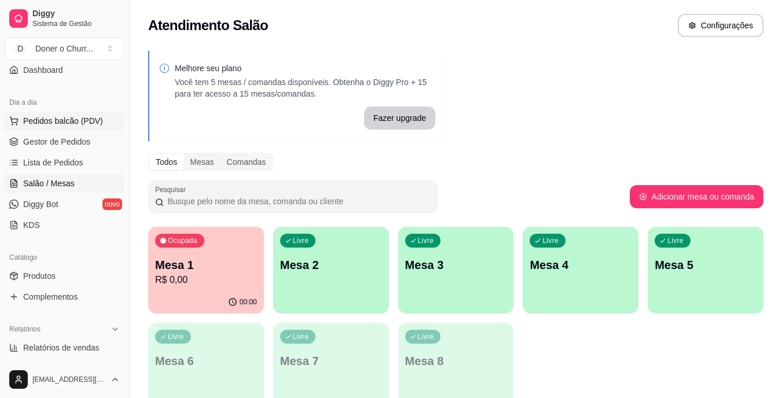
scroll to position [116, 0]
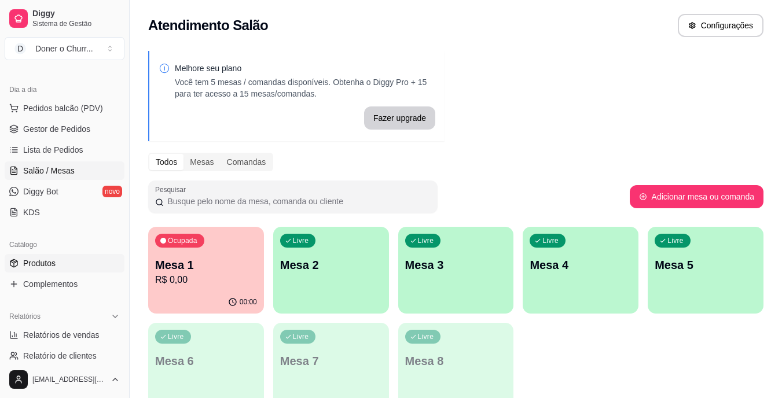
click at [52, 260] on span "Produtos" at bounding box center [39, 264] width 32 height 12
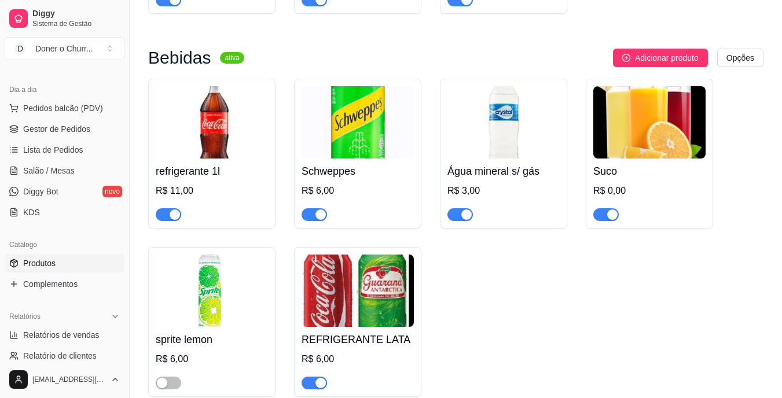
scroll to position [521, 0]
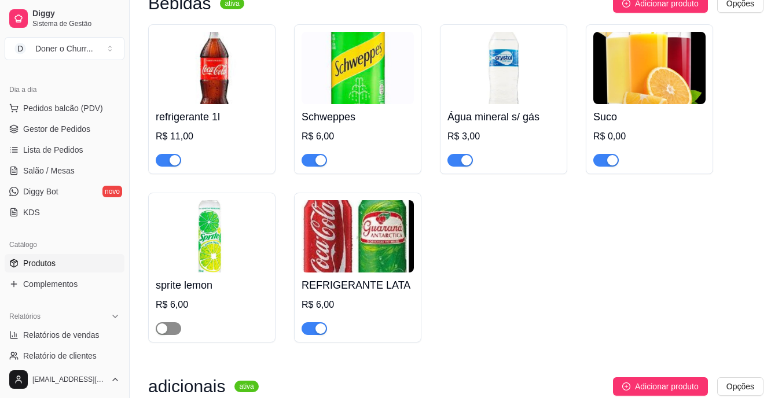
click at [167, 331] on div "button" at bounding box center [162, 329] width 10 height 10
click at [76, 174] on link "Salão / Mesas" at bounding box center [65, 171] width 120 height 19
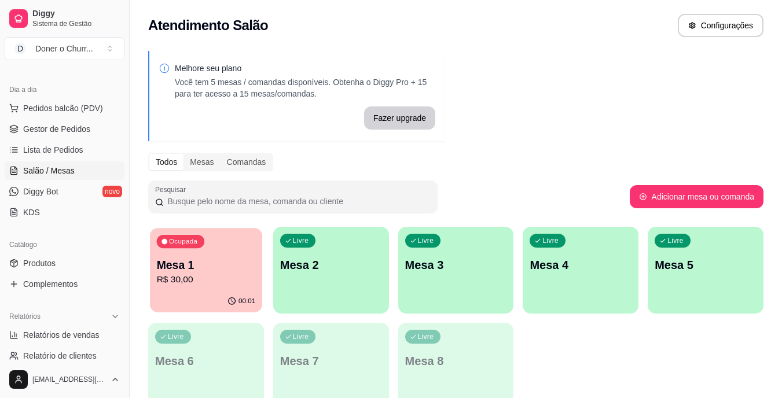
click at [192, 269] on p "Mesa 1" at bounding box center [206, 266] width 99 height 16
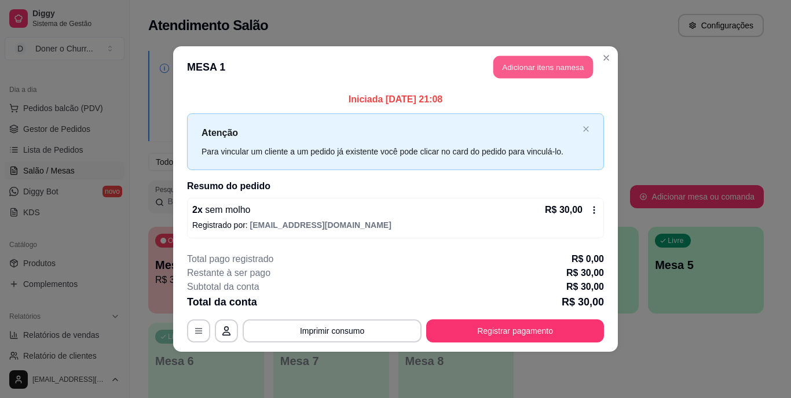
click at [571, 75] on button "Adicionar itens na mesa" at bounding box center [543, 67] width 100 height 23
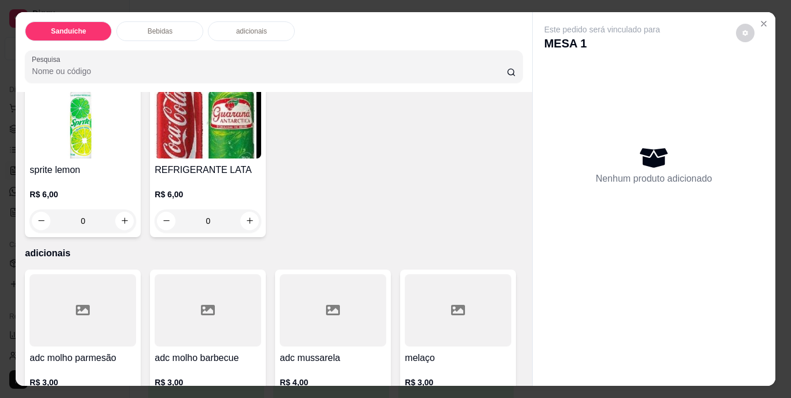
scroll to position [637, 0]
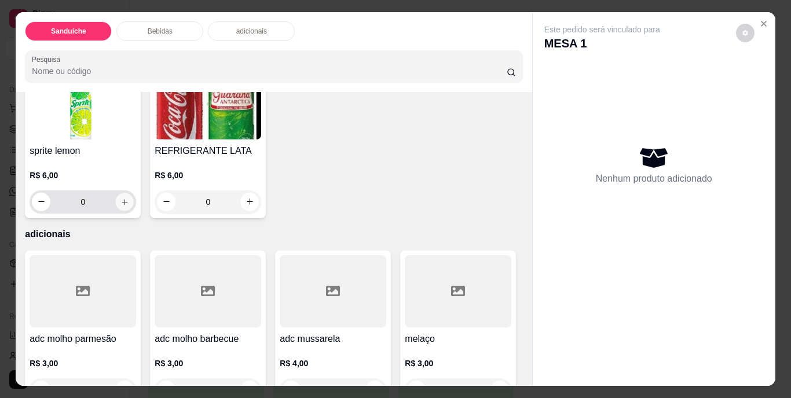
click at [129, 206] on icon "increase-product-quantity" at bounding box center [124, 201] width 9 height 9
type input "1"
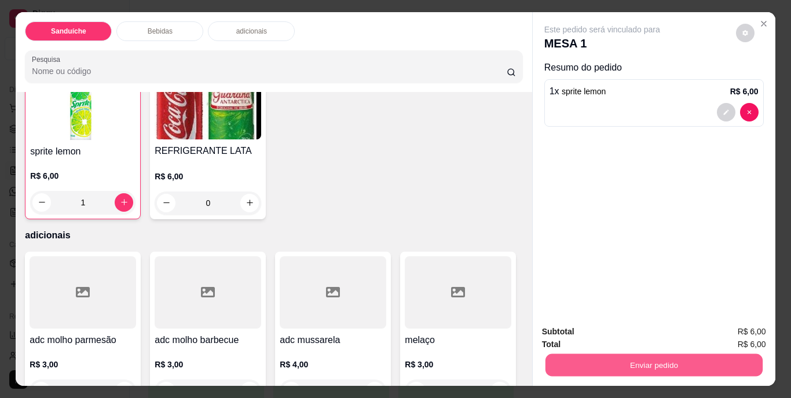
click at [694, 362] on button "Enviar pedido" at bounding box center [653, 365] width 217 height 23
click at [641, 331] on button "Não registrar e enviar pedido" at bounding box center [615, 332] width 117 height 21
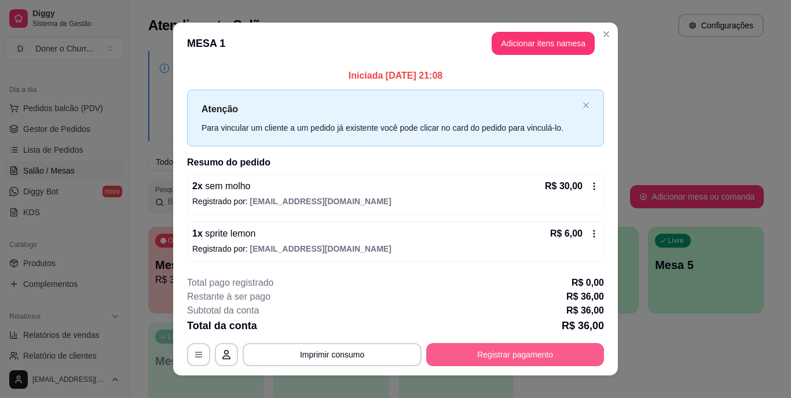
click at [495, 357] on button "Registrar pagamento" at bounding box center [515, 354] width 178 height 23
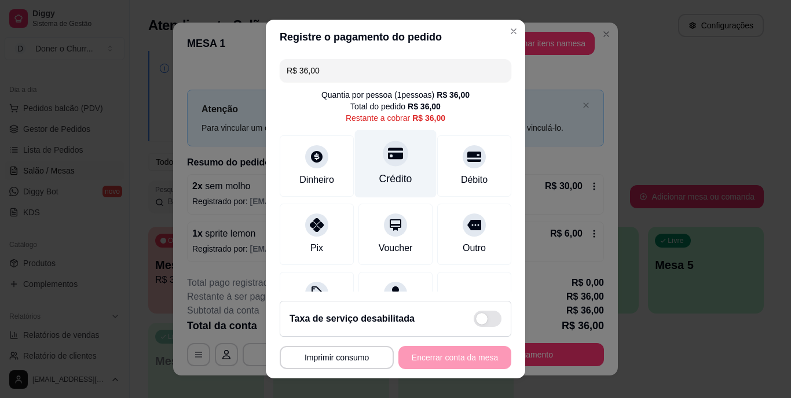
click at [392, 174] on div "Crédito" at bounding box center [395, 179] width 33 height 15
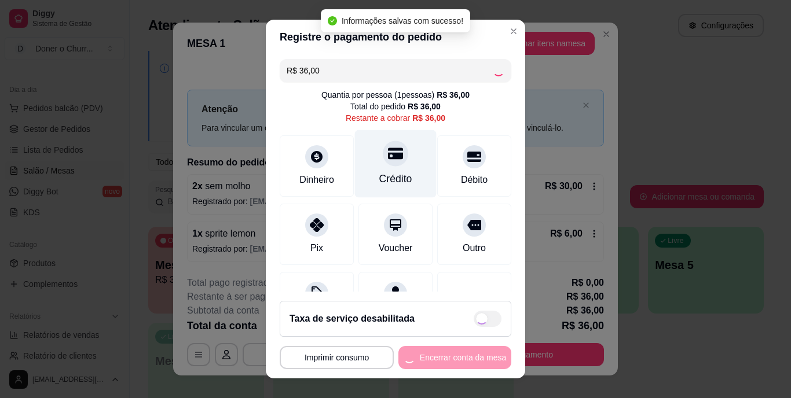
type input "R$ 0,00"
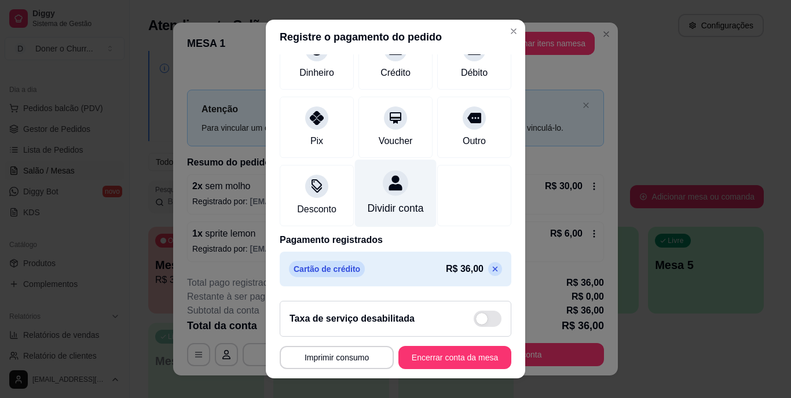
scroll to position [109, 0]
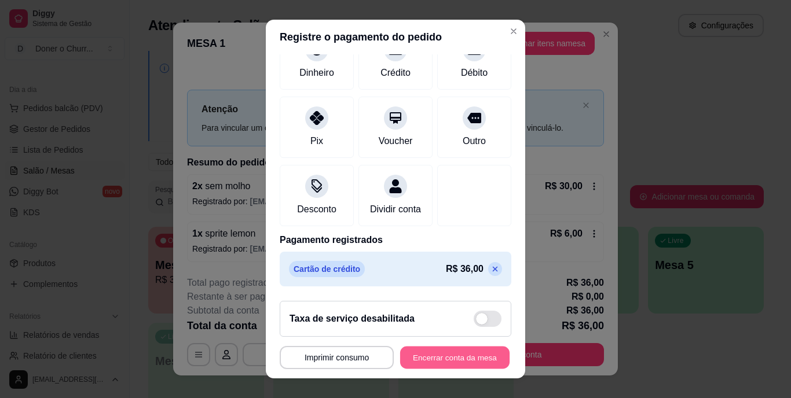
click at [438, 362] on button "Encerrar conta da mesa" at bounding box center [454, 357] width 109 height 23
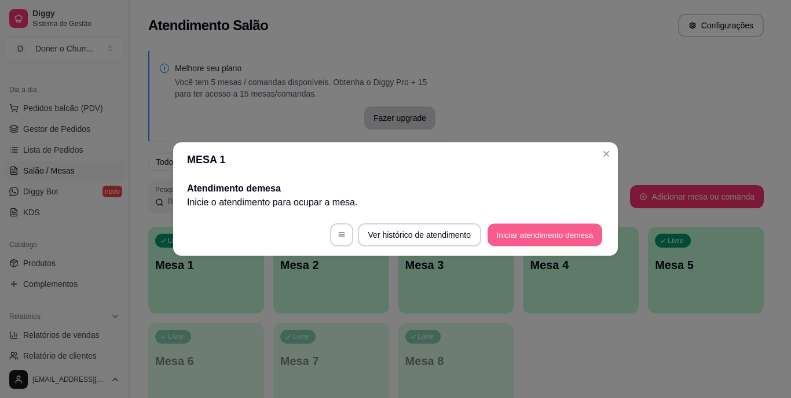
click at [540, 237] on button "Iniciar atendimento de mesa" at bounding box center [545, 235] width 115 height 23
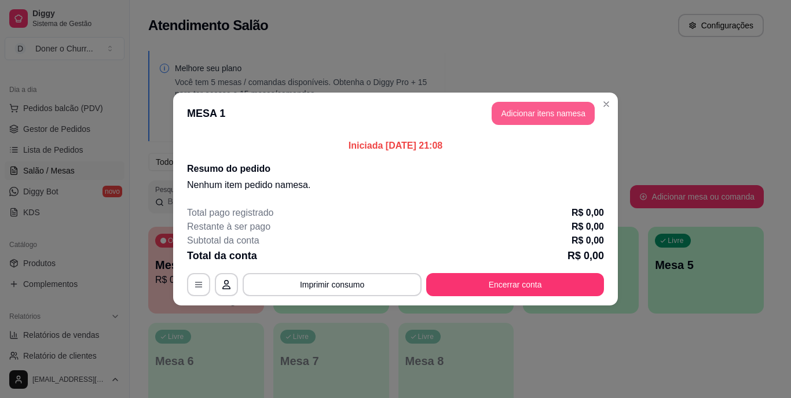
click at [537, 108] on button "Adicionar itens na mesa" at bounding box center [543, 113] width 103 height 23
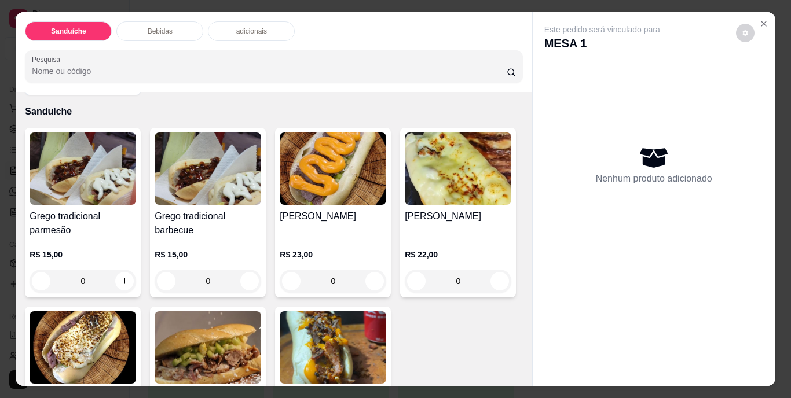
scroll to position [58, 0]
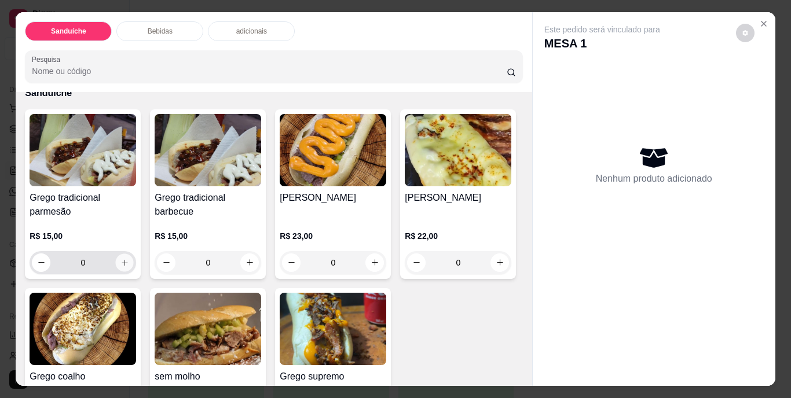
click at [120, 259] on icon "increase-product-quantity" at bounding box center [124, 262] width 9 height 9
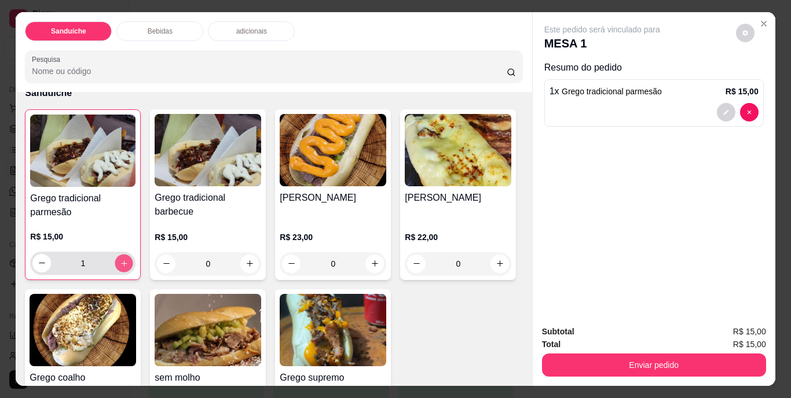
click at [120, 259] on icon "increase-product-quantity" at bounding box center [124, 263] width 9 height 9
type input "2"
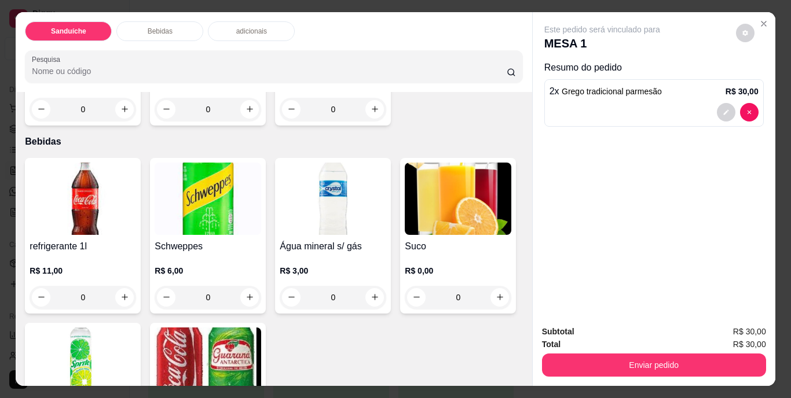
scroll to position [463, 0]
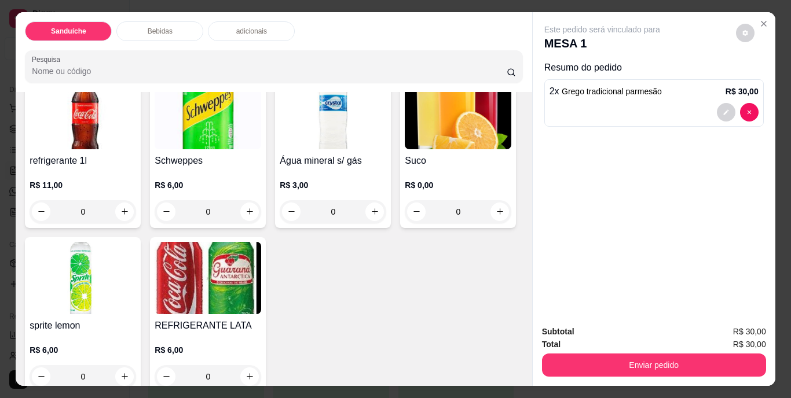
click at [366, 32] on button "increase-product-quantity" at bounding box center [375, 23] width 18 height 18
type input "1"
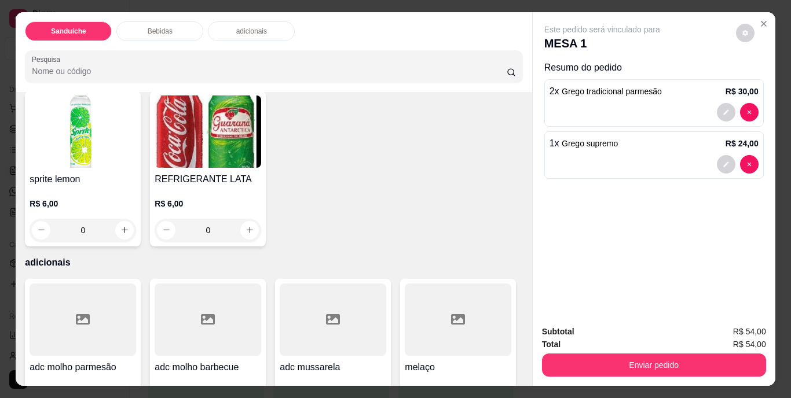
scroll to position [637, 0]
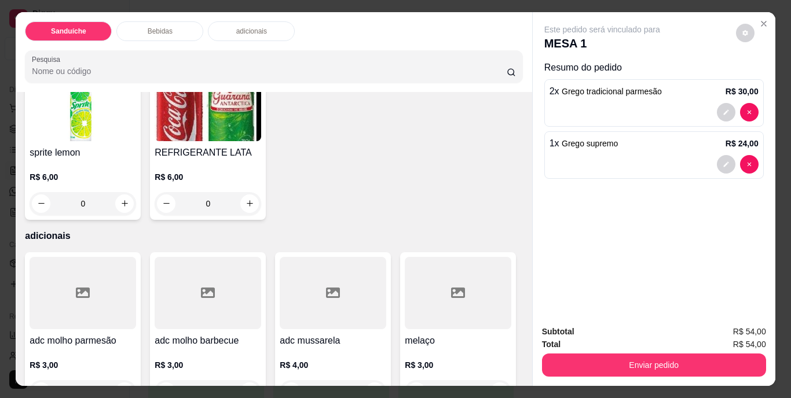
click at [124, 43] on icon "increase-product-quantity" at bounding box center [124, 38] width 9 height 9
type input "1"
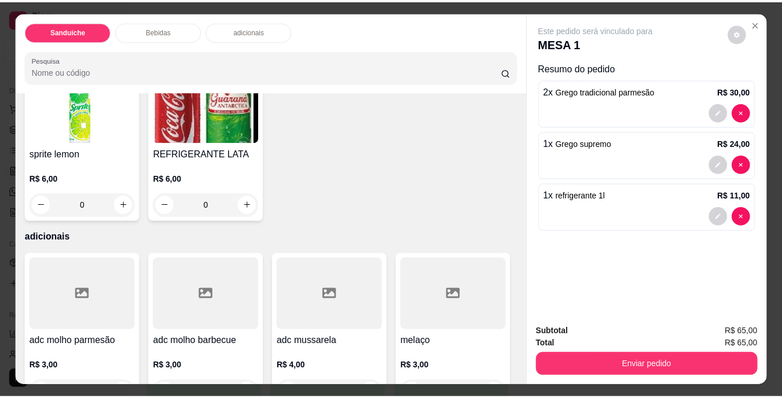
scroll to position [638, 0]
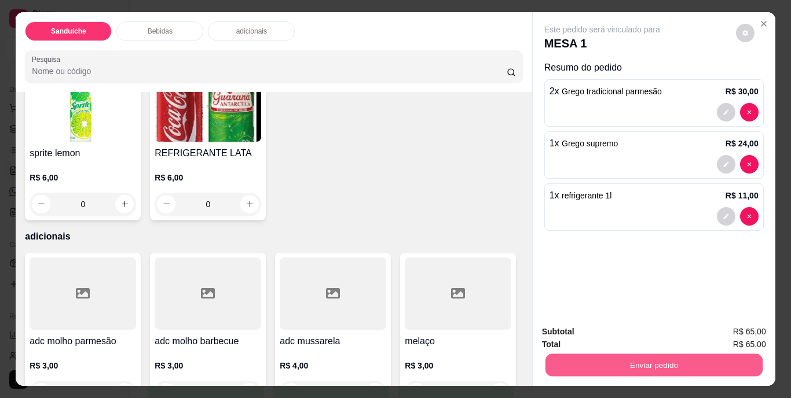
click at [626, 359] on button "Enviar pedido" at bounding box center [653, 365] width 217 height 23
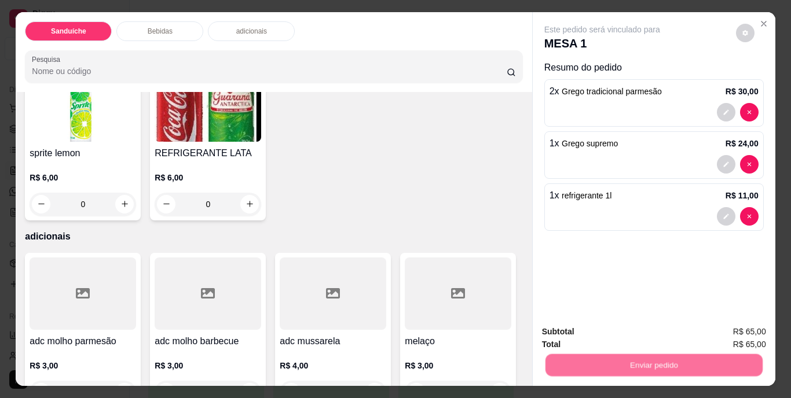
click at [617, 329] on button "Não registrar e enviar pedido" at bounding box center [615, 332] width 117 height 21
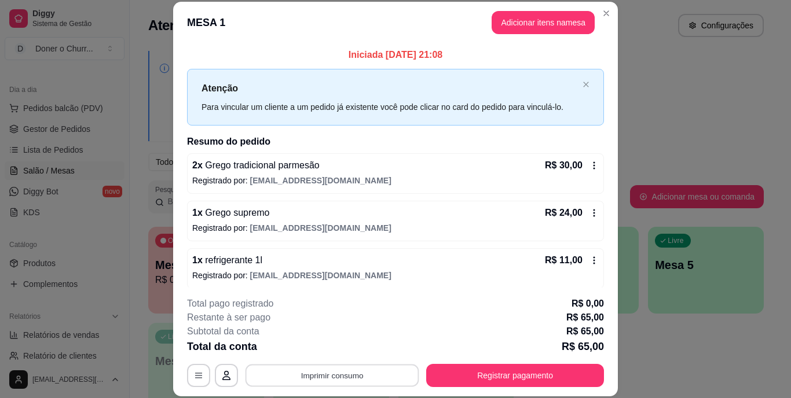
click at [323, 372] on button "Imprimir consumo" at bounding box center [333, 375] width 174 height 23
click at [327, 356] on button "IMPRESSORA" at bounding box center [332, 349] width 84 height 19
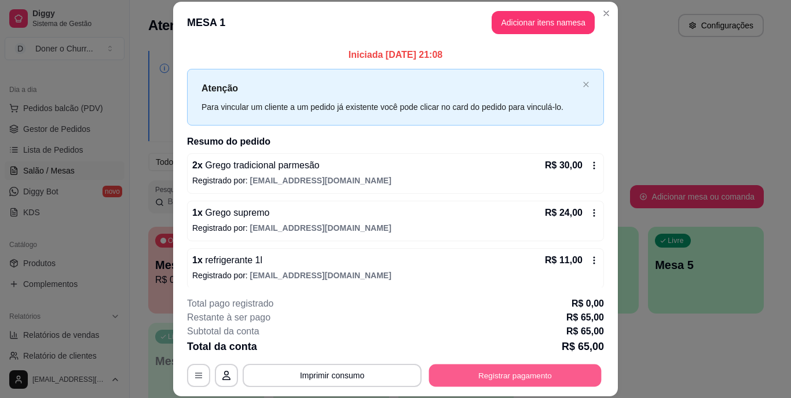
click at [522, 364] on div "**********" at bounding box center [395, 375] width 417 height 23
click at [477, 374] on button "Registrar pagamento" at bounding box center [515, 375] width 178 height 23
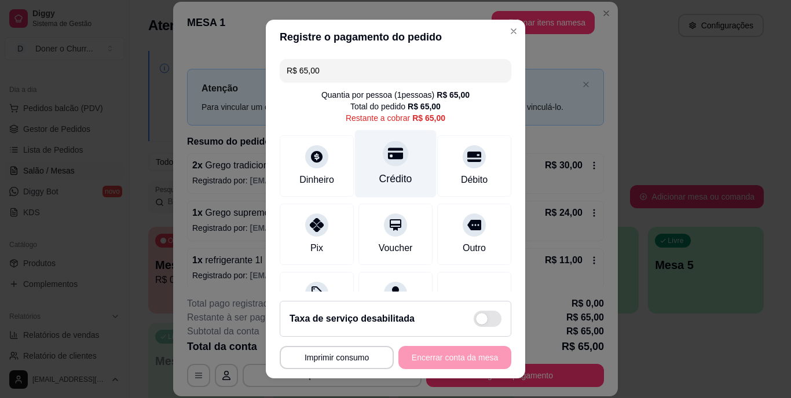
click at [388, 161] on icon at bounding box center [395, 153] width 15 height 15
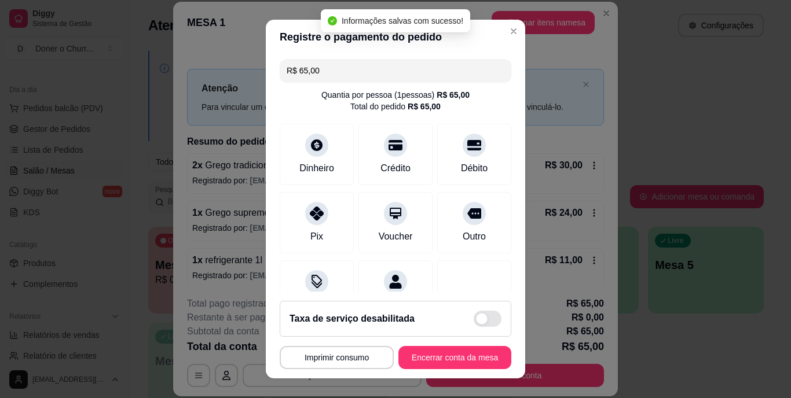
type input "R$ 0,00"
click at [421, 353] on button "Encerrar conta da mesa" at bounding box center [454, 357] width 109 height 23
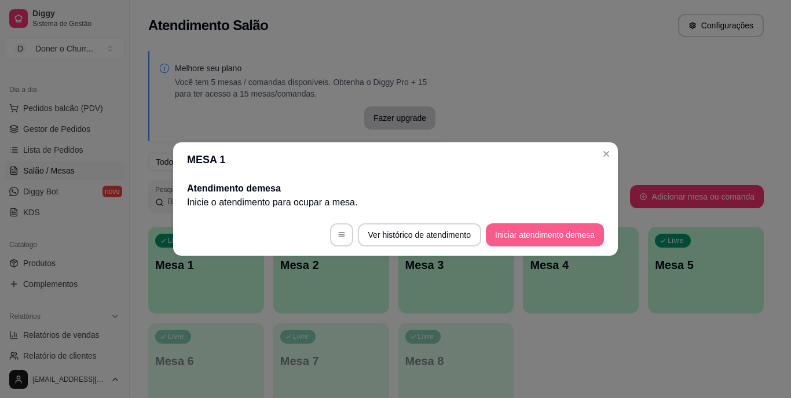
click at [545, 234] on button "Iniciar atendimento de mesa" at bounding box center [545, 234] width 118 height 23
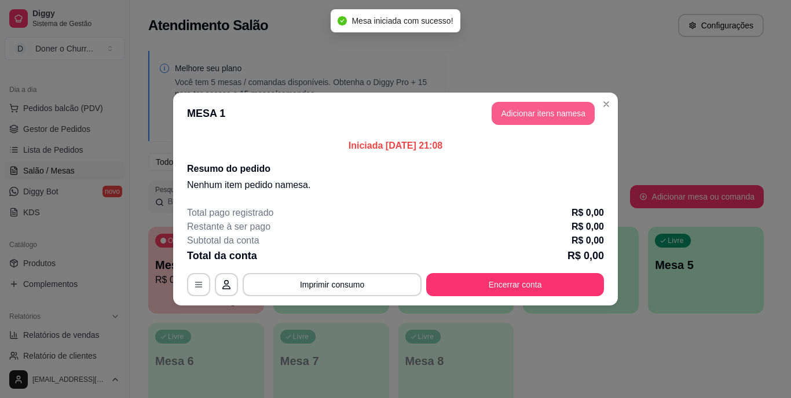
click at [548, 114] on button "Adicionar itens na mesa" at bounding box center [543, 113] width 103 height 23
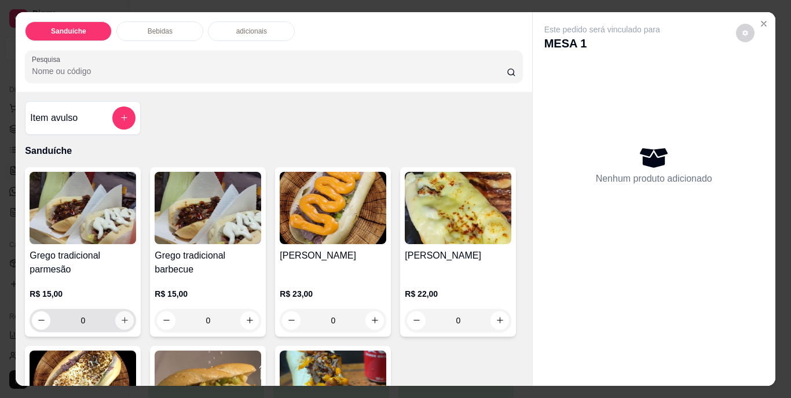
click at [122, 316] on icon "increase-product-quantity" at bounding box center [124, 320] width 9 height 9
type input "1"
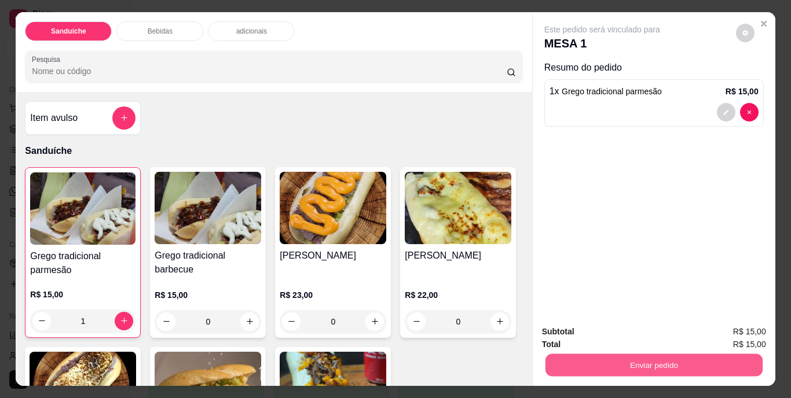
click at [620, 367] on button "Enviar pedido" at bounding box center [653, 365] width 217 height 23
click at [618, 329] on button "Não registrar e enviar pedido" at bounding box center [615, 333] width 120 height 22
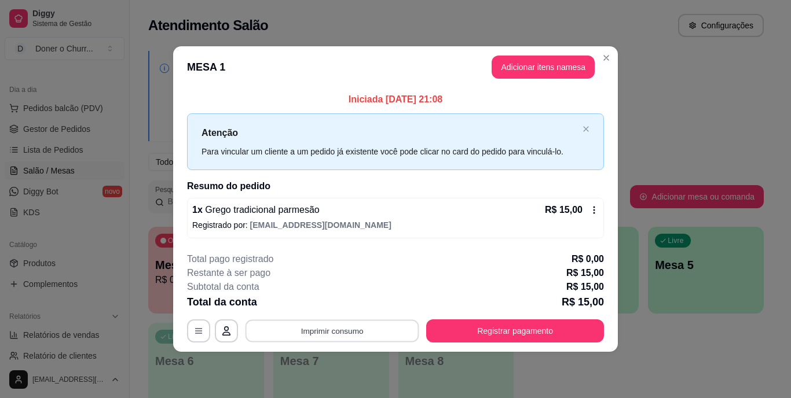
click at [319, 330] on button "Imprimir consumo" at bounding box center [333, 331] width 174 height 23
click at [332, 306] on button "IMPRESSORA" at bounding box center [336, 304] width 84 height 19
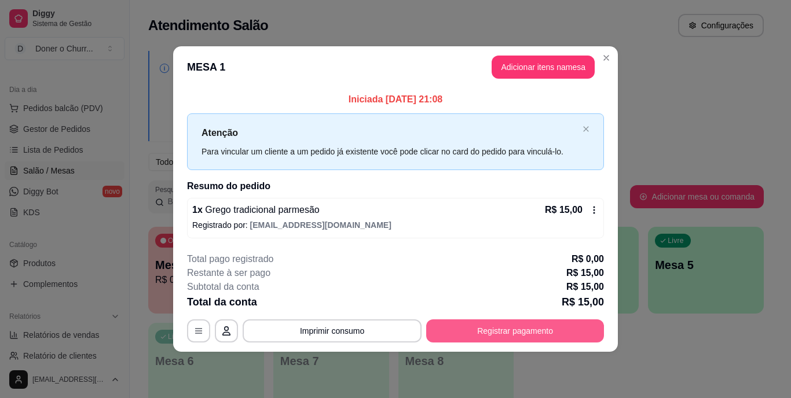
click at [499, 330] on button "Registrar pagamento" at bounding box center [515, 331] width 178 height 23
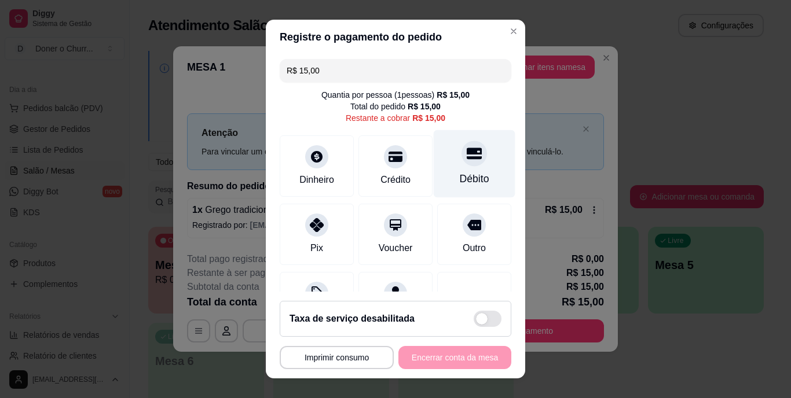
click at [461, 157] on div at bounding box center [473, 153] width 25 height 25
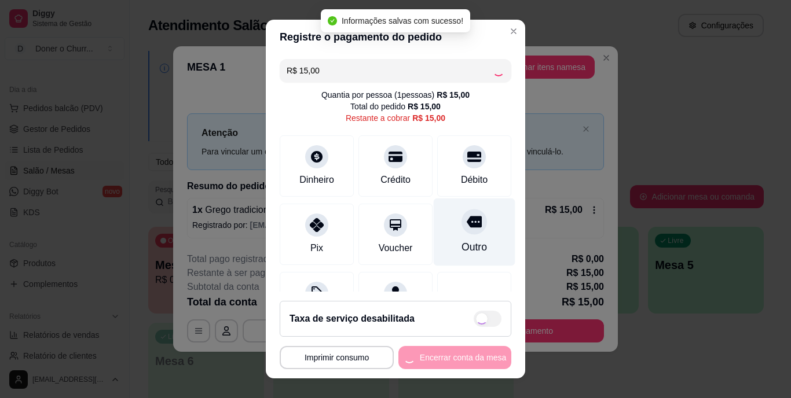
type input "R$ 0,00"
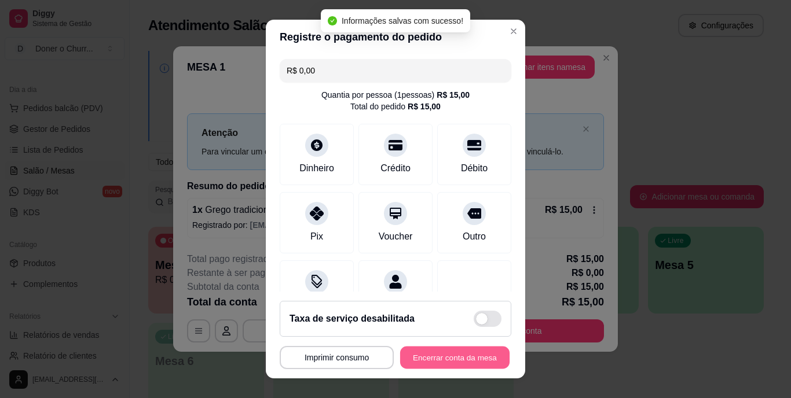
click at [427, 353] on button "Encerrar conta da mesa" at bounding box center [454, 357] width 109 height 23
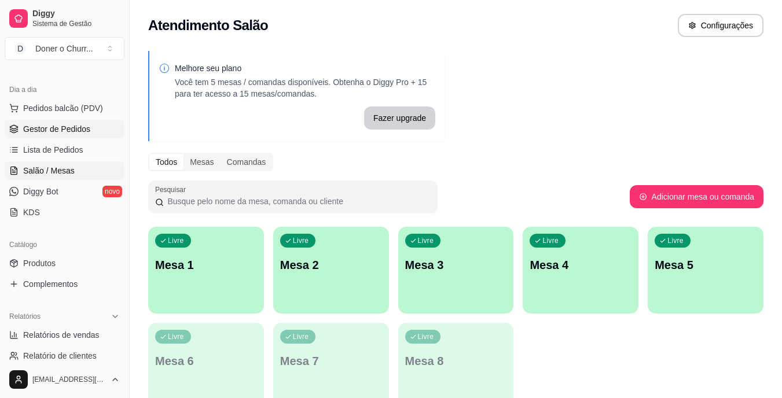
click at [61, 124] on span "Gestor de Pedidos" at bounding box center [56, 129] width 67 height 12
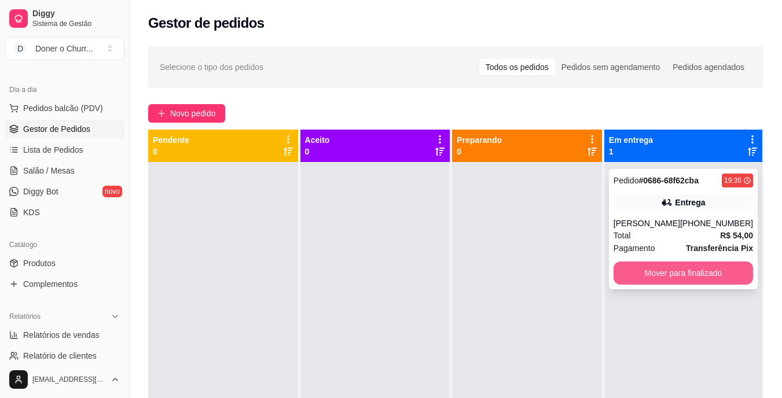
click at [684, 273] on button "Mover para finalizado" at bounding box center [684, 273] width 140 height 23
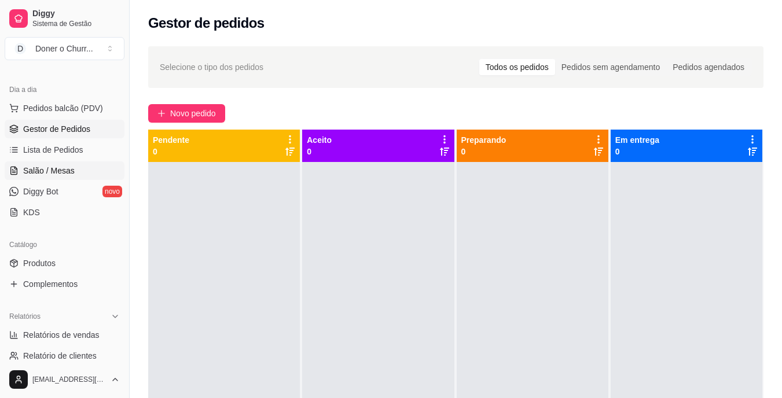
click at [71, 172] on span "Salão / Mesas" at bounding box center [49, 171] width 52 height 12
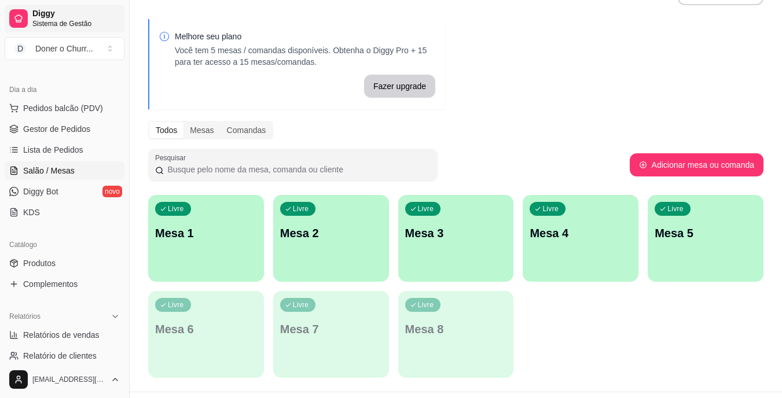
scroll to position [58, 0]
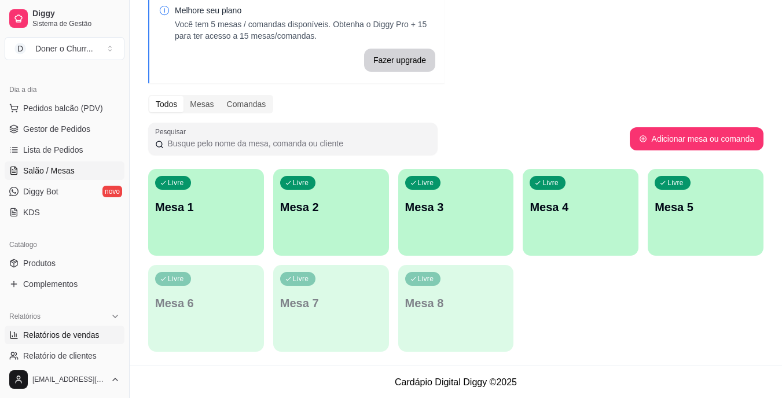
click at [49, 336] on span "Relatórios de vendas" at bounding box center [61, 335] width 76 height 12
select select "ALL"
select select "0"
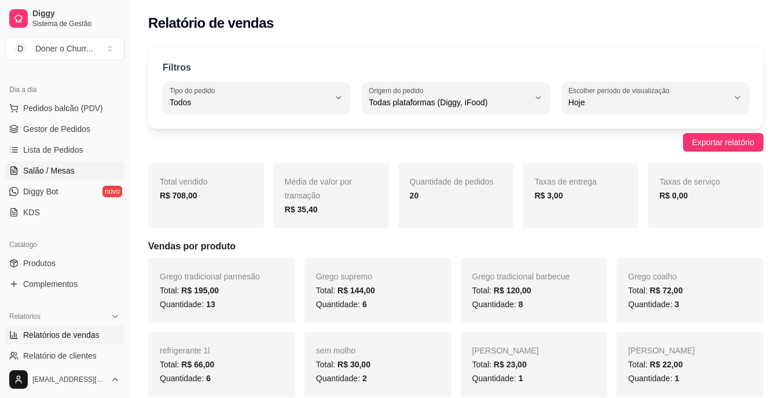
click at [36, 162] on link "Salão / Mesas" at bounding box center [65, 171] width 120 height 19
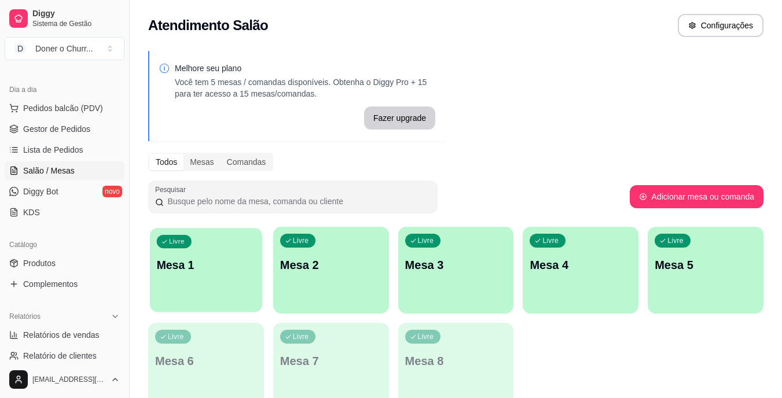
click at [246, 258] on p "Mesa 1" at bounding box center [206, 266] width 99 height 16
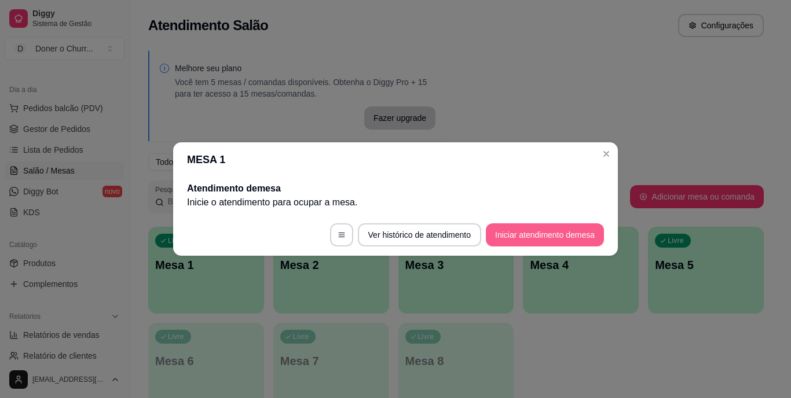
click at [555, 244] on button "Iniciar atendimento de mesa" at bounding box center [545, 234] width 118 height 23
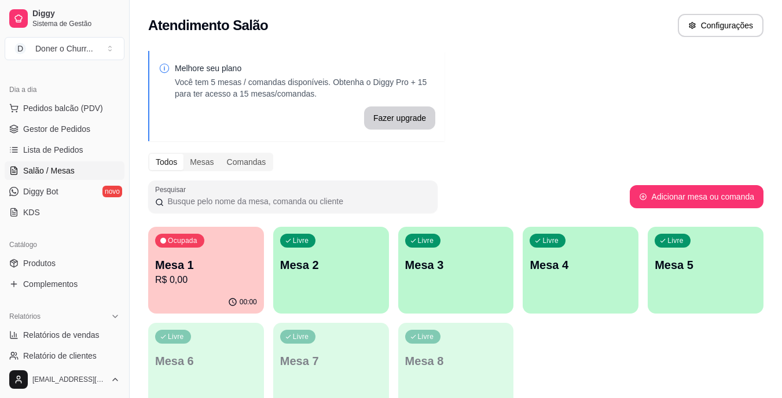
click at [361, 276] on div "Livre Mesa 2" at bounding box center [331, 263] width 116 height 73
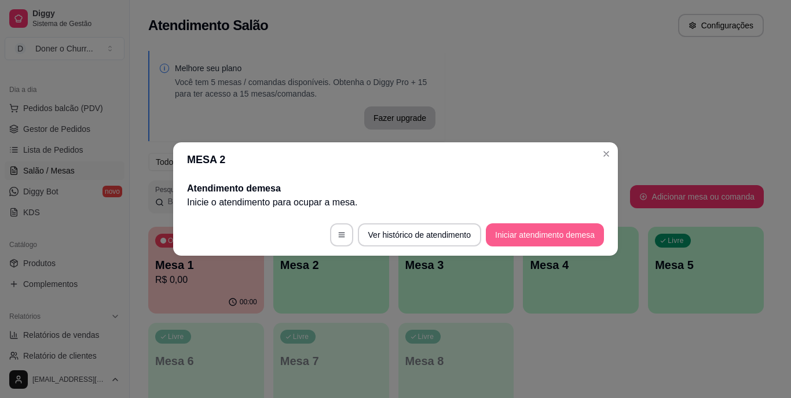
click at [532, 234] on button "Iniciar atendimento de mesa" at bounding box center [545, 234] width 118 height 23
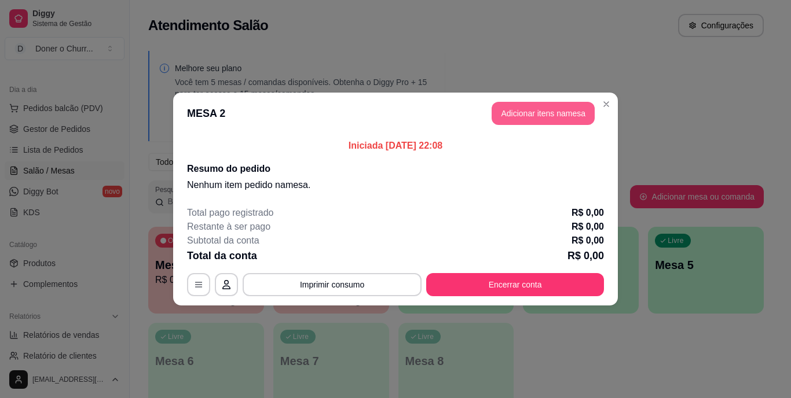
click at [554, 118] on button "Adicionar itens na mesa" at bounding box center [543, 113] width 103 height 23
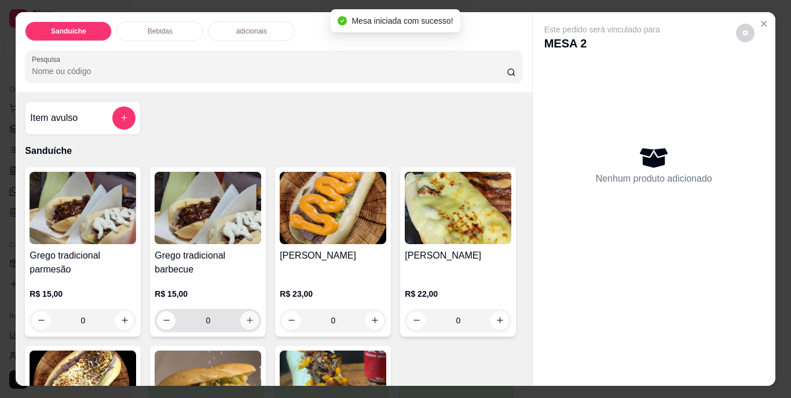
click at [246, 317] on icon "increase-product-quantity" at bounding box center [250, 320] width 9 height 9
type input "1"
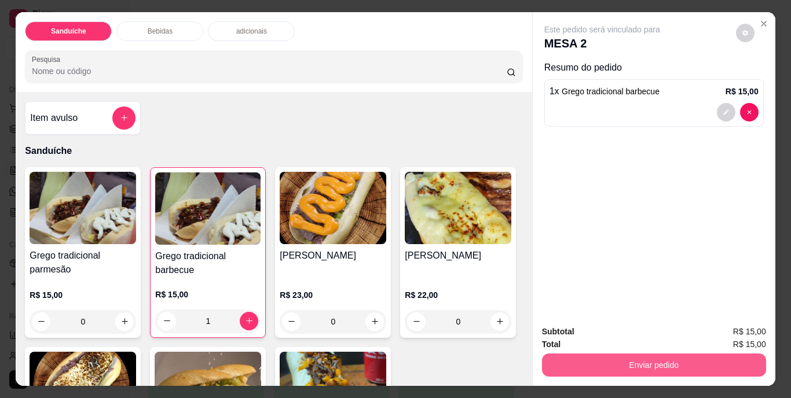
click at [650, 360] on button "Enviar pedido" at bounding box center [654, 365] width 224 height 23
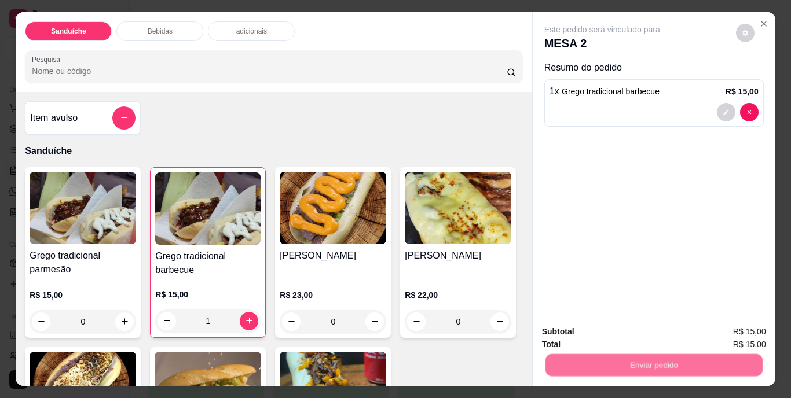
click at [635, 328] on button "Não registrar e enviar pedido" at bounding box center [615, 332] width 117 height 21
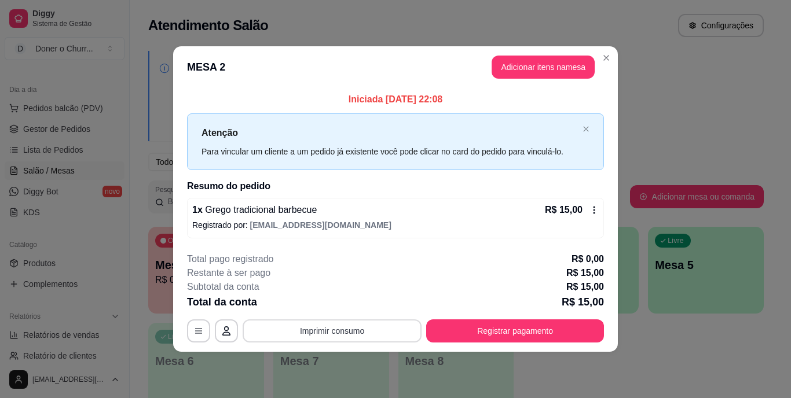
click at [335, 335] on button "Imprimir consumo" at bounding box center [332, 331] width 179 height 23
click at [334, 312] on button "IMPRESSORA" at bounding box center [336, 304] width 84 height 19
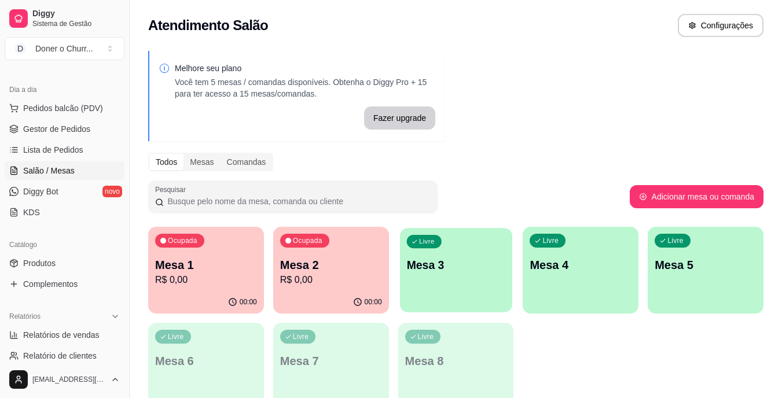
click at [466, 267] on p "Mesa 3" at bounding box center [455, 266] width 99 height 16
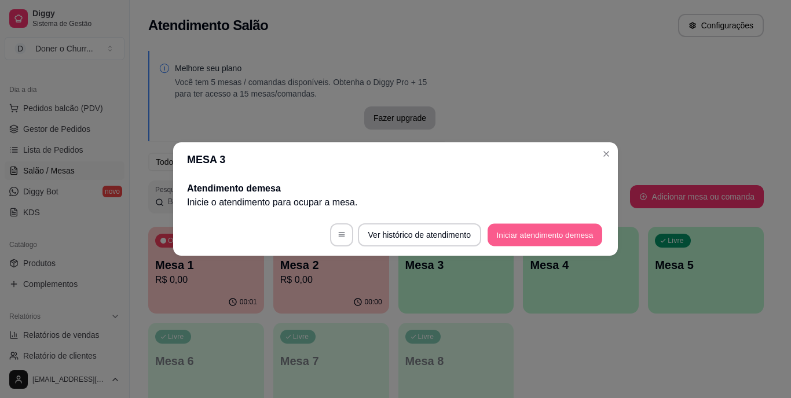
click at [565, 236] on button "Iniciar atendimento de mesa" at bounding box center [545, 235] width 115 height 23
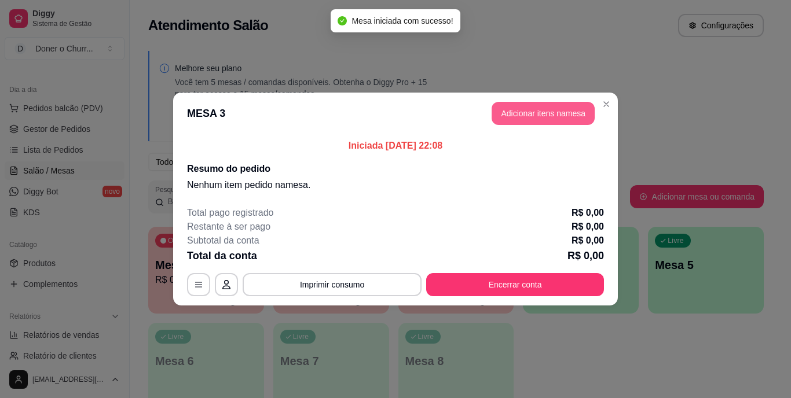
click at [537, 115] on button "Adicionar itens na mesa" at bounding box center [543, 113] width 103 height 23
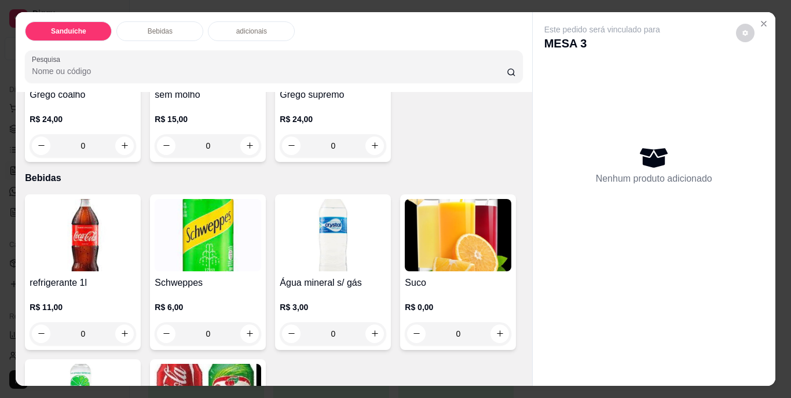
scroll to position [290, 0]
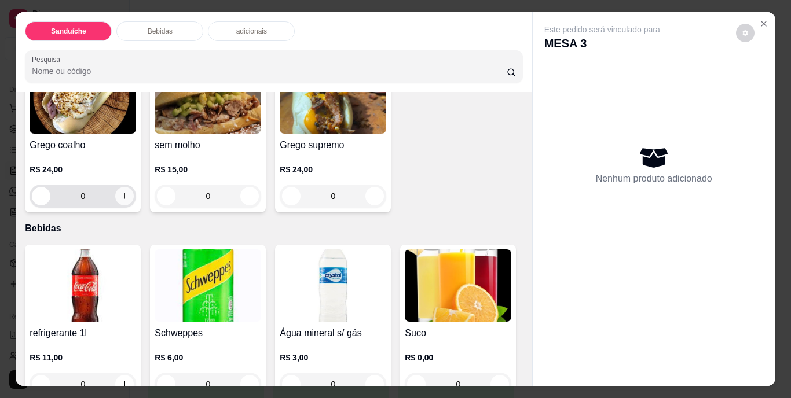
click at [129, 192] on icon "increase-product-quantity" at bounding box center [124, 196] width 9 height 9
type input "1"
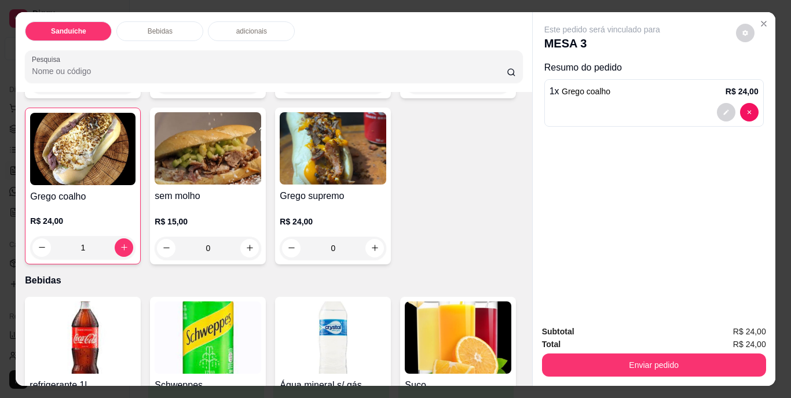
scroll to position [232, 0]
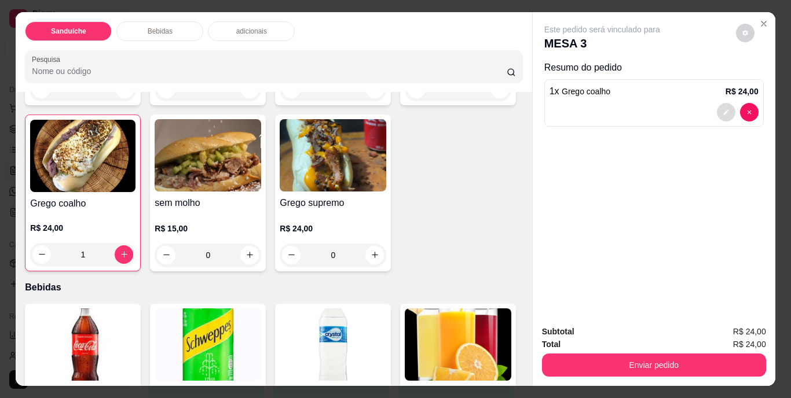
click at [724, 103] on button "decrease-product-quantity" at bounding box center [726, 112] width 19 height 19
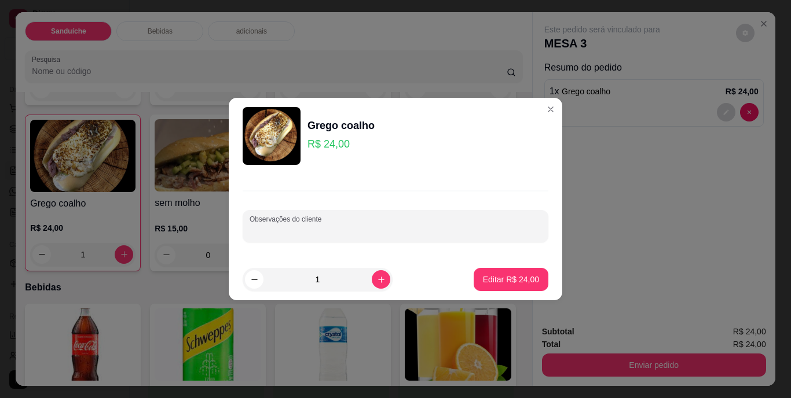
click at [340, 230] on input "Observações do cliente" at bounding box center [396, 231] width 292 height 12
type input "sem tomatre"
click at [503, 284] on p "Editar R$ 24,00" at bounding box center [511, 280] width 56 height 12
type input "0"
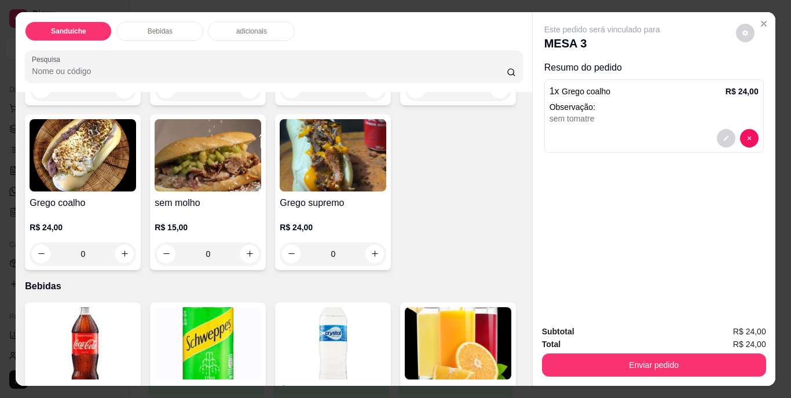
scroll to position [0, 0]
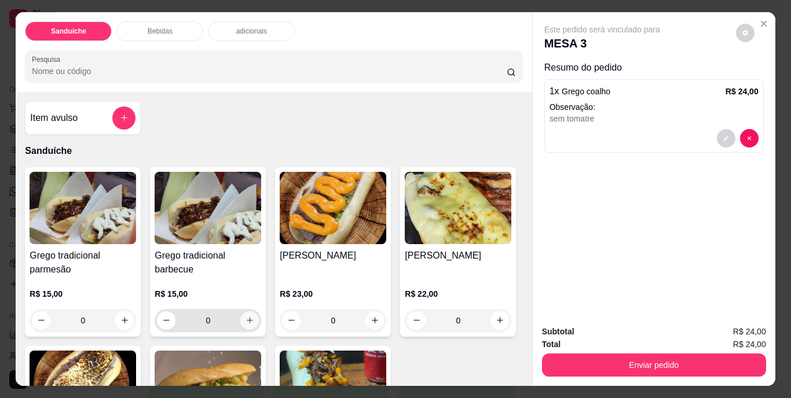
click at [246, 316] on icon "increase-product-quantity" at bounding box center [250, 320] width 9 height 9
type input "1"
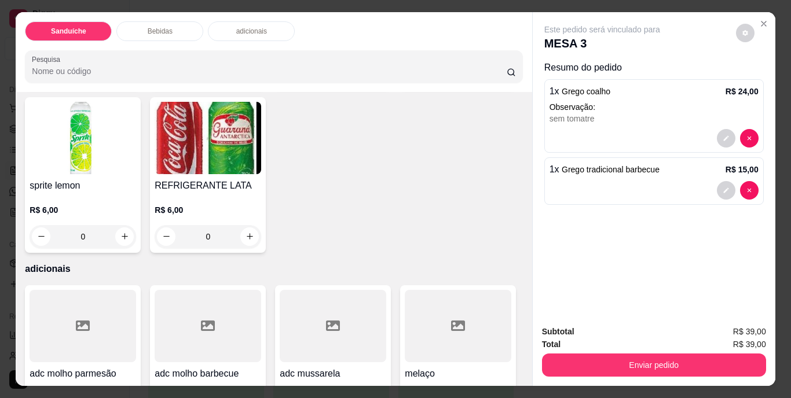
scroll to position [637, 0]
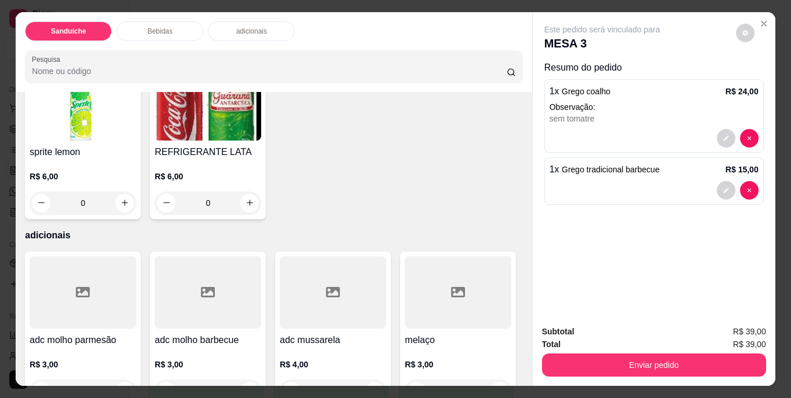
click at [250, 42] on icon "increase-product-quantity" at bounding box center [250, 38] width 9 height 9
type input "1"
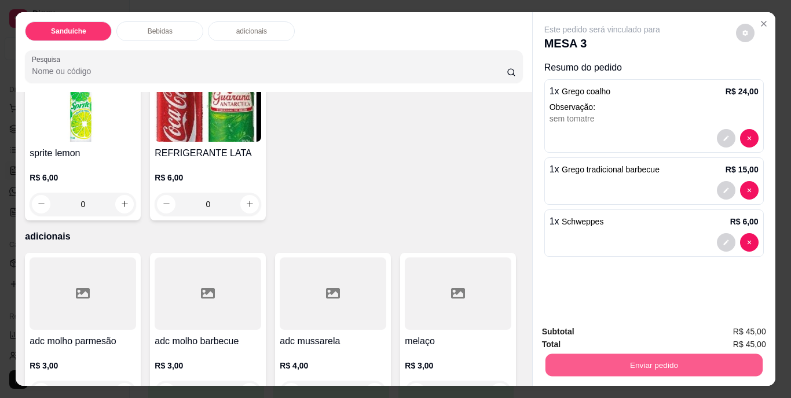
click at [621, 359] on button "Enviar pedido" at bounding box center [653, 365] width 217 height 23
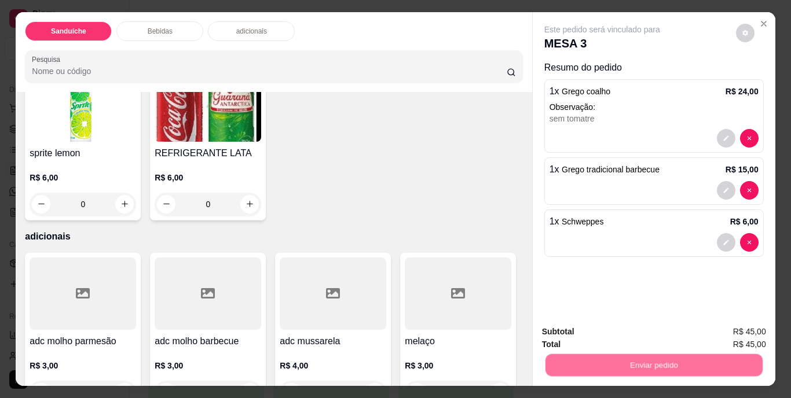
click at [619, 332] on button "Não registrar e enviar pedido" at bounding box center [615, 332] width 117 height 21
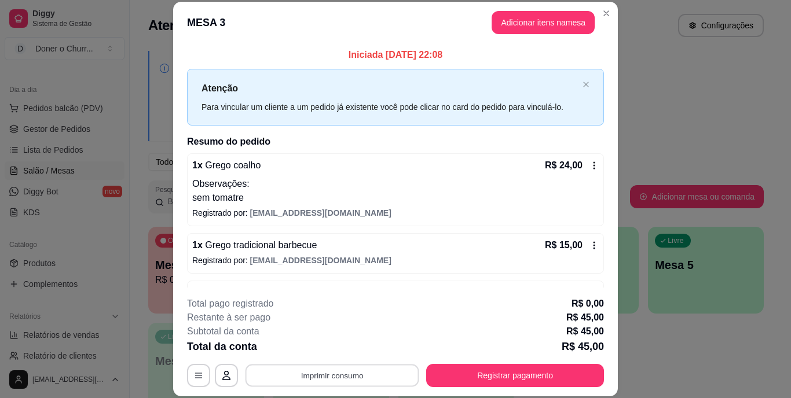
click at [334, 379] on button "Imprimir consumo" at bounding box center [333, 375] width 174 height 23
click at [322, 350] on button "IMPRESSORA" at bounding box center [332, 349] width 84 height 19
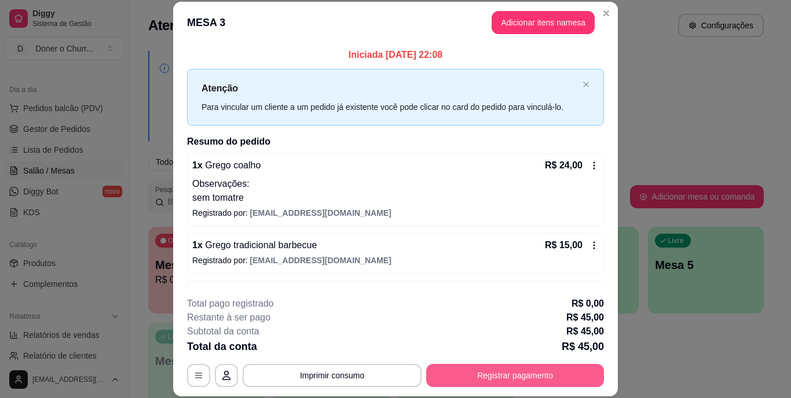
click at [484, 376] on button "Registrar pagamento" at bounding box center [515, 375] width 178 height 23
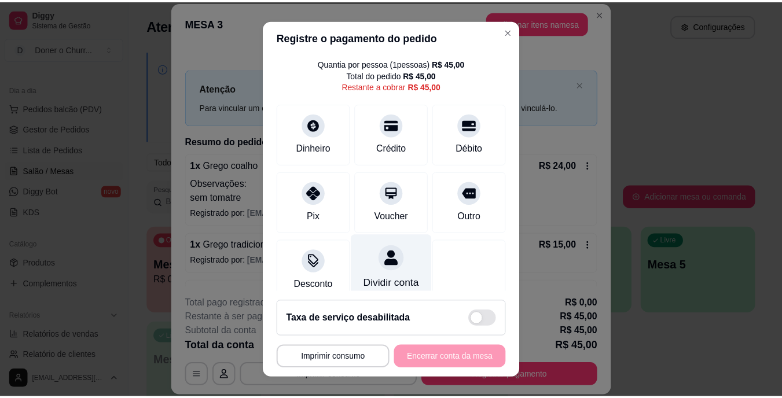
scroll to position [58, 0]
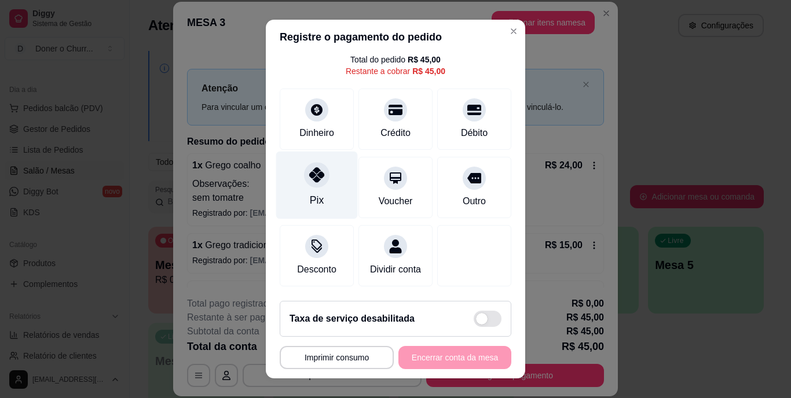
click at [299, 175] on div "Pix" at bounding box center [317, 186] width 82 height 68
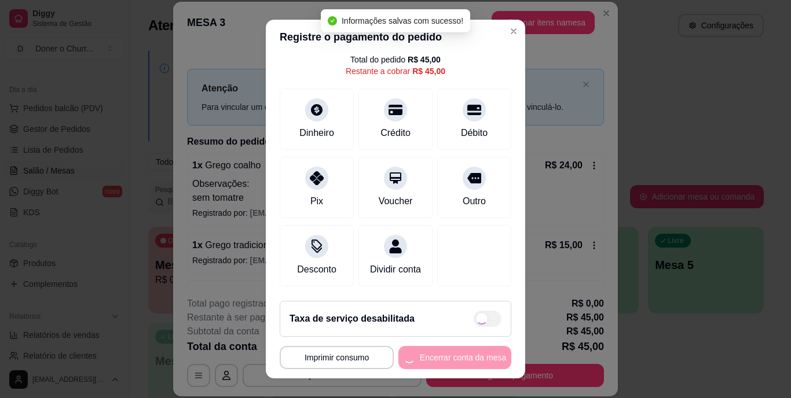
type input "R$ 0,00"
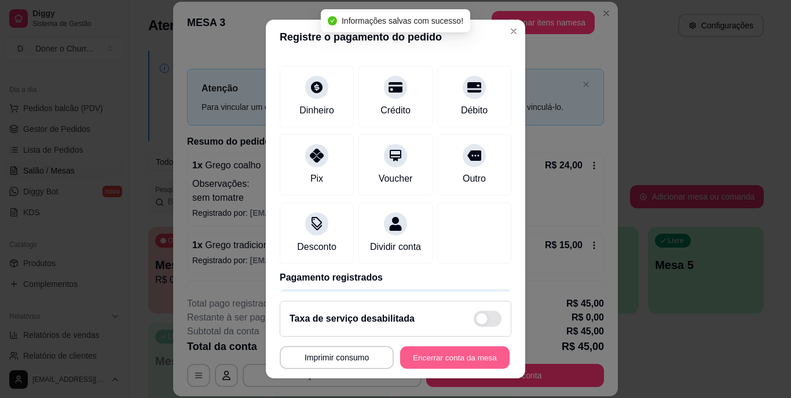
click at [442, 357] on button "Encerrar conta da mesa" at bounding box center [454, 357] width 109 height 23
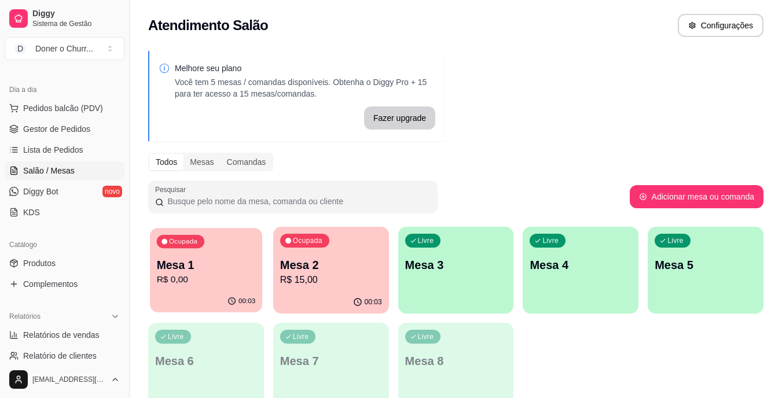
click at [221, 276] on p "R$ 0,00" at bounding box center [206, 279] width 99 height 13
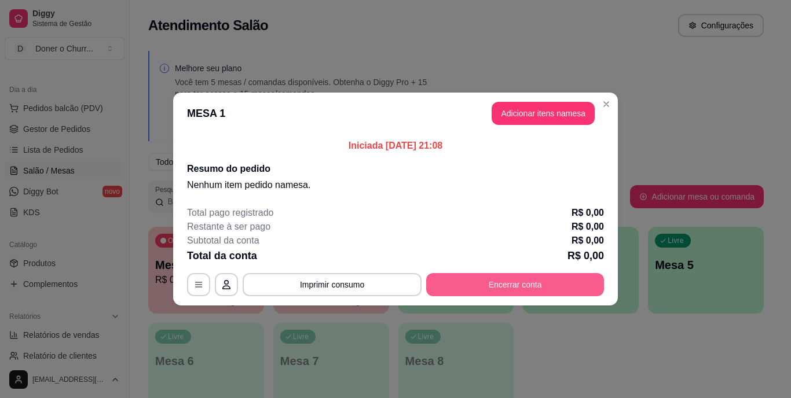
click at [503, 294] on button "Encerrar conta" at bounding box center [515, 284] width 178 height 23
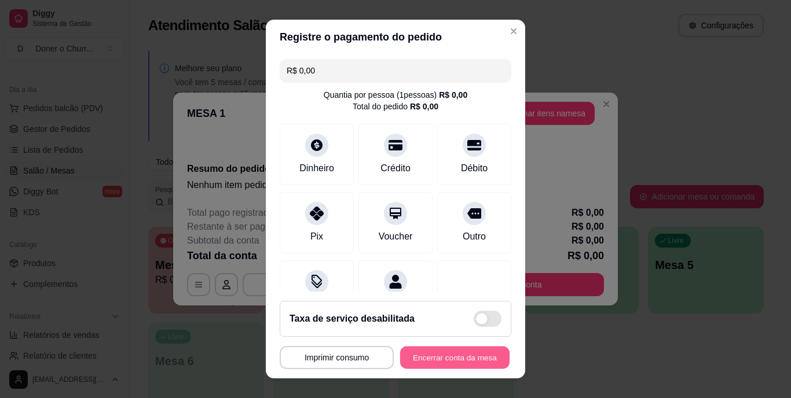
click at [431, 357] on button "Encerrar conta da mesa" at bounding box center [454, 357] width 109 height 23
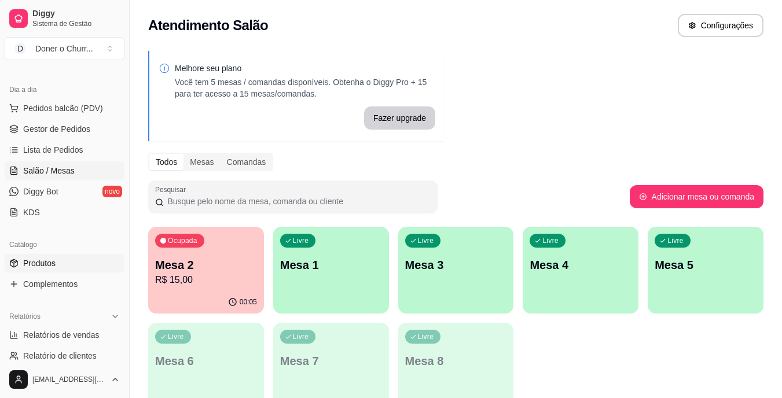
click at [58, 261] on link "Produtos" at bounding box center [65, 263] width 120 height 19
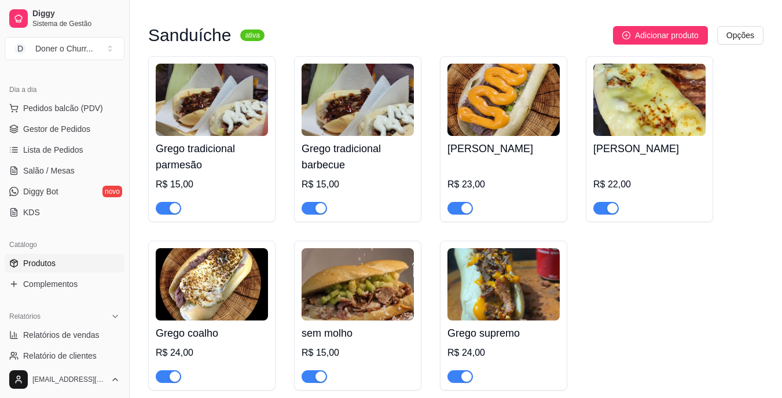
scroll to position [116, 0]
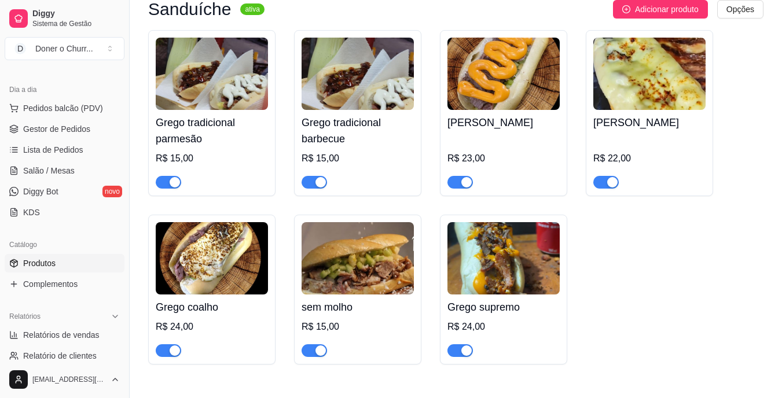
click at [459, 345] on div at bounding box center [460, 350] width 25 height 14
click at [456, 355] on span "button" at bounding box center [460, 351] width 25 height 13
click at [57, 168] on span "Salão / Mesas" at bounding box center [49, 171] width 52 height 12
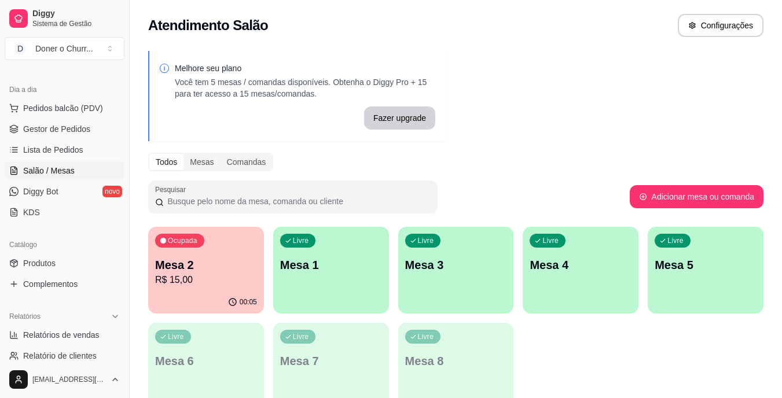
click at [5, 162] on link "Salão / Mesas" at bounding box center [65, 171] width 120 height 19
click at [230, 261] on p "Mesa 2" at bounding box center [206, 266] width 99 height 16
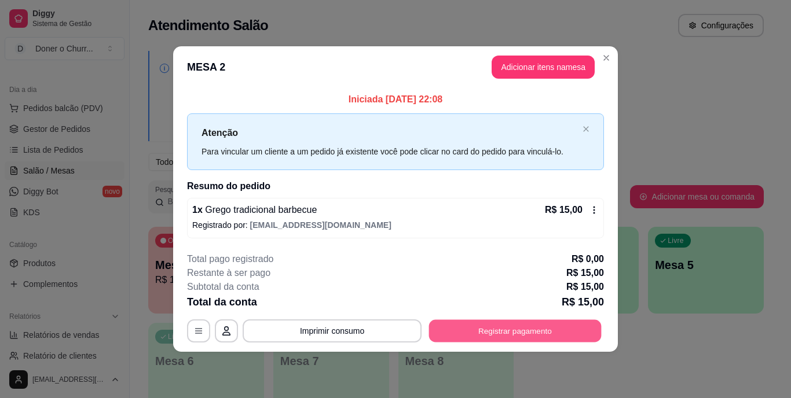
click at [505, 327] on button "Registrar pagamento" at bounding box center [515, 331] width 173 height 23
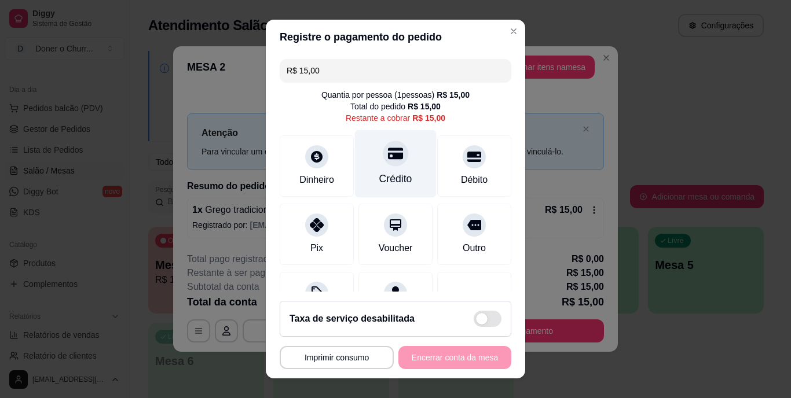
click at [387, 165] on div at bounding box center [395, 153] width 25 height 25
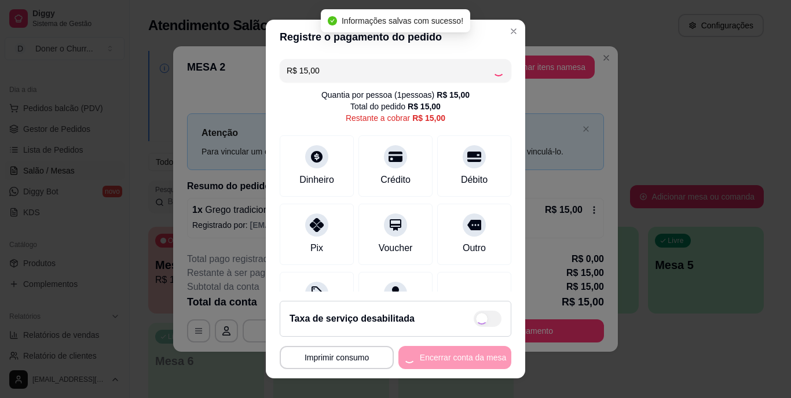
type input "R$ 0,00"
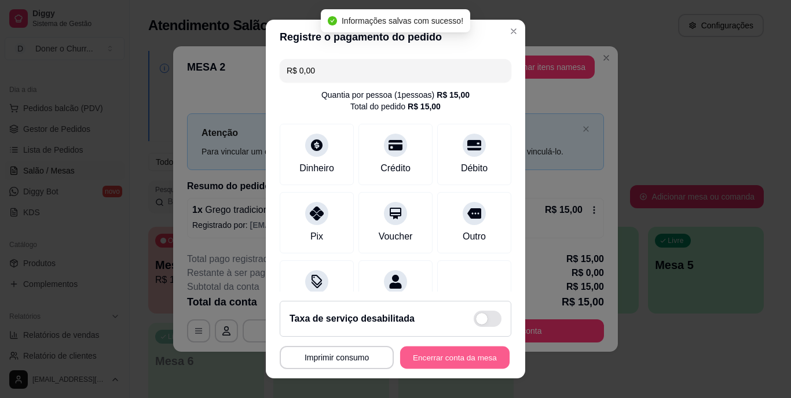
click at [450, 356] on button "Encerrar conta da mesa" at bounding box center [454, 357] width 109 height 23
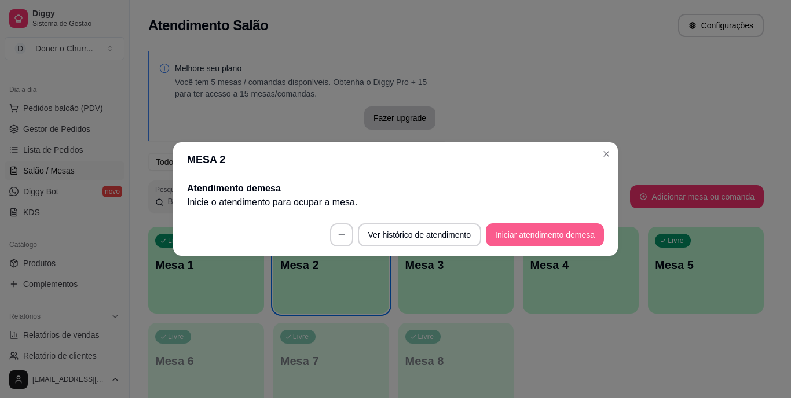
click at [562, 230] on button "Iniciar atendimento de mesa" at bounding box center [545, 234] width 118 height 23
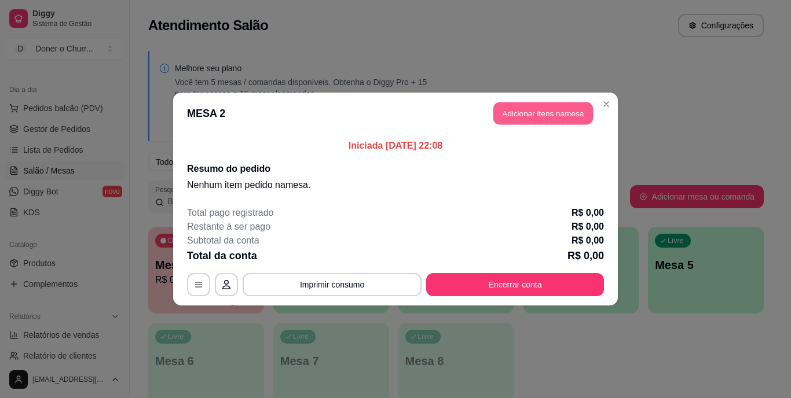
click at [527, 111] on button "Adicionar itens na mesa" at bounding box center [543, 113] width 100 height 23
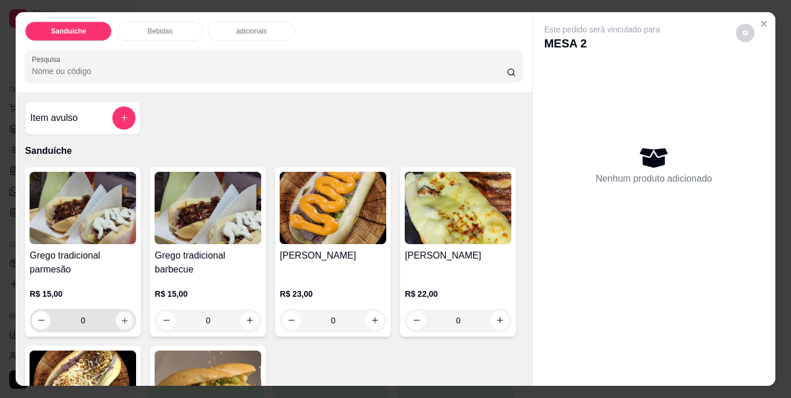
click at [120, 312] on button "increase-product-quantity" at bounding box center [125, 321] width 18 height 18
type input "1"
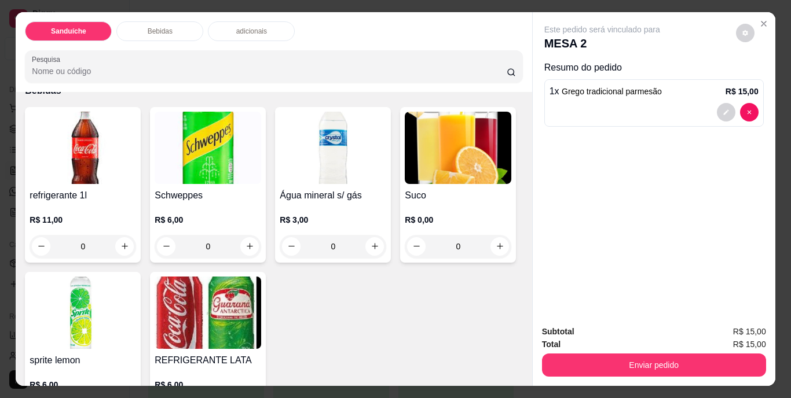
scroll to position [463, 0]
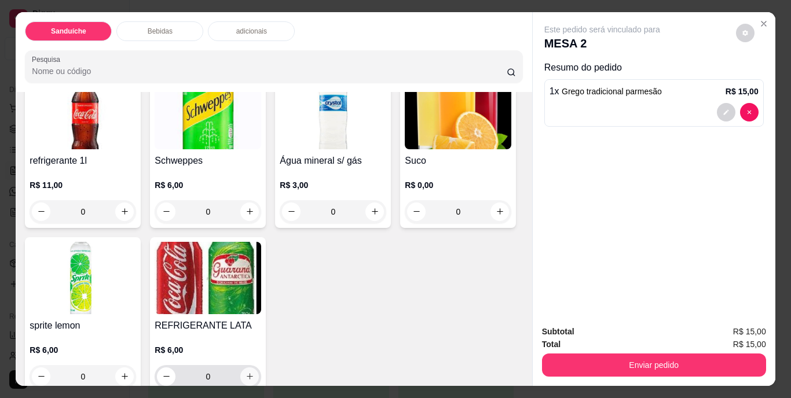
click at [254, 372] on icon "increase-product-quantity" at bounding box center [250, 376] width 9 height 9
type input "1"
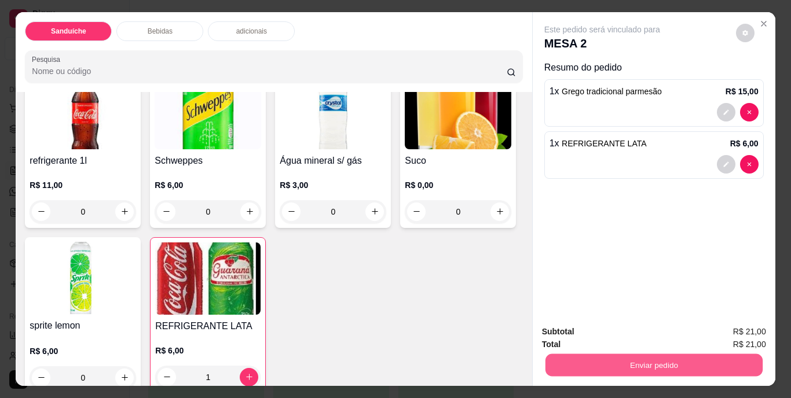
click at [653, 364] on button "Enviar pedido" at bounding box center [653, 365] width 217 height 23
click at [615, 332] on button "Não registrar e enviar pedido" at bounding box center [615, 333] width 120 height 22
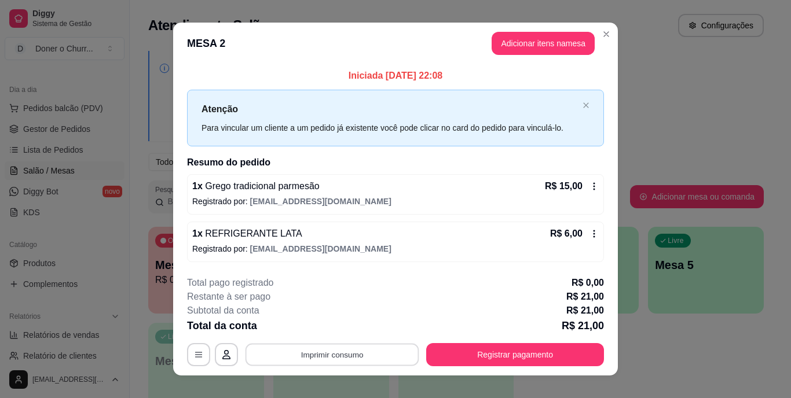
click at [340, 356] on button "Imprimir consumo" at bounding box center [333, 354] width 174 height 23
click at [332, 323] on button "IMPRESSORA" at bounding box center [332, 327] width 84 height 19
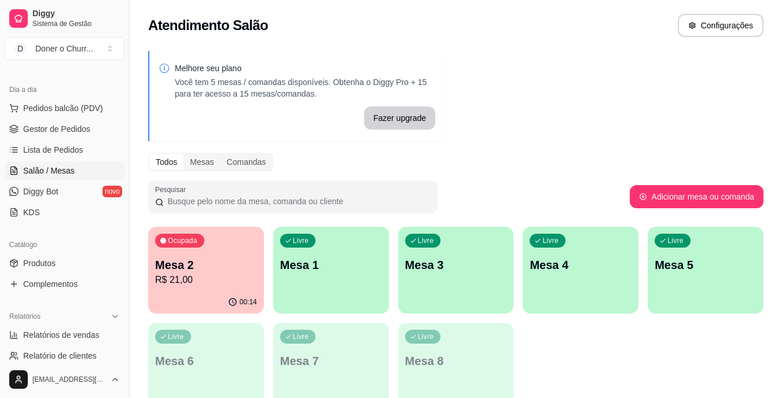
click at [214, 276] on p "R$ 21,00" at bounding box center [206, 280] width 102 height 14
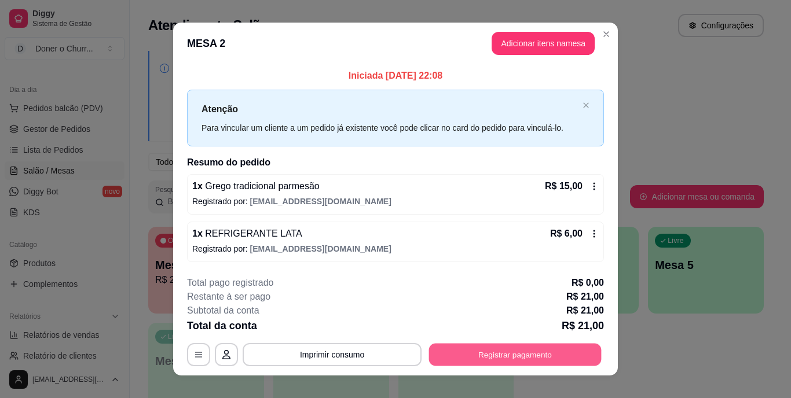
click at [466, 349] on button "Registrar pagamento" at bounding box center [515, 354] width 173 height 23
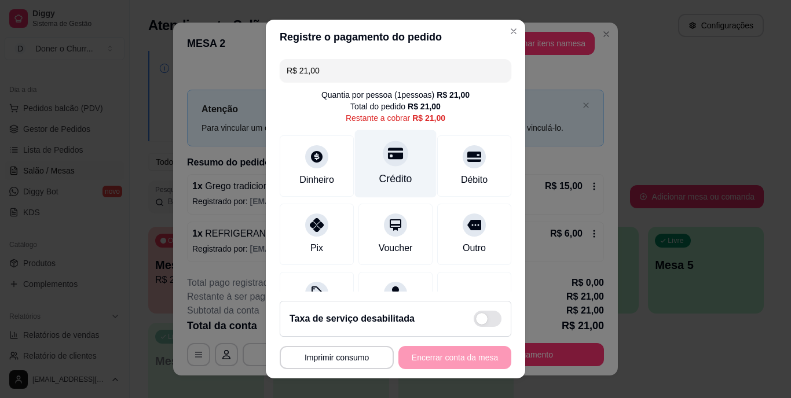
click at [384, 164] on div at bounding box center [395, 153] width 25 height 25
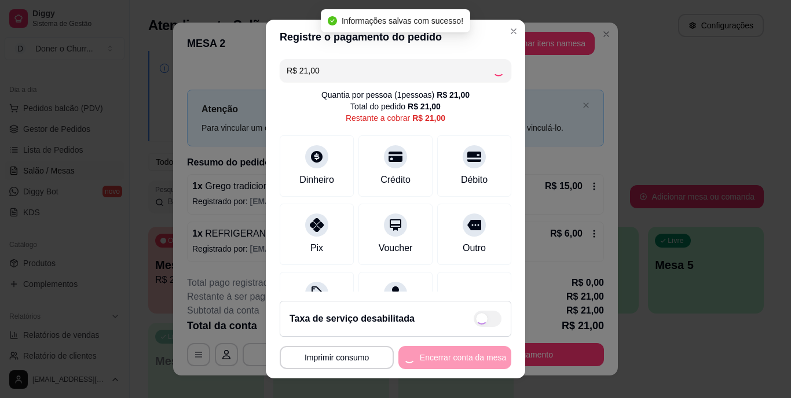
type input "R$ 0,00"
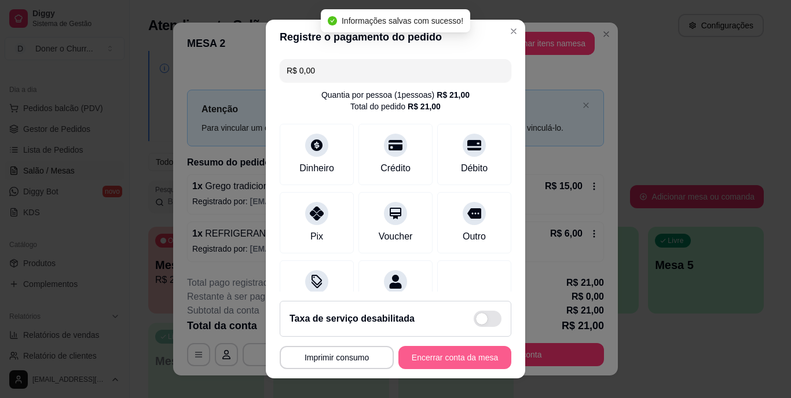
click at [444, 360] on button "Encerrar conta da mesa" at bounding box center [454, 357] width 113 height 23
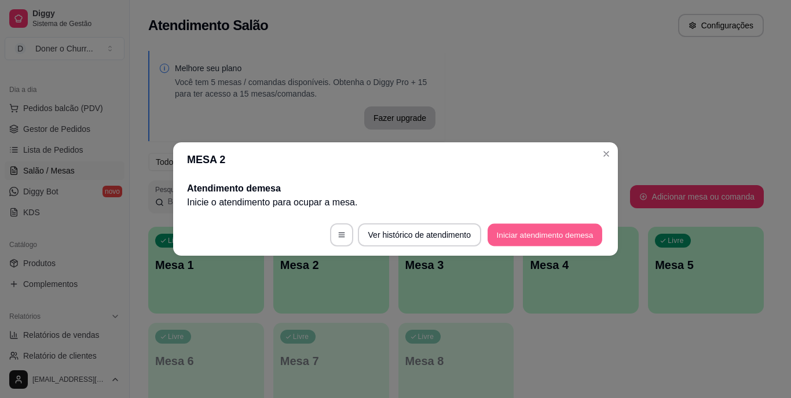
click at [526, 234] on button "Iniciar atendimento de mesa" at bounding box center [545, 235] width 115 height 23
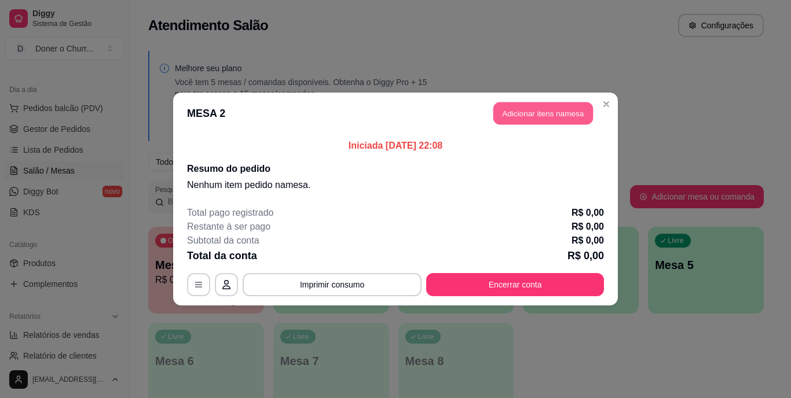
click at [558, 116] on button "Adicionar itens na mesa" at bounding box center [543, 113] width 100 height 23
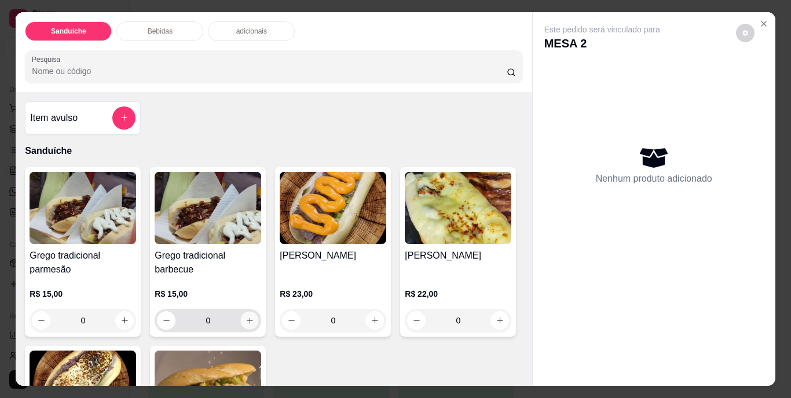
click at [247, 316] on icon "increase-product-quantity" at bounding box center [250, 320] width 9 height 9
type input "1"
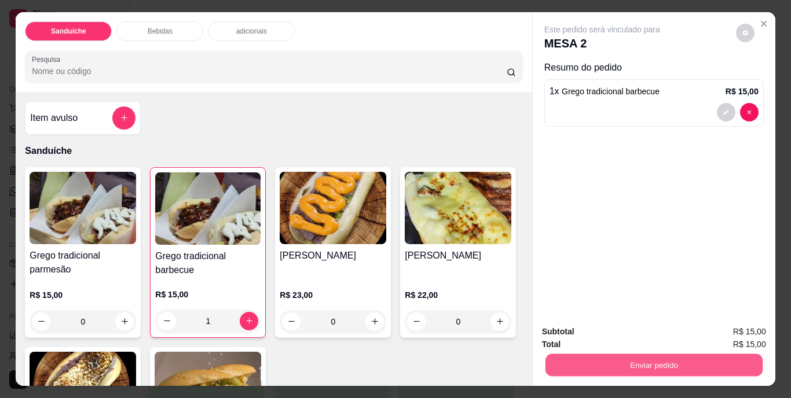
click at [642, 360] on button "Enviar pedido" at bounding box center [653, 365] width 217 height 23
click at [603, 340] on button "Não registrar e enviar pedido" at bounding box center [615, 333] width 120 height 22
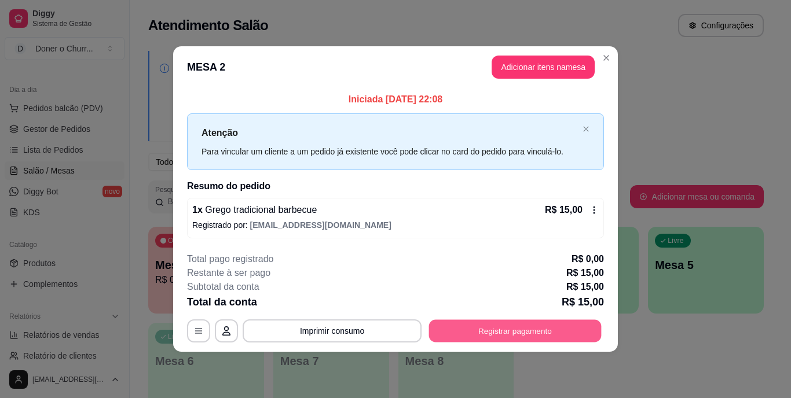
click at [541, 329] on button "Registrar pagamento" at bounding box center [515, 331] width 173 height 23
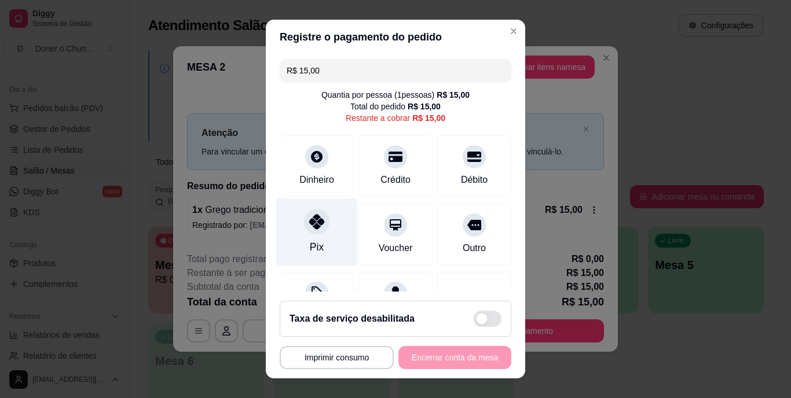
click at [309, 228] on icon at bounding box center [316, 222] width 15 height 15
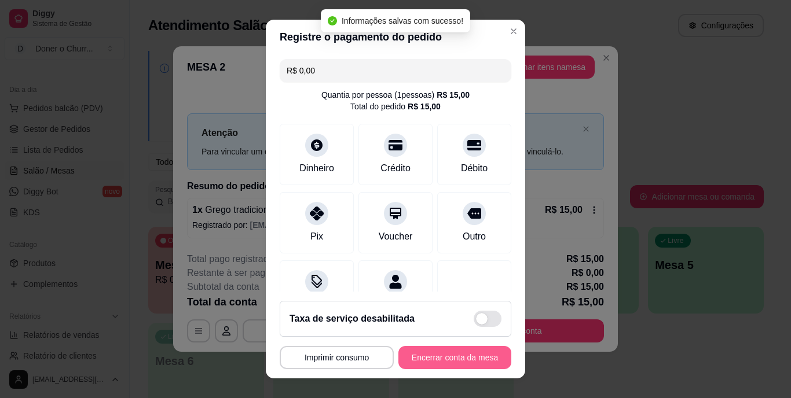
type input "R$ 0,00"
click at [443, 358] on button "Encerrar conta da mesa" at bounding box center [454, 357] width 109 height 23
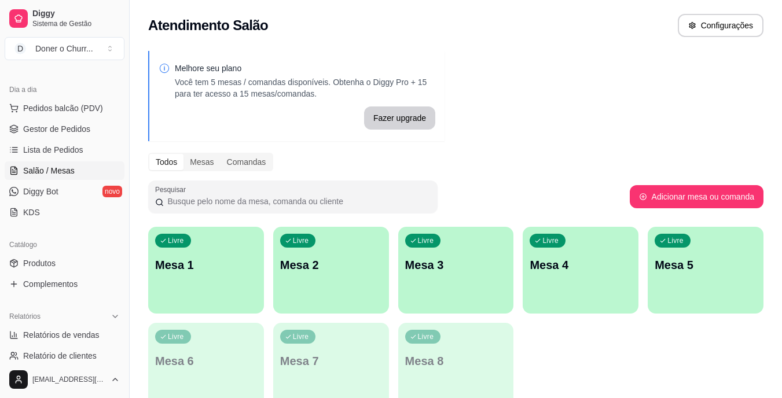
click at [189, 276] on div "Livre Mesa 1" at bounding box center [206, 263] width 116 height 73
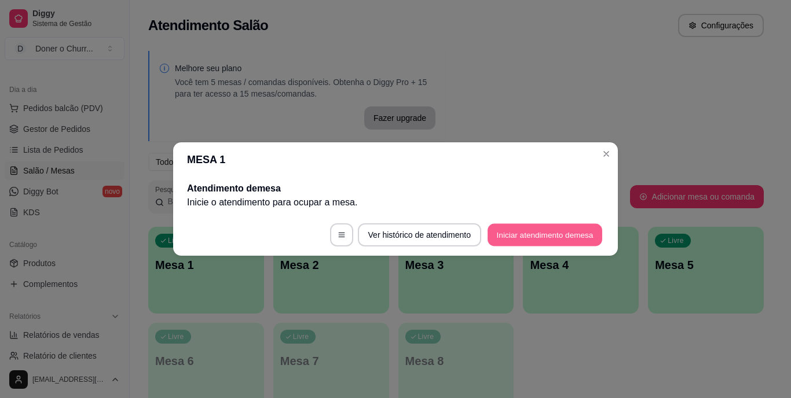
click at [521, 234] on button "Iniciar atendimento de mesa" at bounding box center [545, 235] width 115 height 23
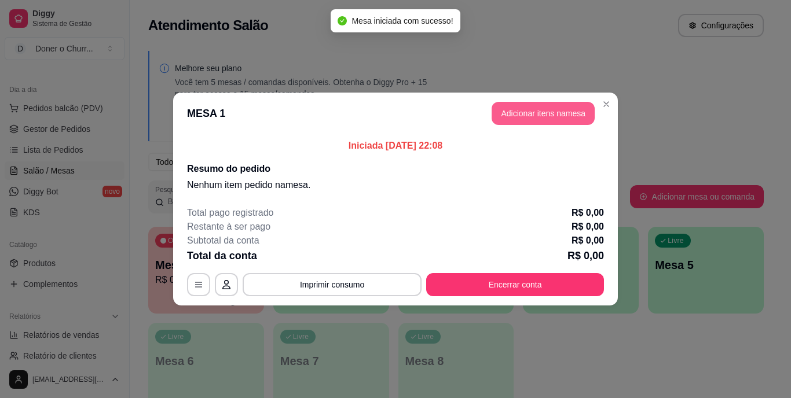
click at [538, 114] on button "Adicionar itens na mesa" at bounding box center [543, 113] width 103 height 23
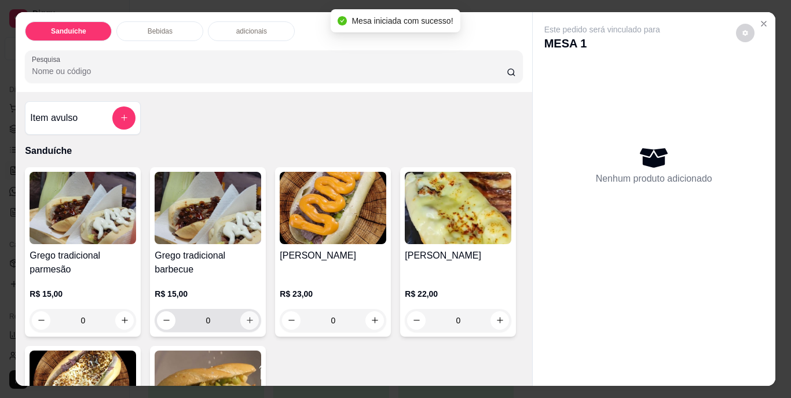
click at [242, 312] on button "increase-product-quantity" at bounding box center [249, 321] width 19 height 19
type input "1"
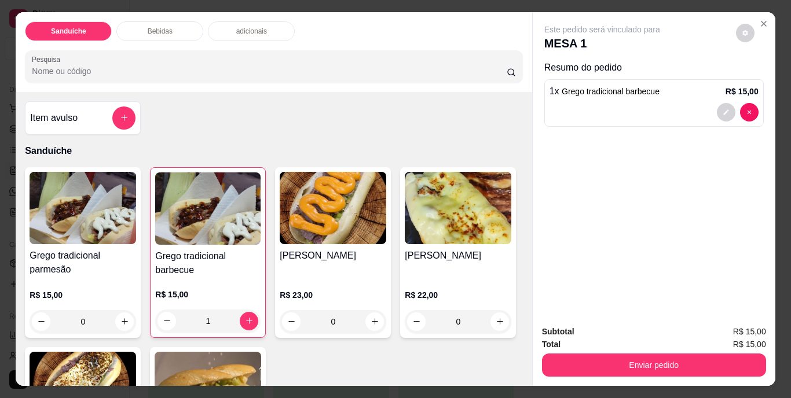
click at [556, 327] on strong "Subtotal" at bounding box center [558, 331] width 32 height 9
click at [603, 343] on div "Total R$ 15,00" at bounding box center [654, 344] width 224 height 13
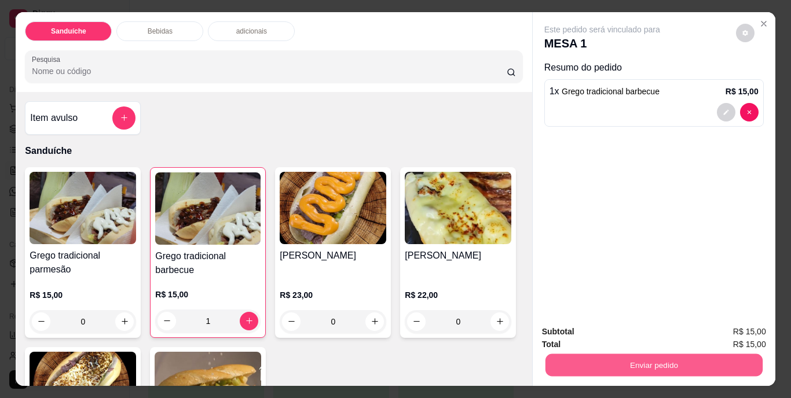
click at [628, 355] on button "Enviar pedido" at bounding box center [653, 365] width 217 height 23
click at [621, 333] on button "Não registrar e enviar pedido" at bounding box center [615, 332] width 117 height 21
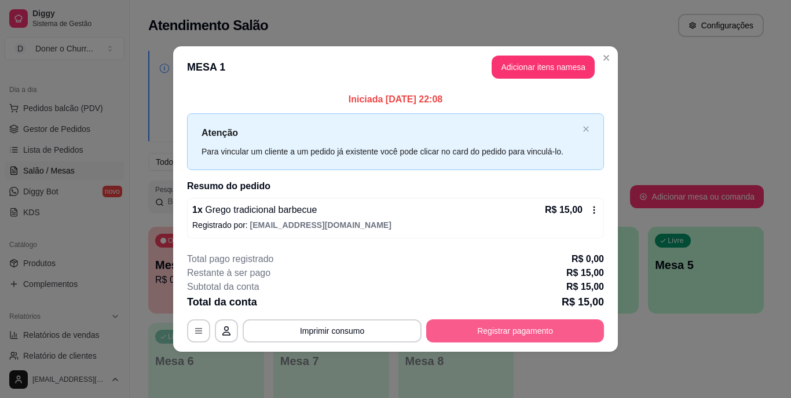
click at [501, 327] on button "Registrar pagamento" at bounding box center [515, 331] width 178 height 23
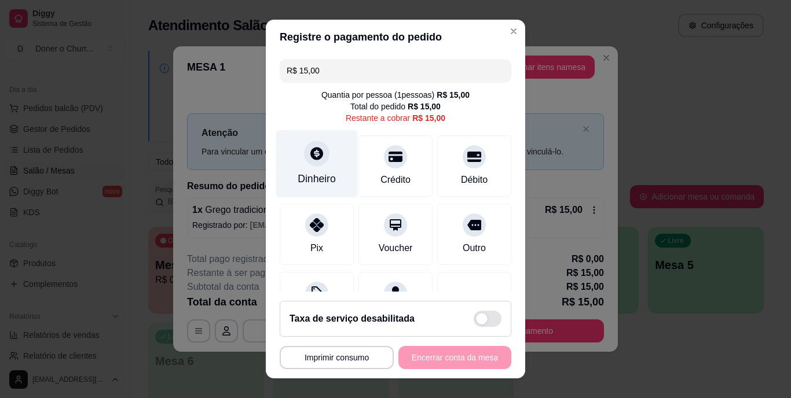
click at [310, 164] on div at bounding box center [316, 153] width 25 height 25
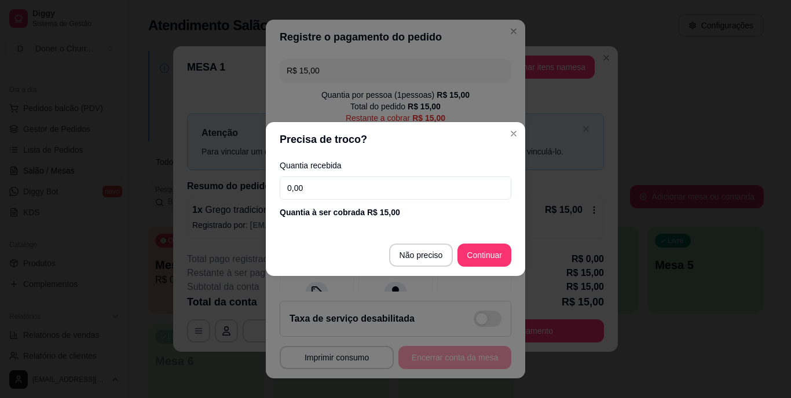
click at [340, 187] on input "0,00" at bounding box center [396, 188] width 232 height 23
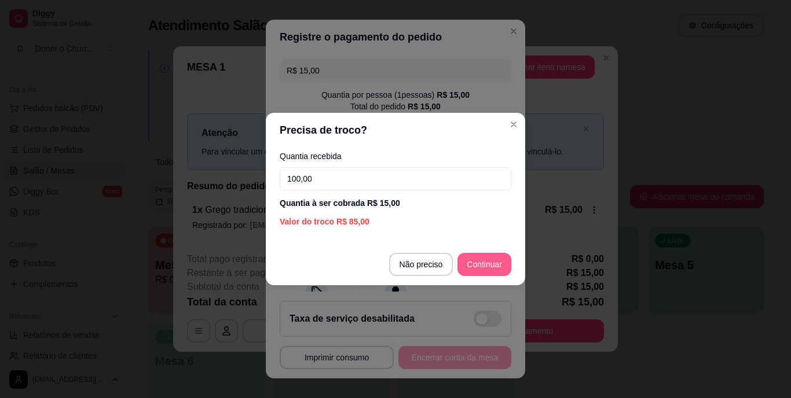
type input "100,00"
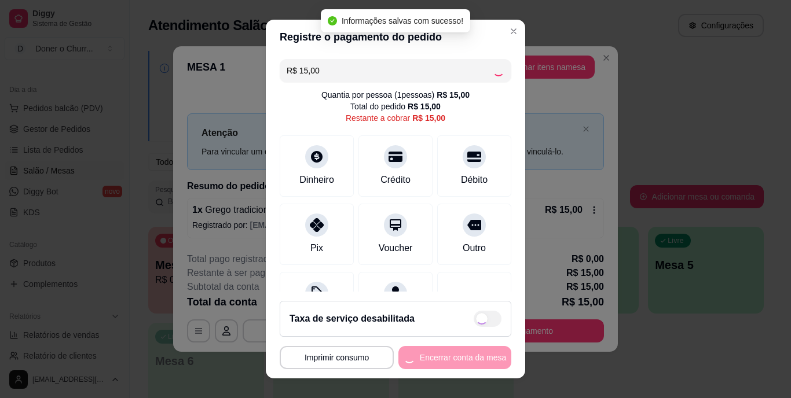
type input "R$ 0,00"
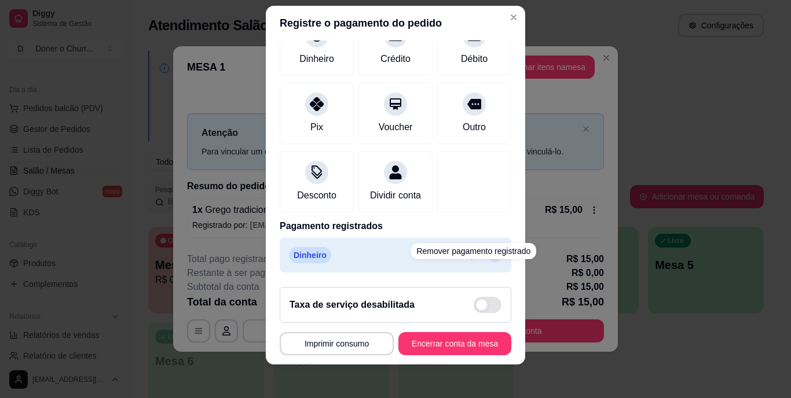
scroll to position [17, 0]
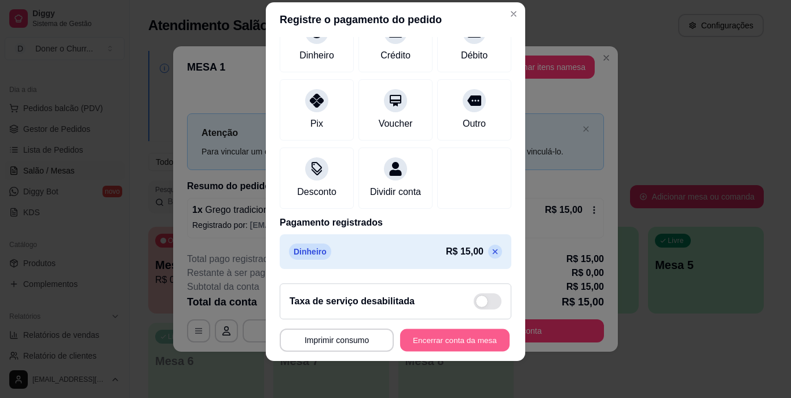
click at [446, 335] on button "Encerrar conta da mesa" at bounding box center [454, 340] width 109 height 23
